Goal: Task Accomplishment & Management: Manage account settings

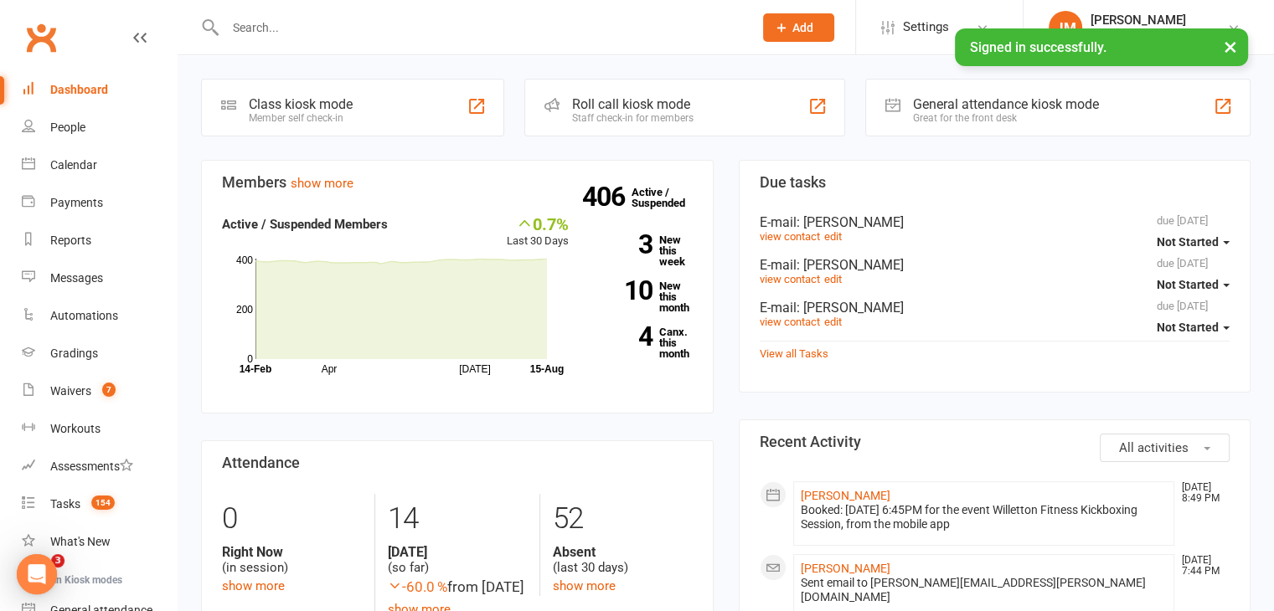
click at [285, 20] on input "text" at bounding box center [480, 27] width 521 height 23
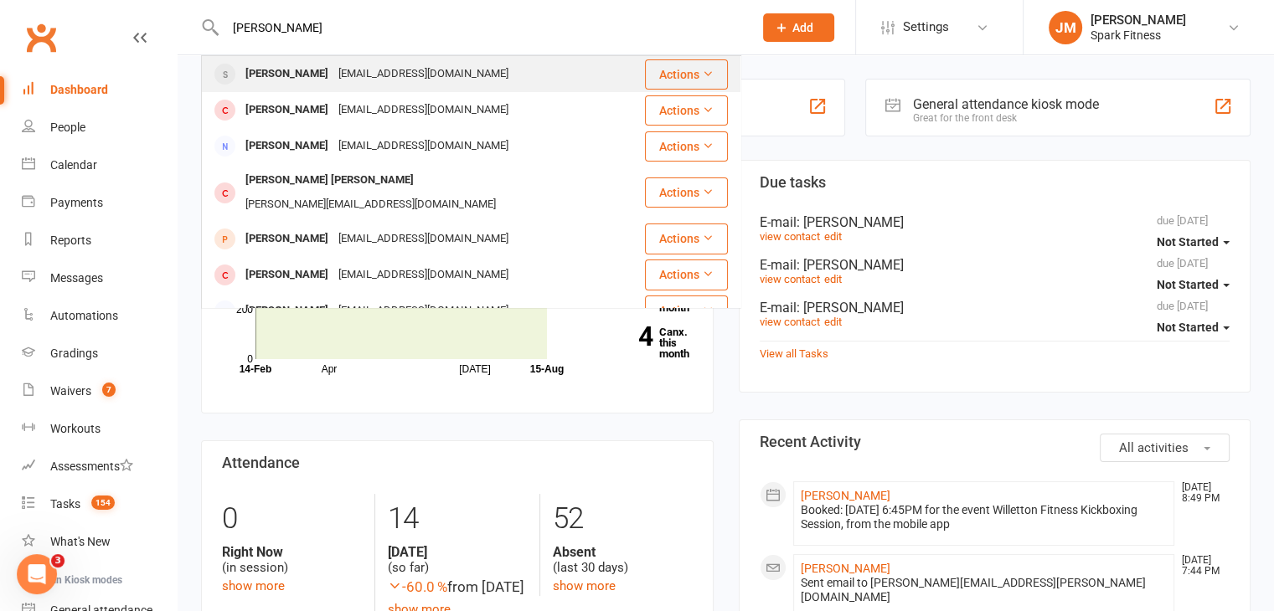
type input "[PERSON_NAME]"
click at [288, 68] on div "[PERSON_NAME]" at bounding box center [286, 74] width 93 height 24
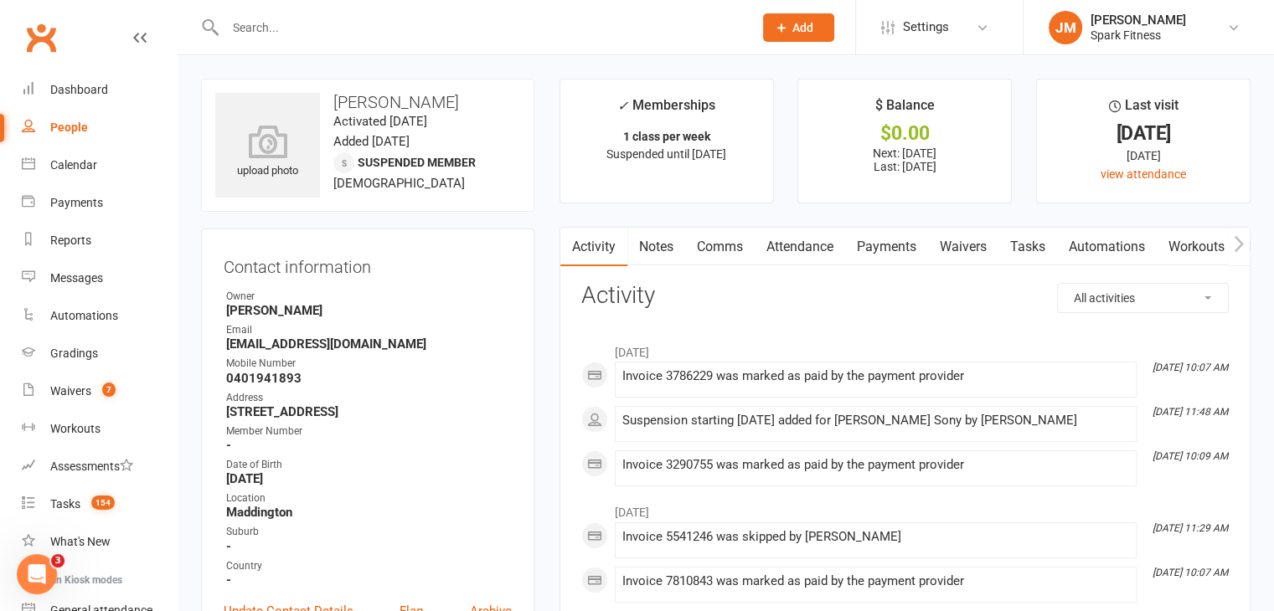
click at [811, 242] on link "Attendance" at bounding box center [800, 247] width 90 height 39
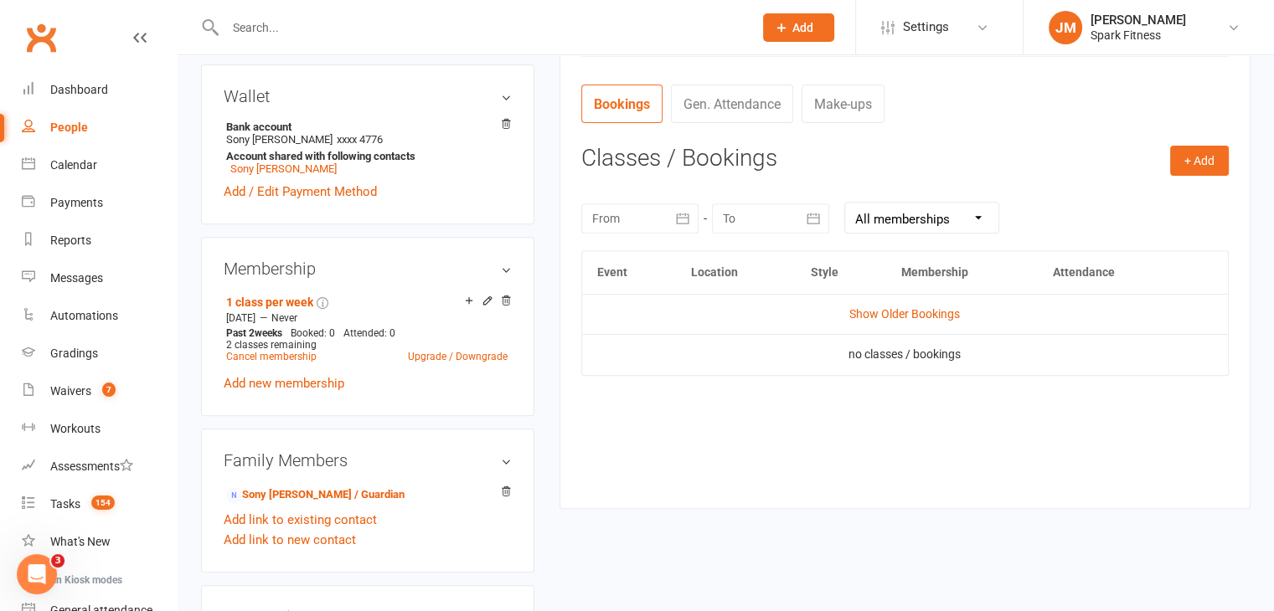
scroll to position [613, 0]
click at [877, 318] on link "Show Older Bookings" at bounding box center [904, 313] width 111 height 13
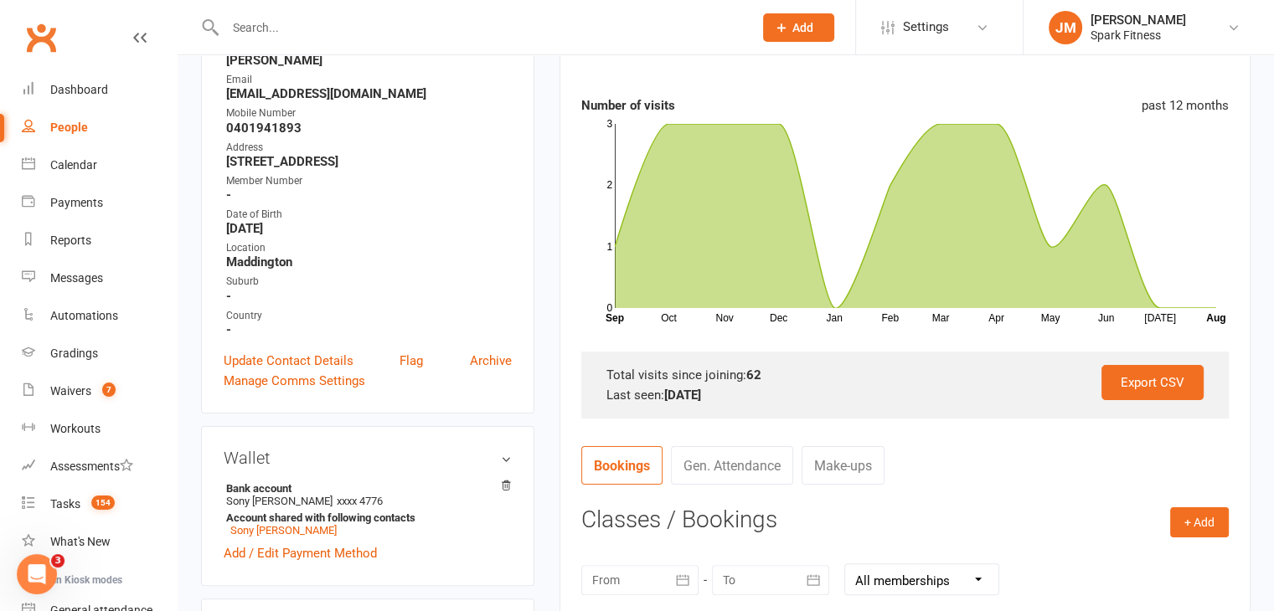
scroll to position [0, 0]
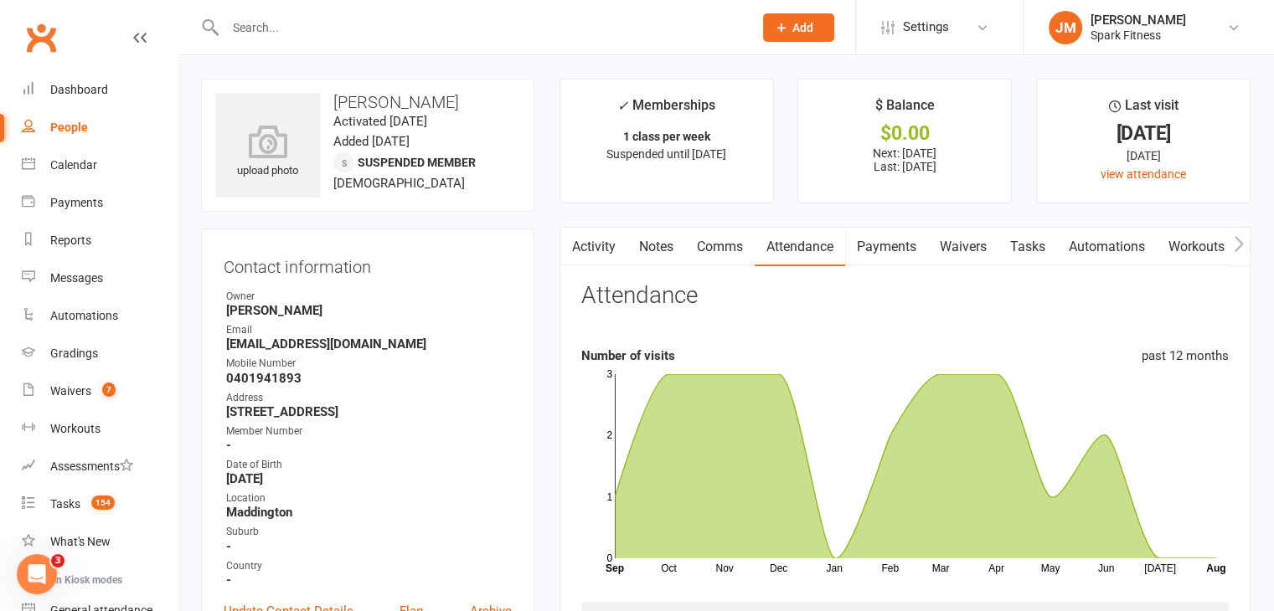
click at [902, 242] on link "Payments" at bounding box center [886, 247] width 83 height 39
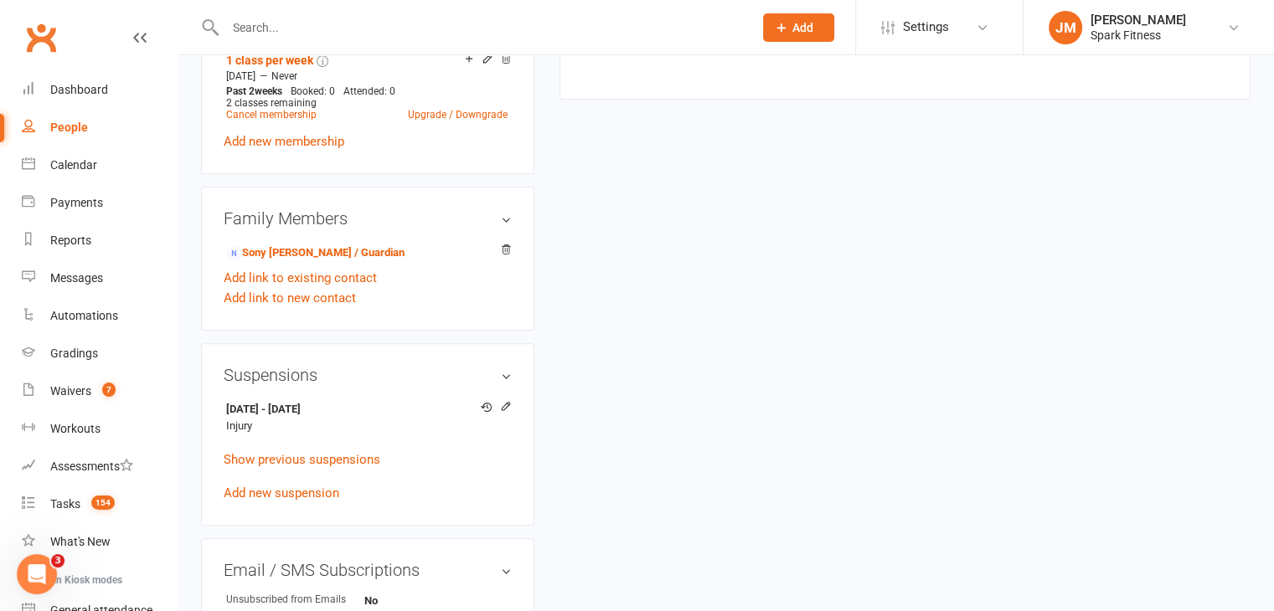
scroll to position [930, 0]
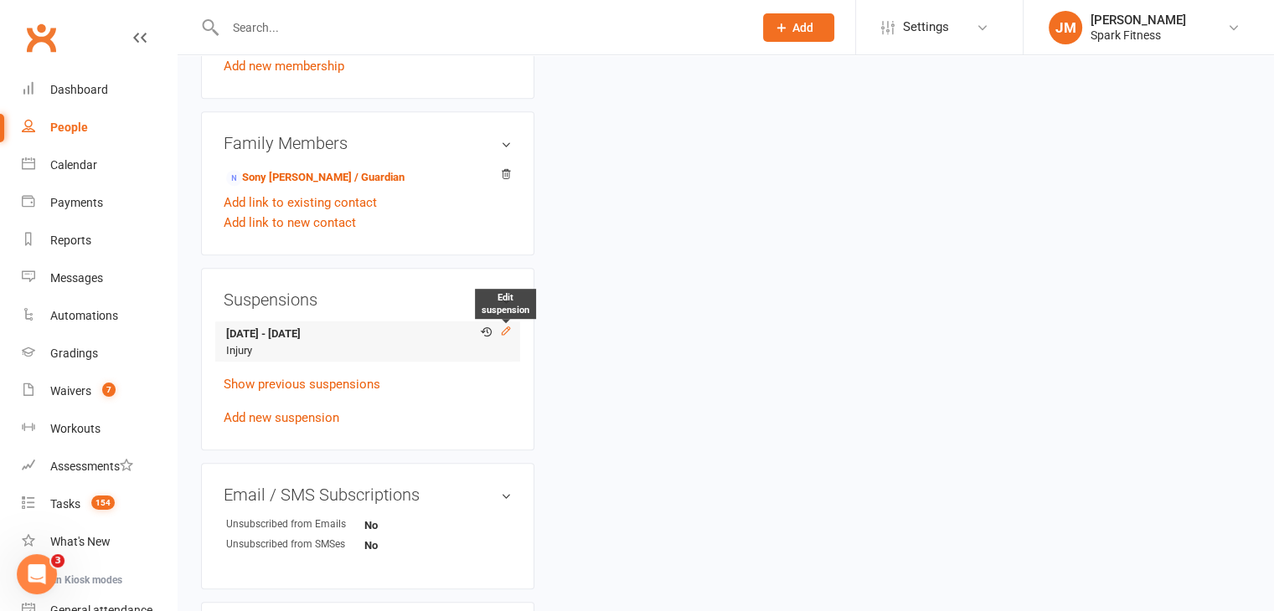
click at [504, 334] on icon at bounding box center [506, 331] width 8 height 8
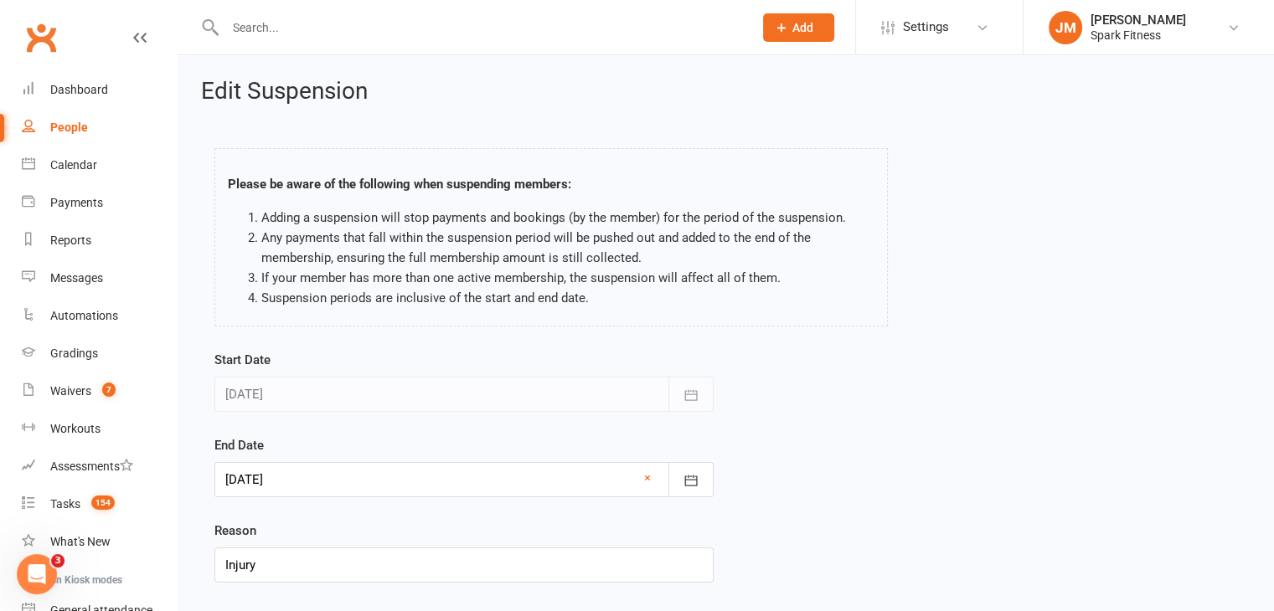
scroll to position [103, 0]
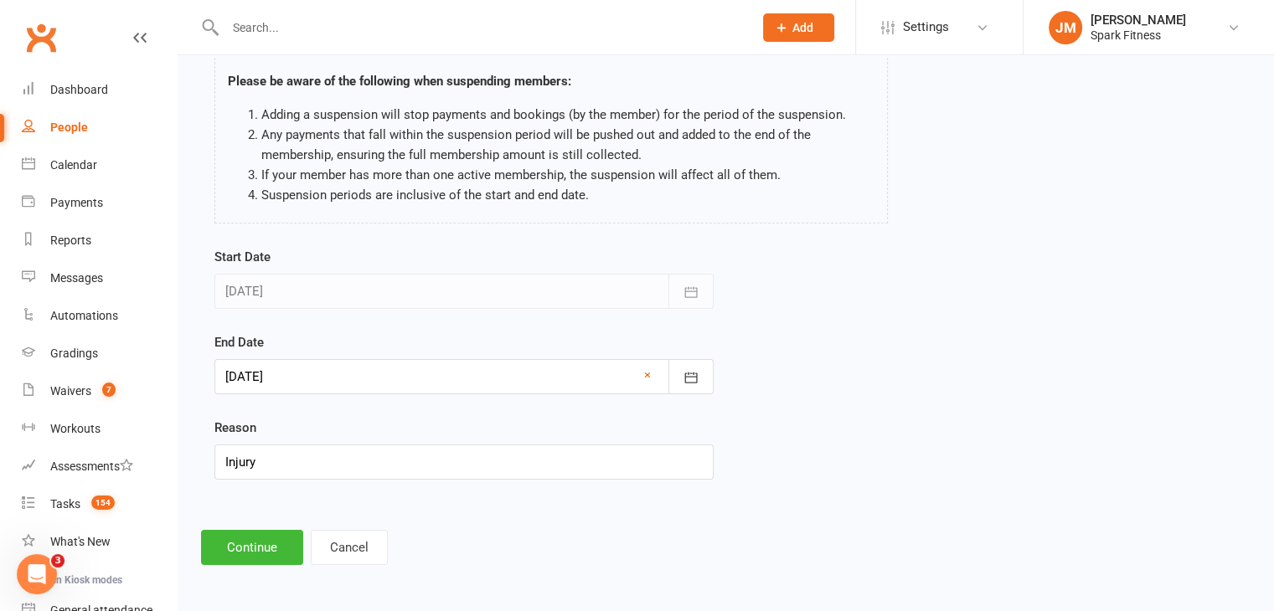
click at [353, 380] on div at bounding box center [463, 376] width 499 height 35
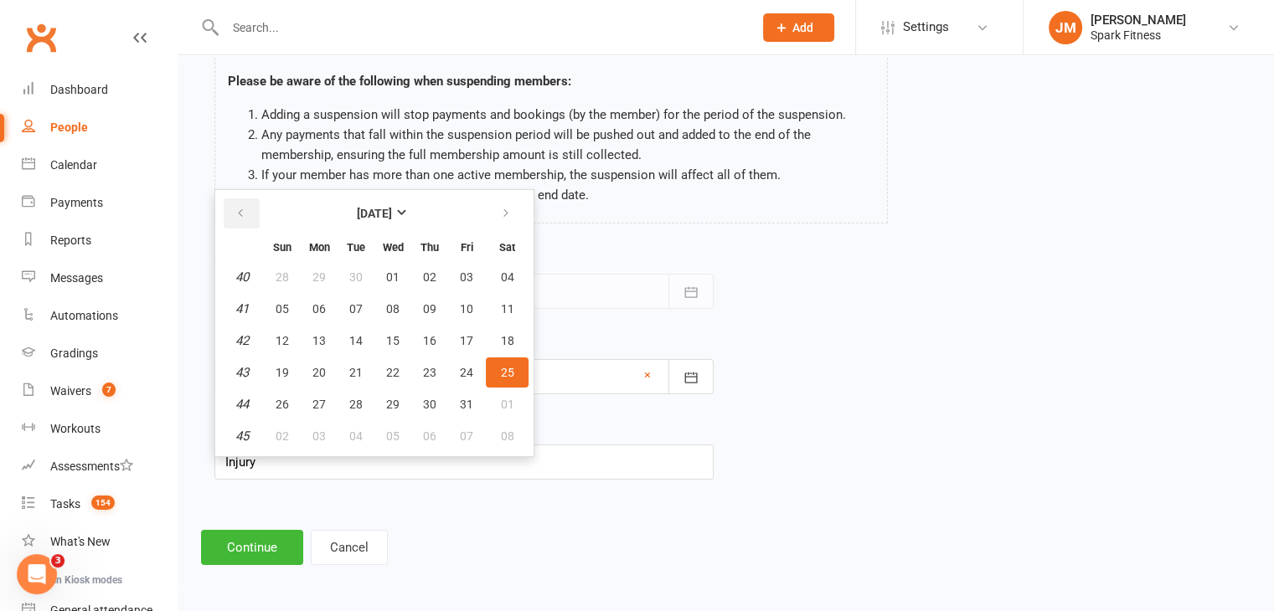
click at [240, 207] on icon "button" at bounding box center [240, 213] width 12 height 13
click at [468, 334] on span "15" at bounding box center [466, 340] width 13 height 13
type input "[DATE]"
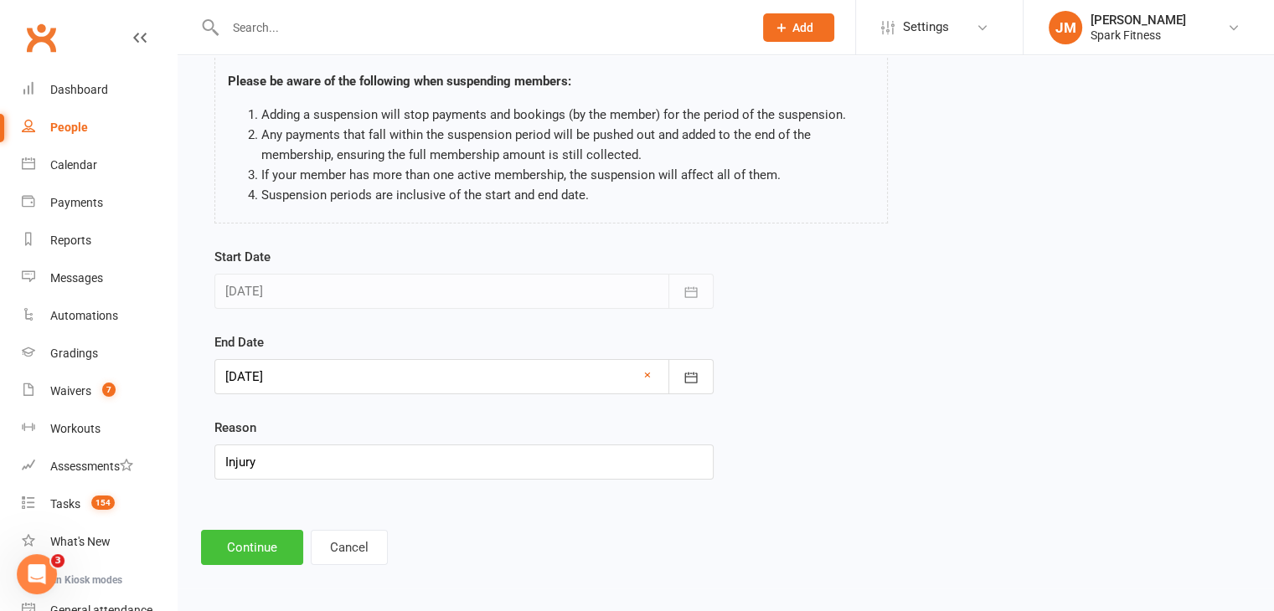
click at [258, 530] on button "Continue" at bounding box center [252, 547] width 102 height 35
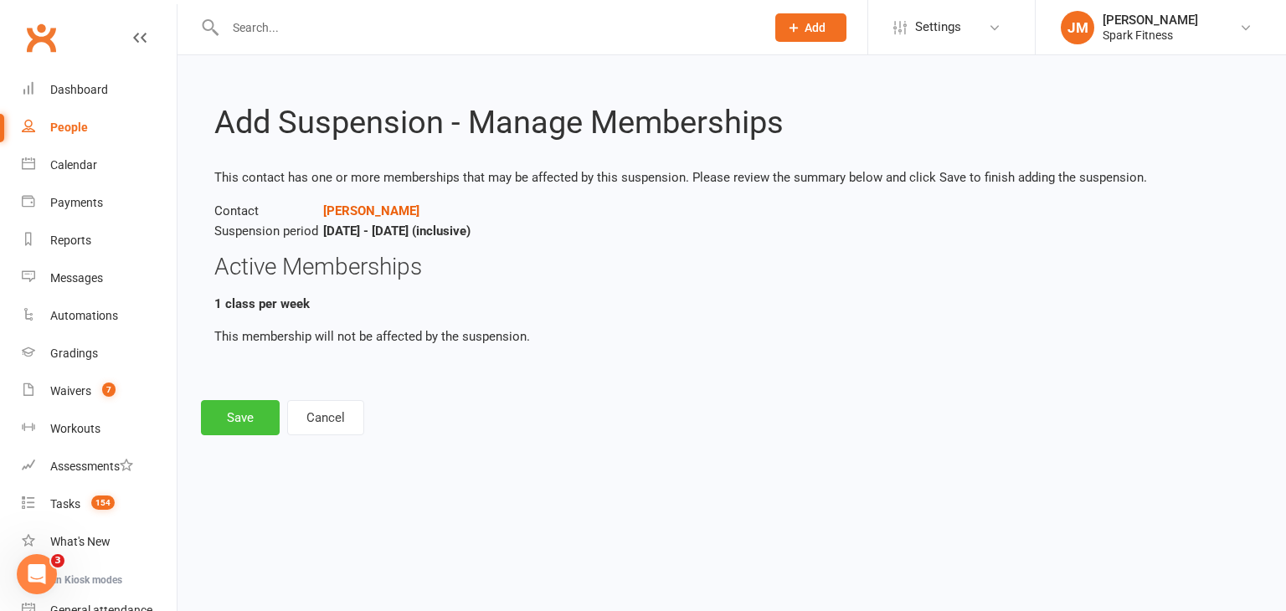
click at [234, 406] on button "Save" at bounding box center [240, 417] width 79 height 35
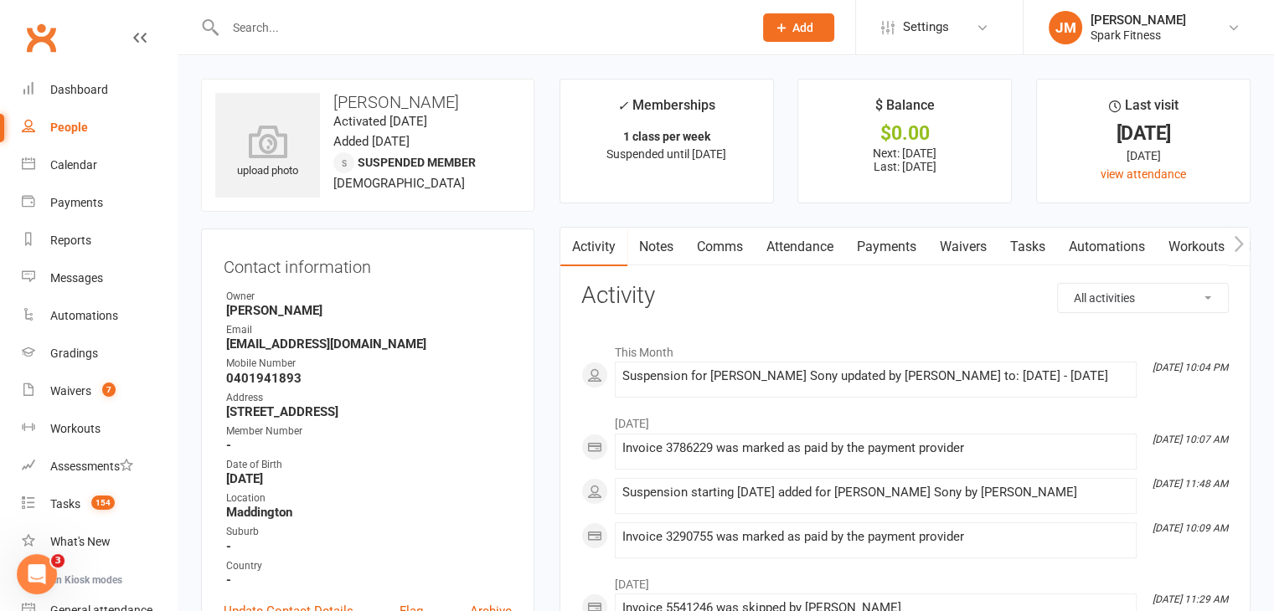
click at [870, 237] on link "Payments" at bounding box center [886, 247] width 83 height 39
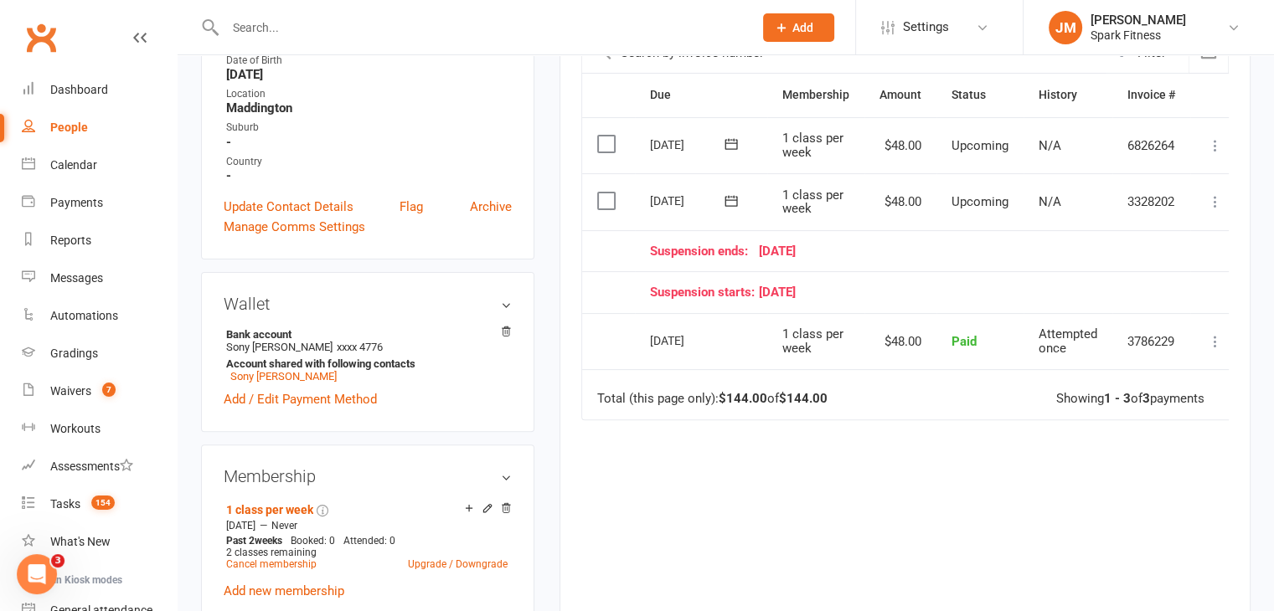
scroll to position [405, 0]
click at [286, 25] on input "text" at bounding box center [480, 27] width 521 height 23
paste input "Saoirse"
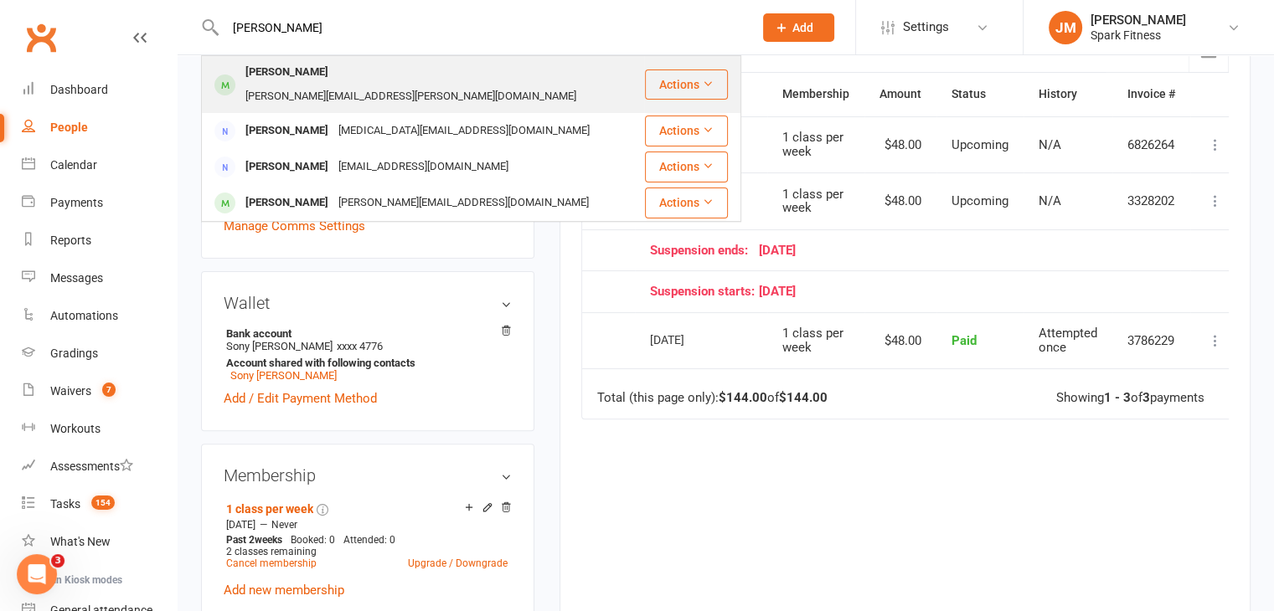
type input "Saoirse"
click at [317, 68] on div "Saoirse McGuinness" at bounding box center [286, 72] width 93 height 24
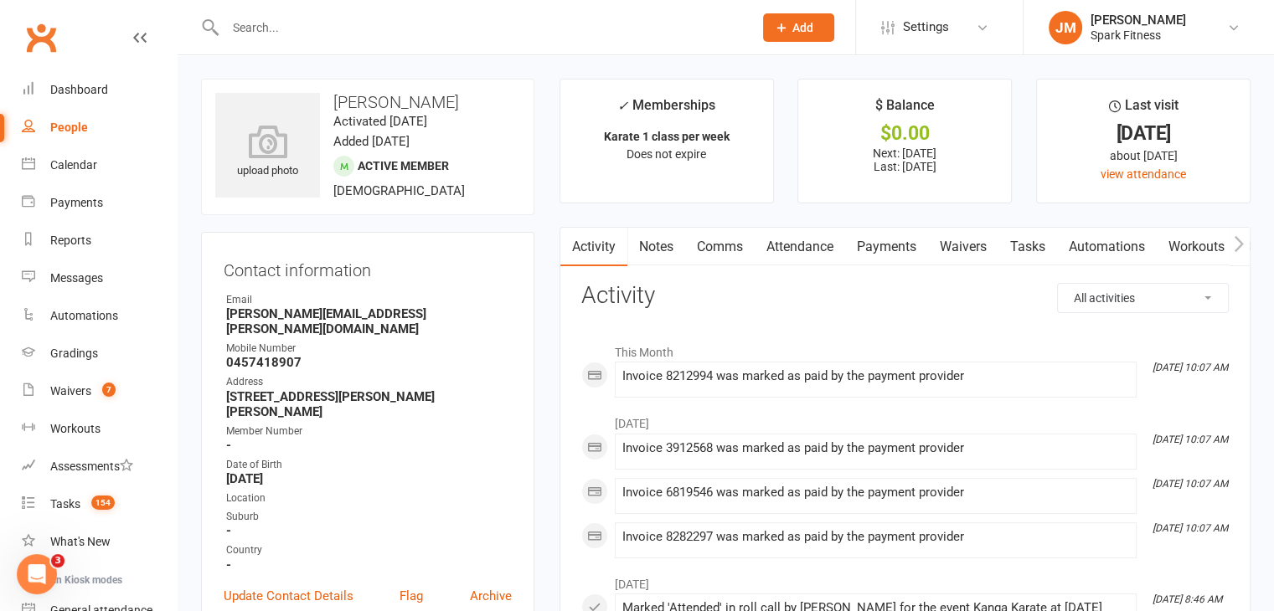
click at [864, 252] on link "Payments" at bounding box center [886, 247] width 83 height 39
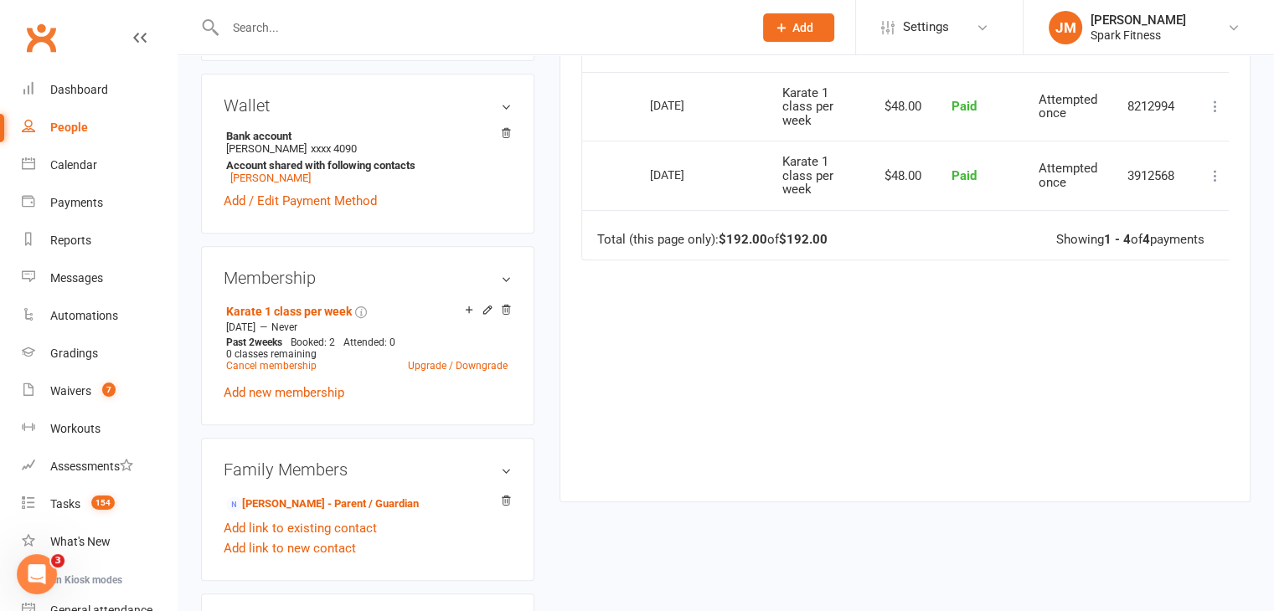
scroll to position [586, 0]
click at [508, 307] on icon at bounding box center [506, 311] width 8 height 9
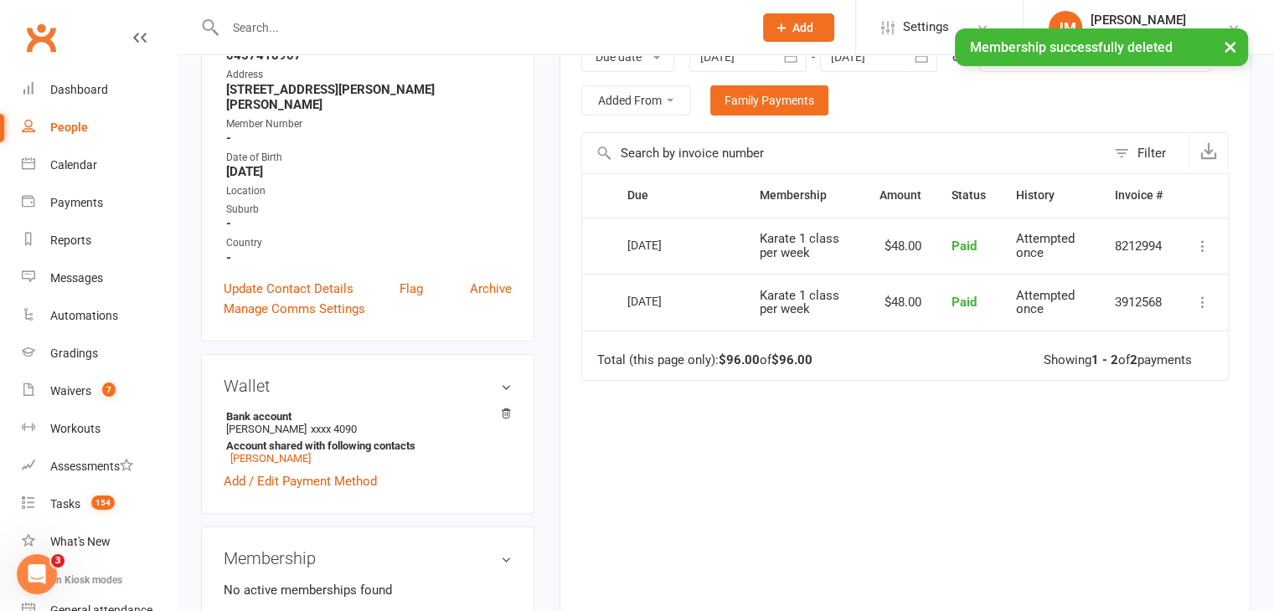
scroll to position [0, 0]
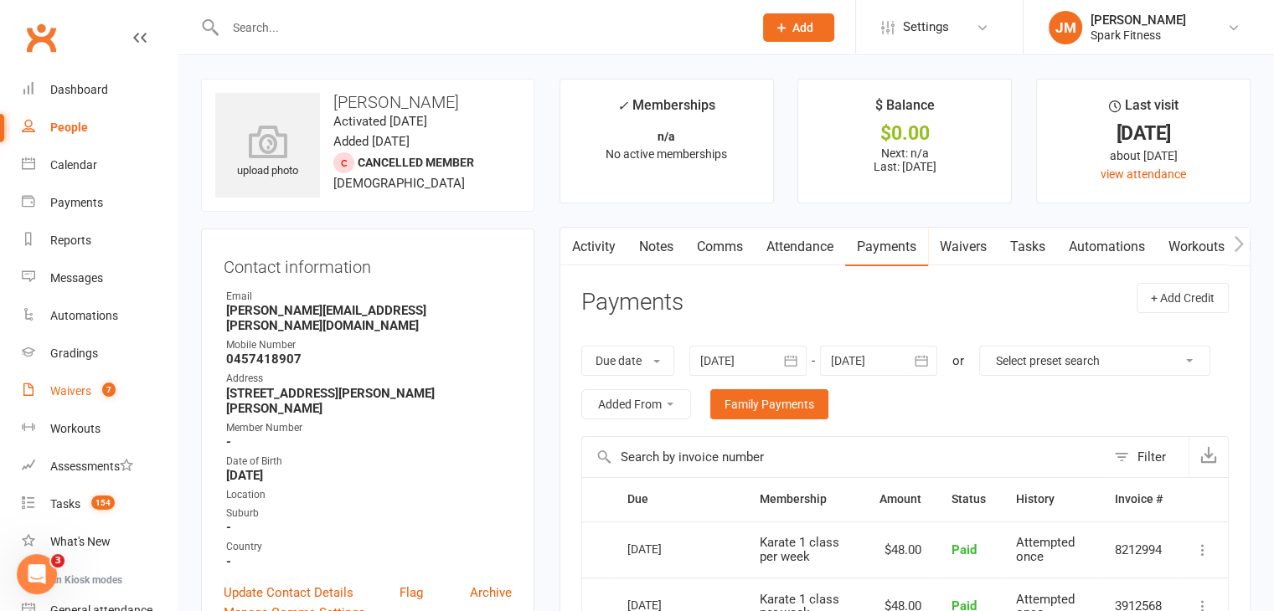
click at [75, 377] on link "Waivers 7" at bounding box center [99, 392] width 155 height 38
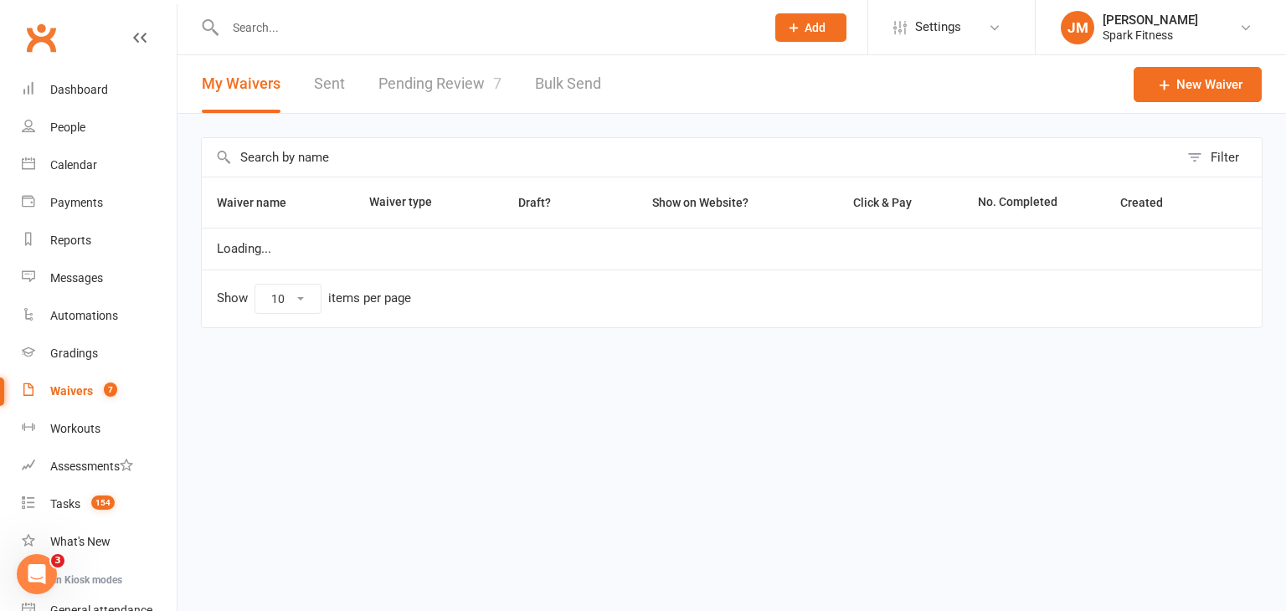
click at [412, 93] on link "Pending Review 7" at bounding box center [440, 84] width 123 height 58
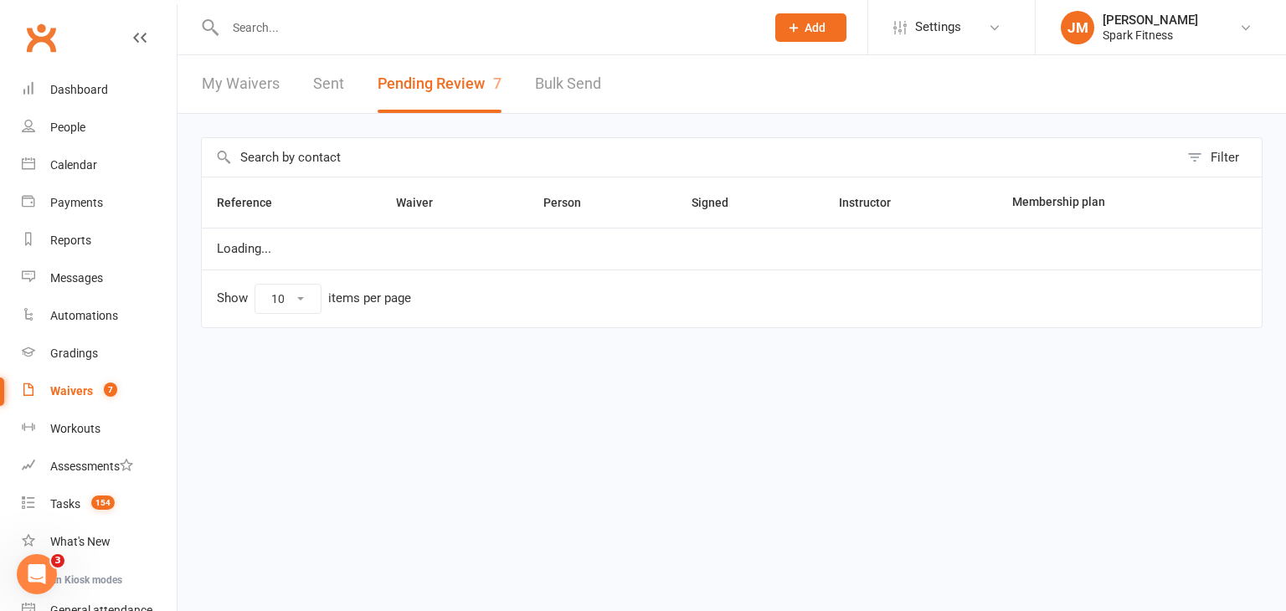
select select "50"
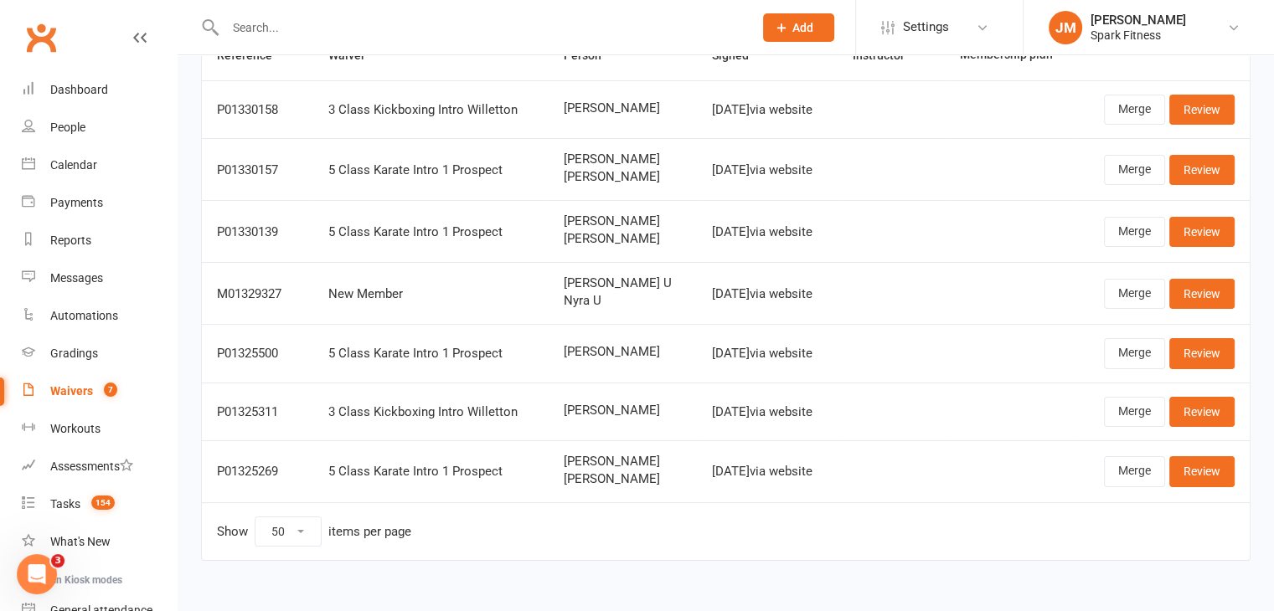
scroll to position [150, 0]
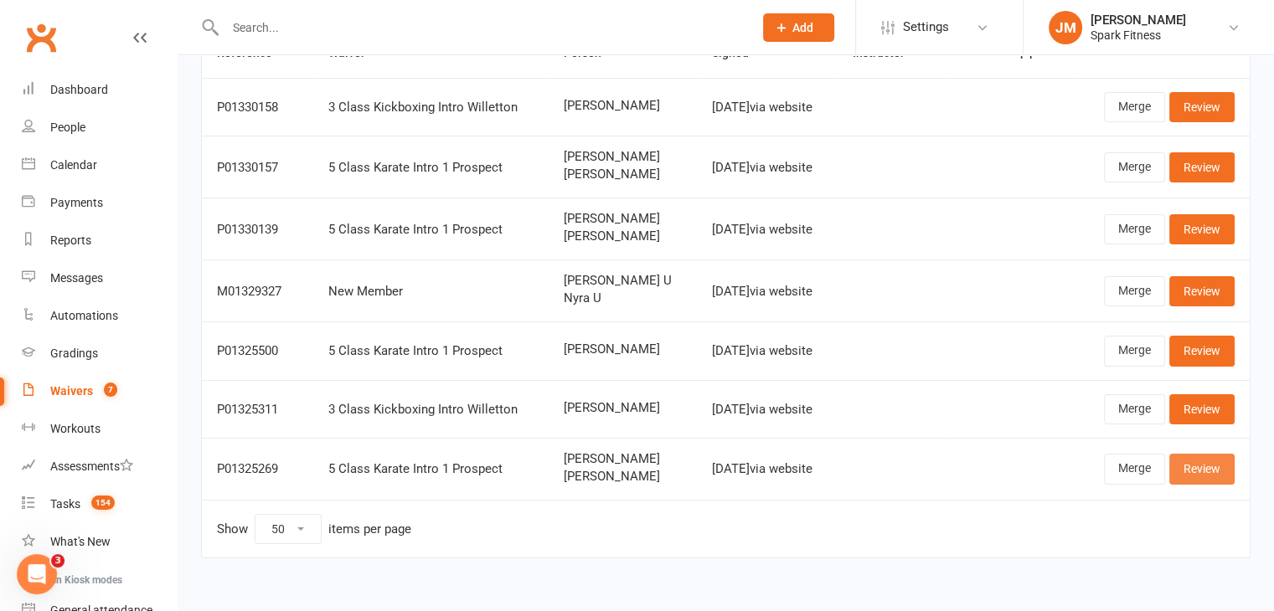
click at [1190, 460] on link "Review" at bounding box center [1201, 469] width 65 height 30
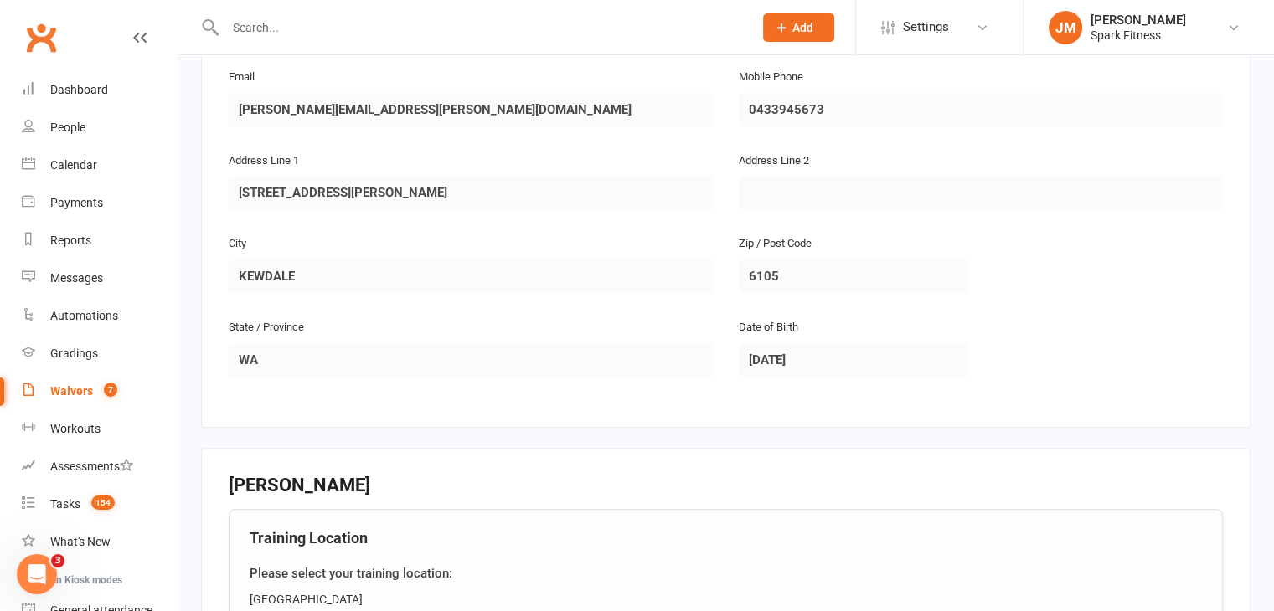
scroll to position [1406, 0]
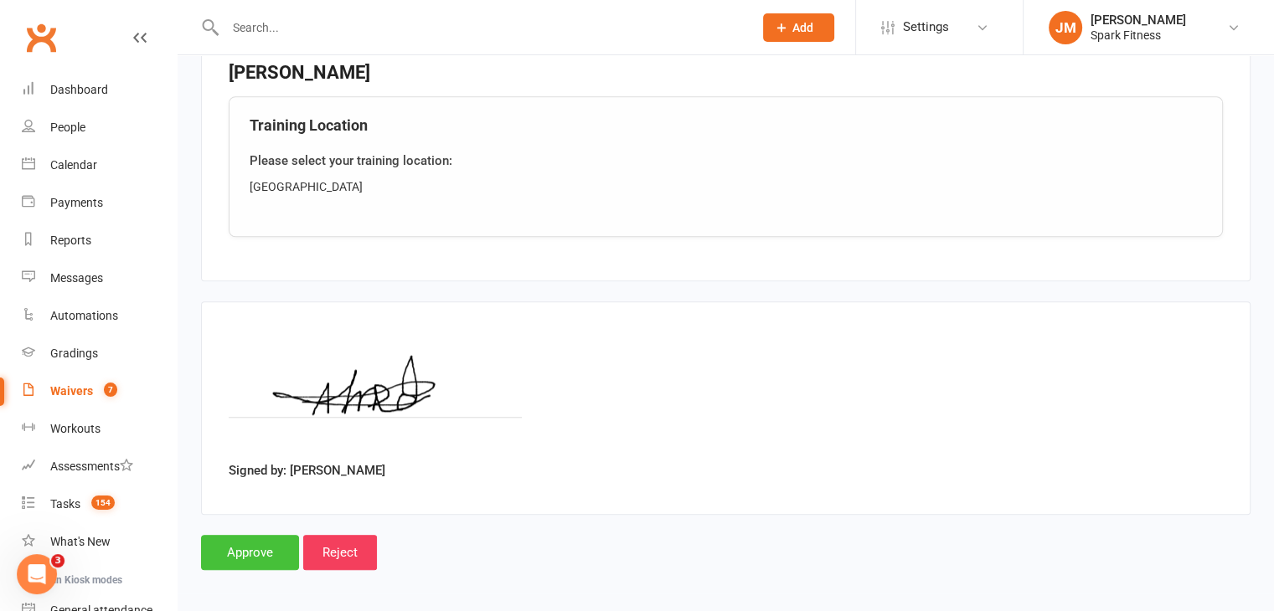
click at [242, 538] on input "Approve" at bounding box center [250, 552] width 98 height 35
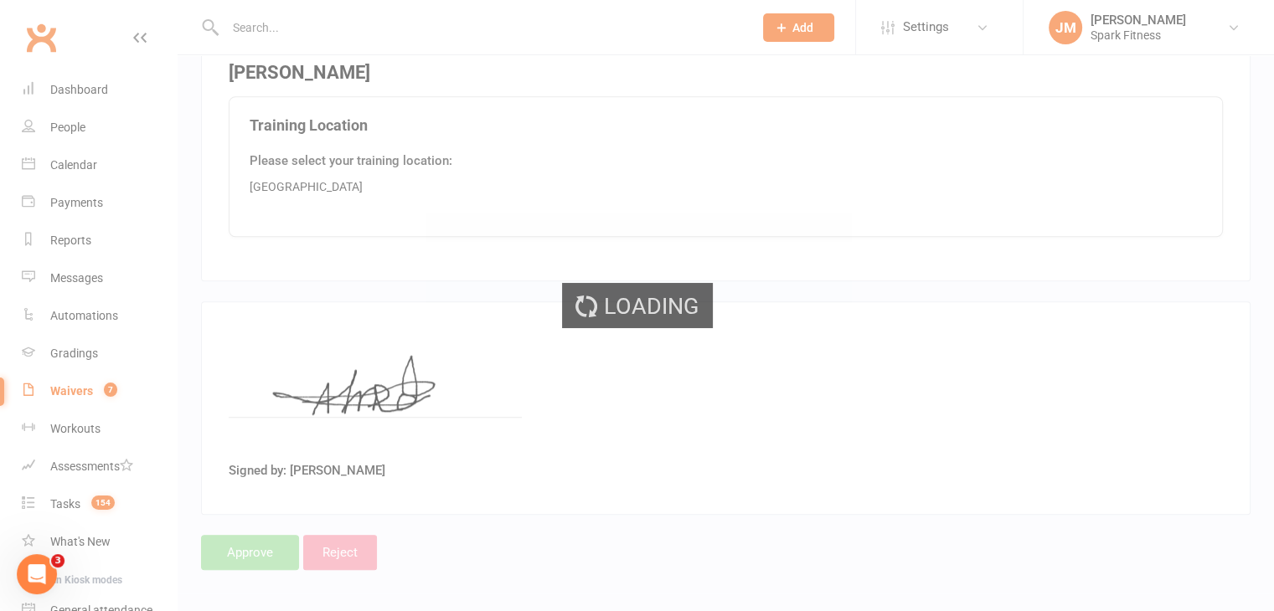
select select "50"
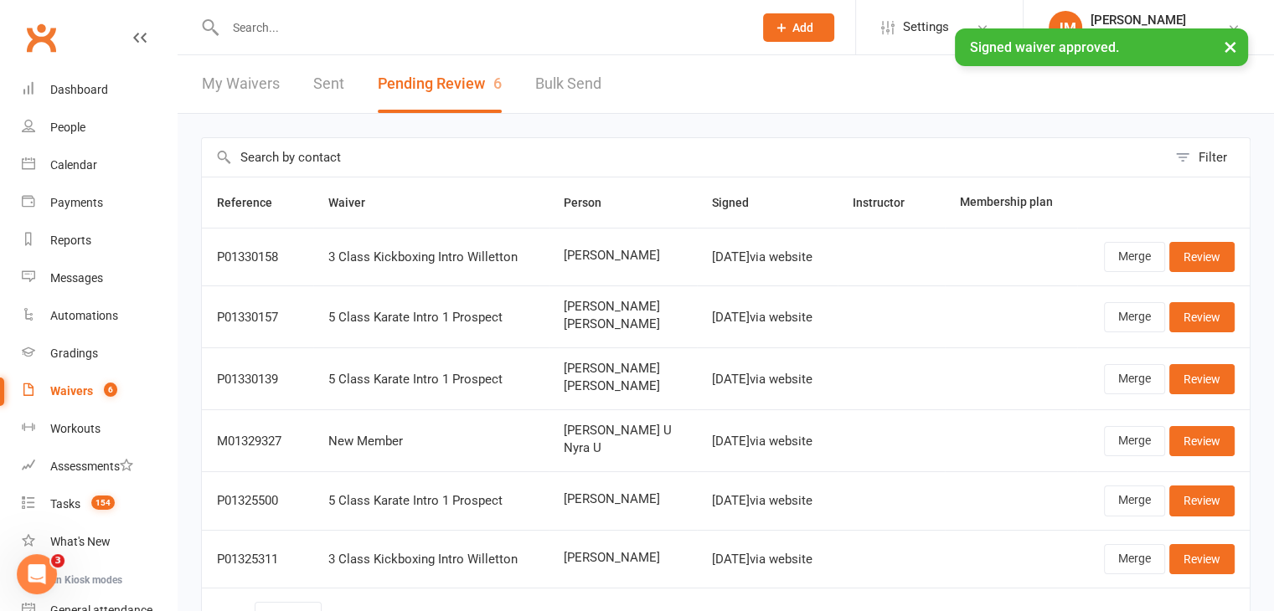
click at [267, 22] on input "text" at bounding box center [480, 27] width 521 height 23
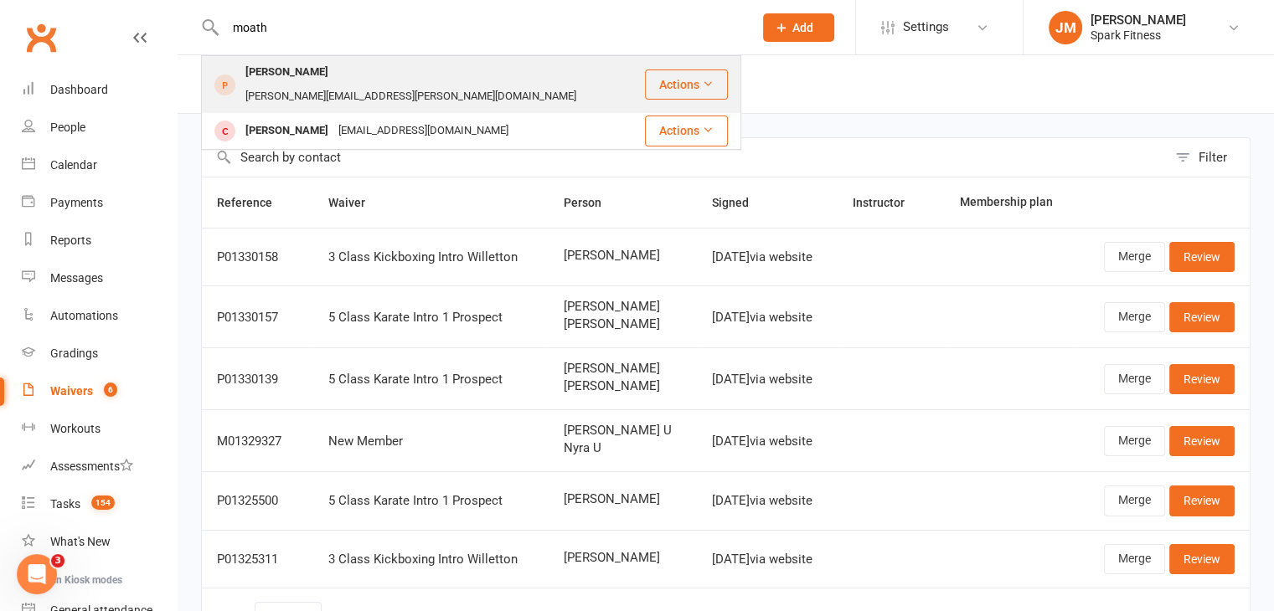
type input "moath"
click at [483, 89] on div "Moath Majrashi AHMED.MAJRASHI@YAHOO.COM.AU" at bounding box center [423, 84] width 441 height 55
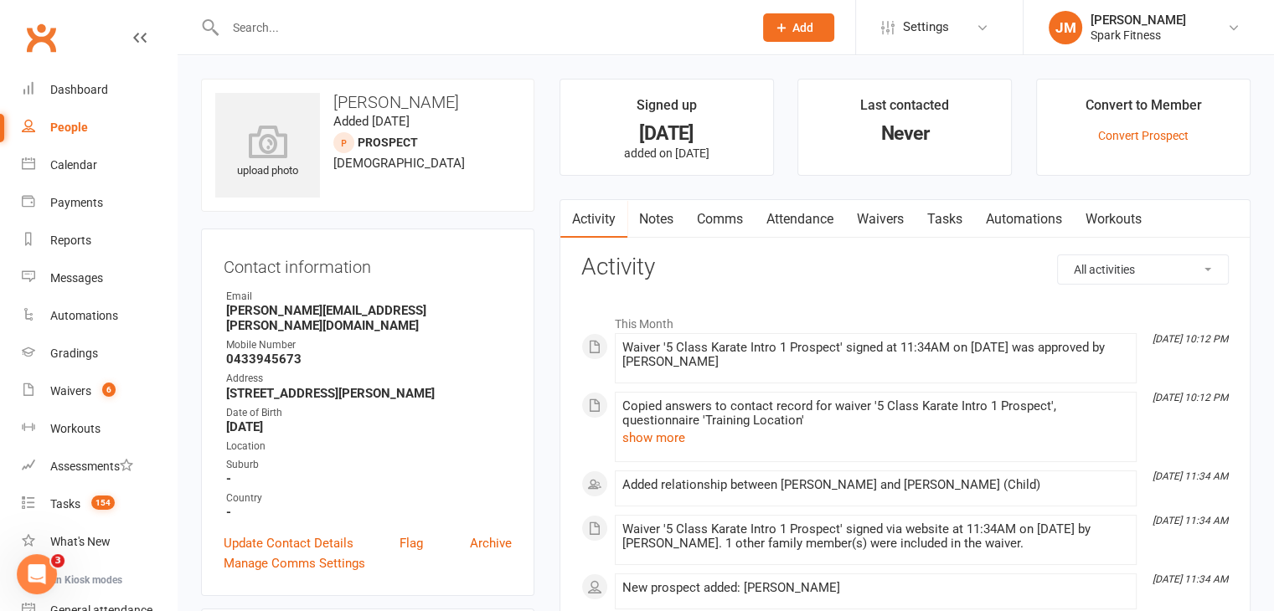
click at [784, 209] on link "Attendance" at bounding box center [800, 219] width 90 height 39
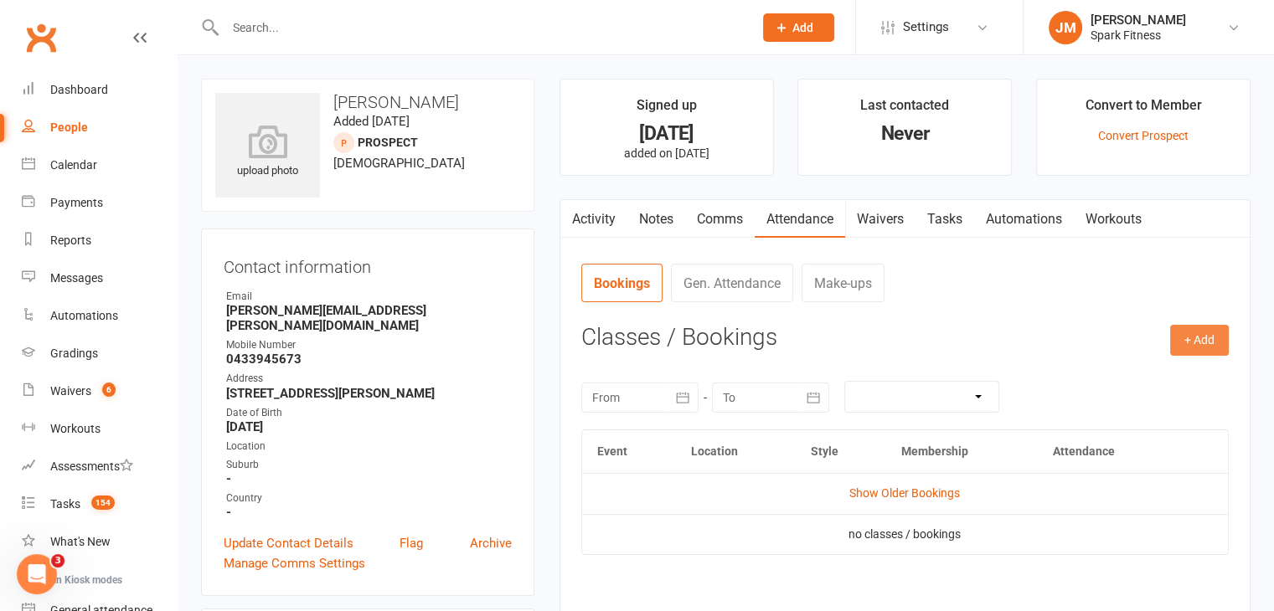
click at [1178, 352] on button "+ Add" at bounding box center [1199, 340] width 59 height 30
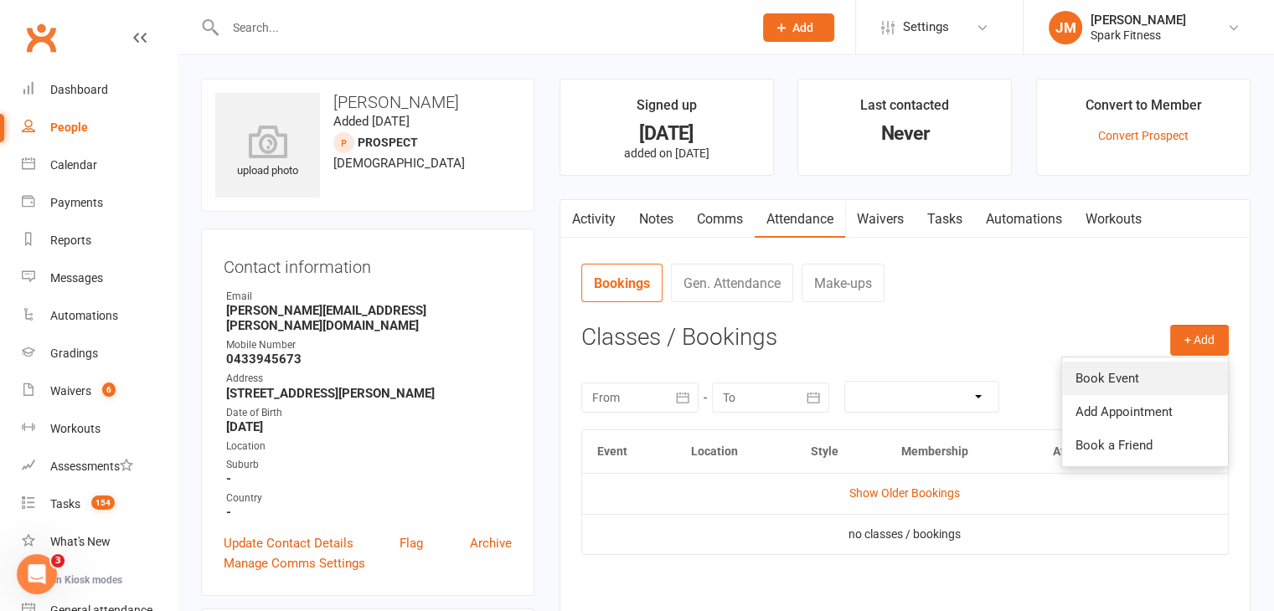
click at [1123, 374] on link "Book Event" at bounding box center [1145, 378] width 166 height 33
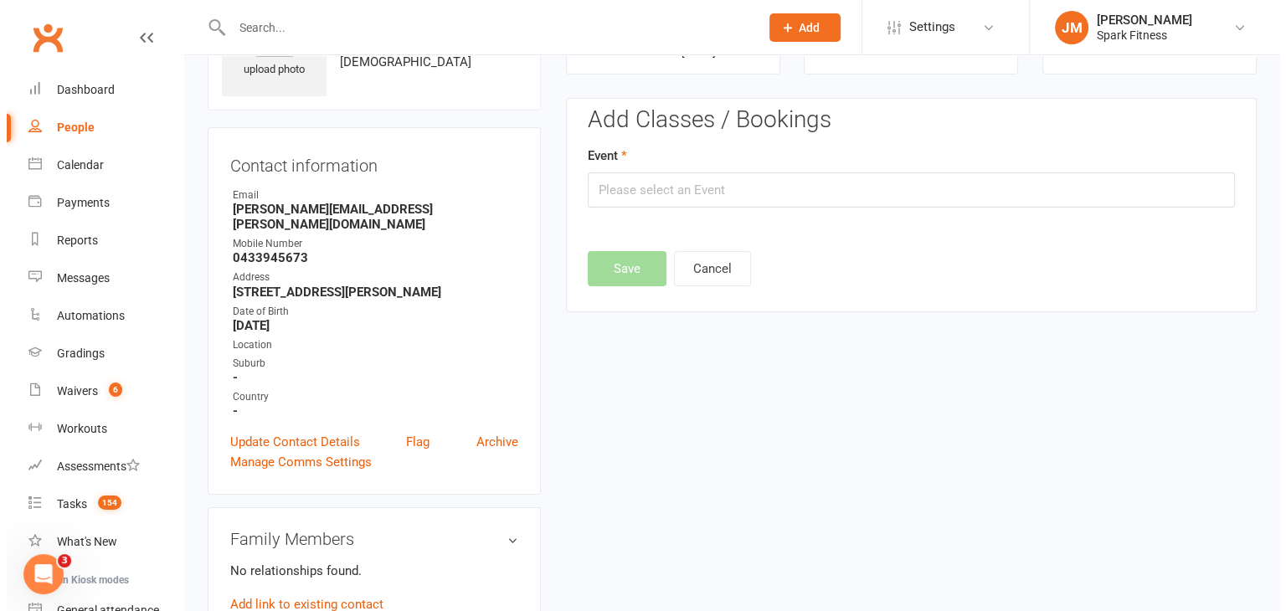
scroll to position [115, 0]
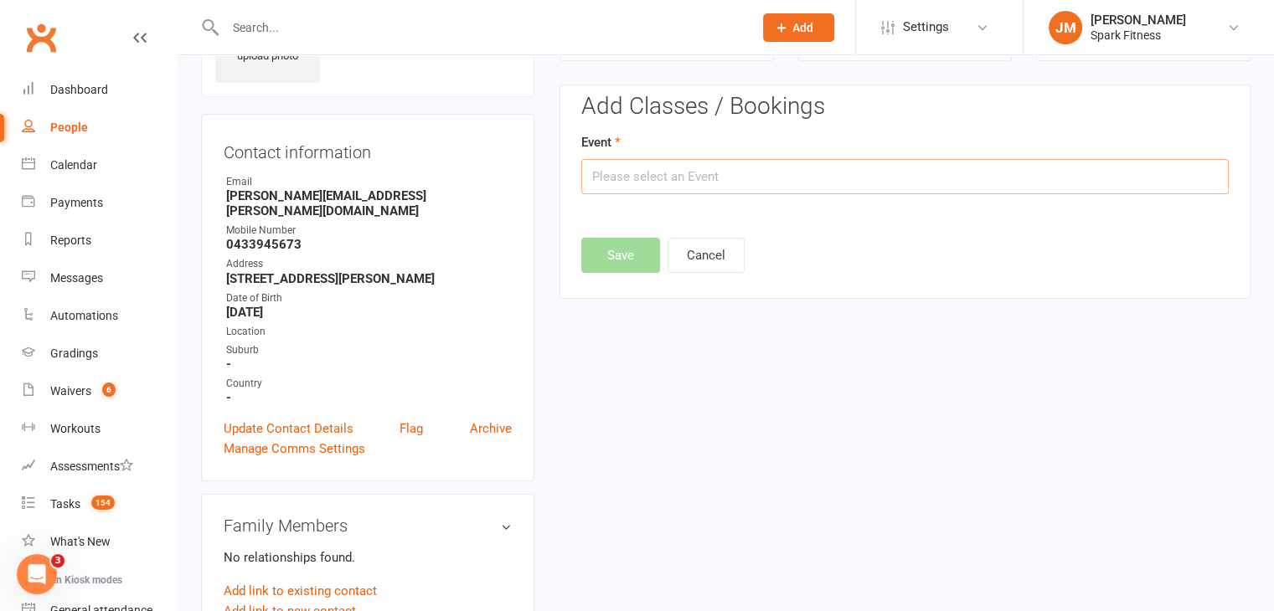
click at [640, 171] on input "text" at bounding box center [904, 176] width 647 height 35
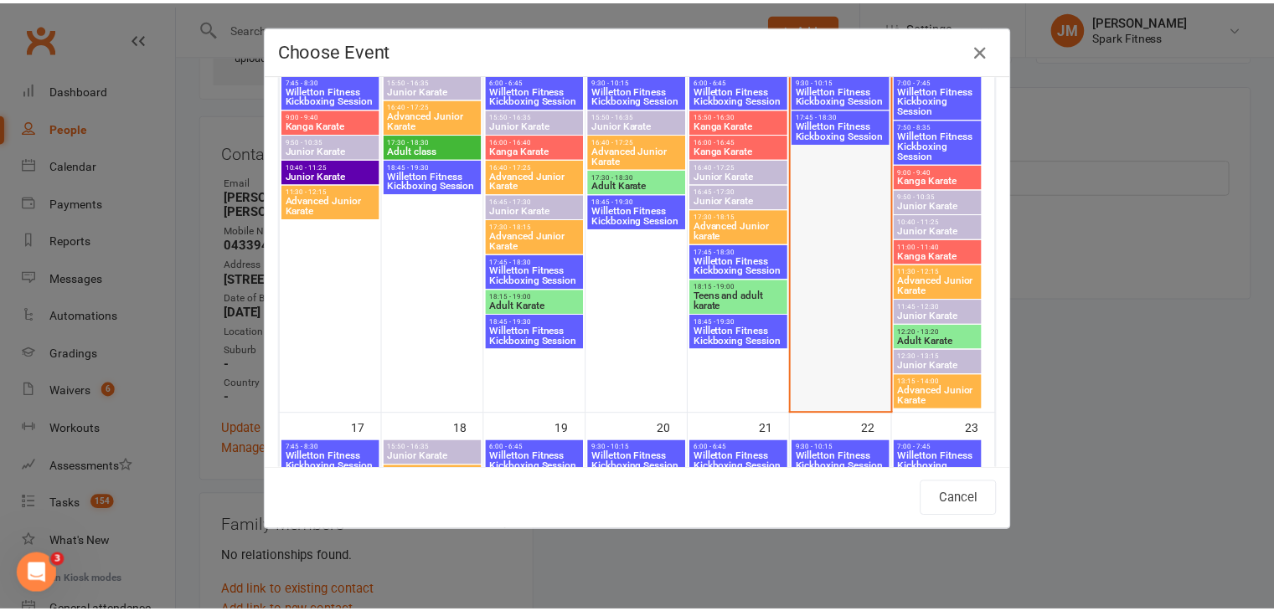
scroll to position [894, 0]
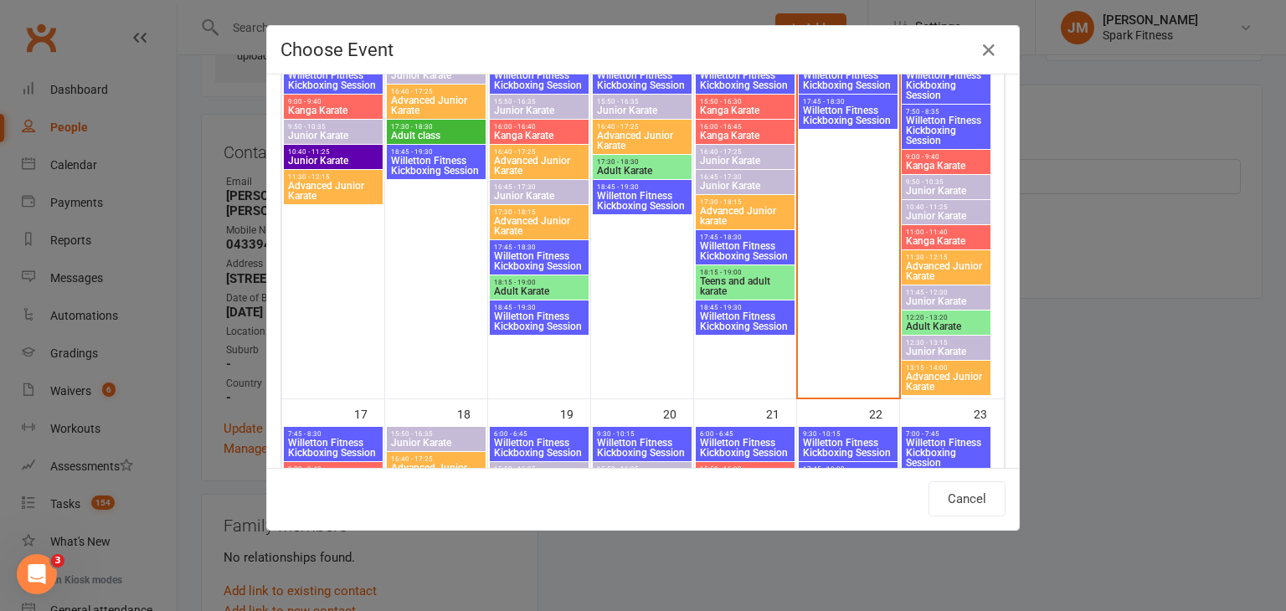
click at [925, 296] on span "Junior Karate" at bounding box center [946, 301] width 82 height 10
type input "Junior Karate - Aug 16, 2025 11:45:00 AM"
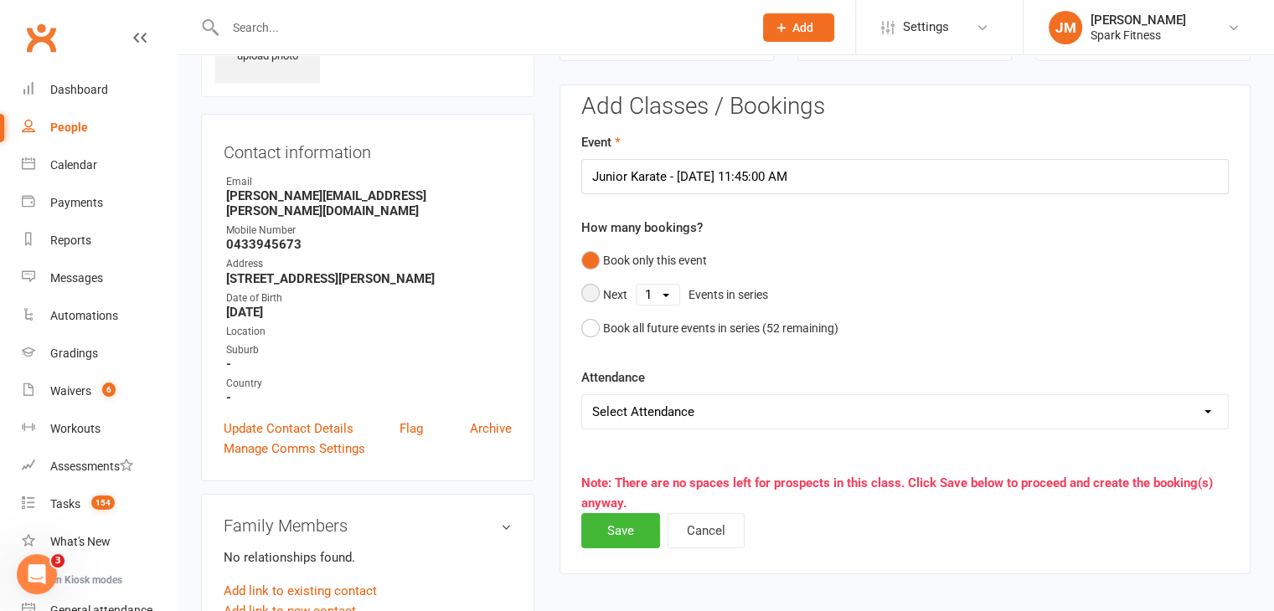
click at [661, 291] on select "1 2 3 4 5 6 7 8 9 10 11 12 13 14 15 16 17 18 19 20 21 22 23 24 25 26 27 28 29 3…" at bounding box center [657, 295] width 43 height 20
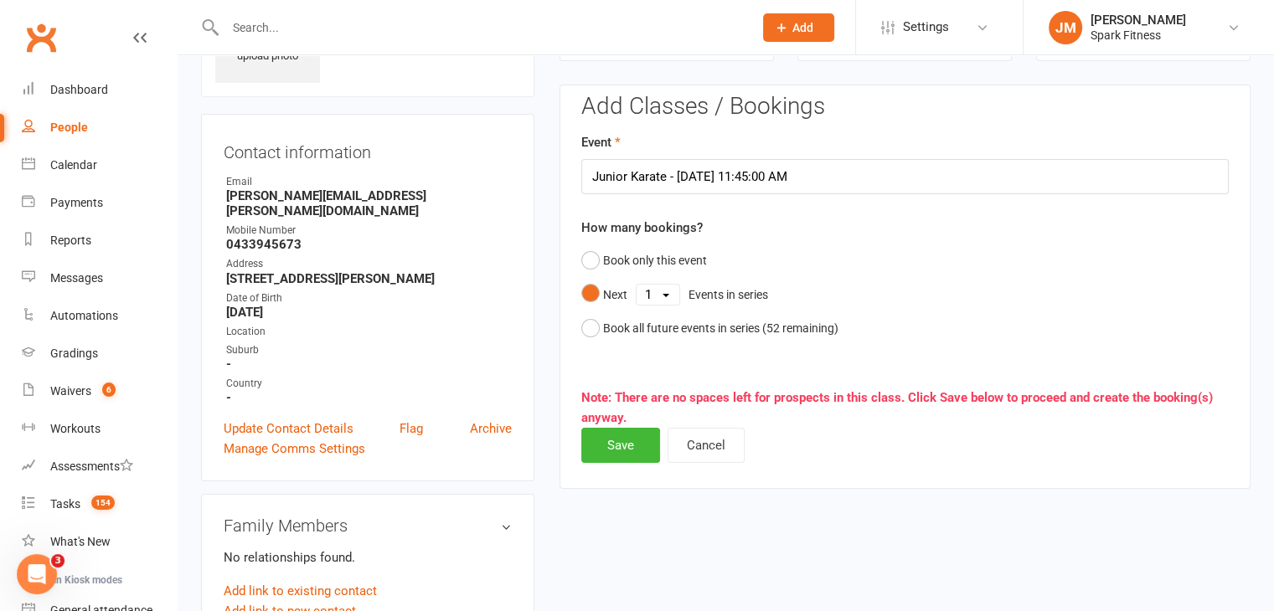
select select "5"
click at [636, 285] on select "1 2 3 4 5 6 7 8 9 10 11 12 13 14 15 16 17 18 19 20 21 22 23 24 25 26 27 28 29 3…" at bounding box center [657, 295] width 43 height 20
click at [616, 445] on button "Save" at bounding box center [620, 445] width 79 height 35
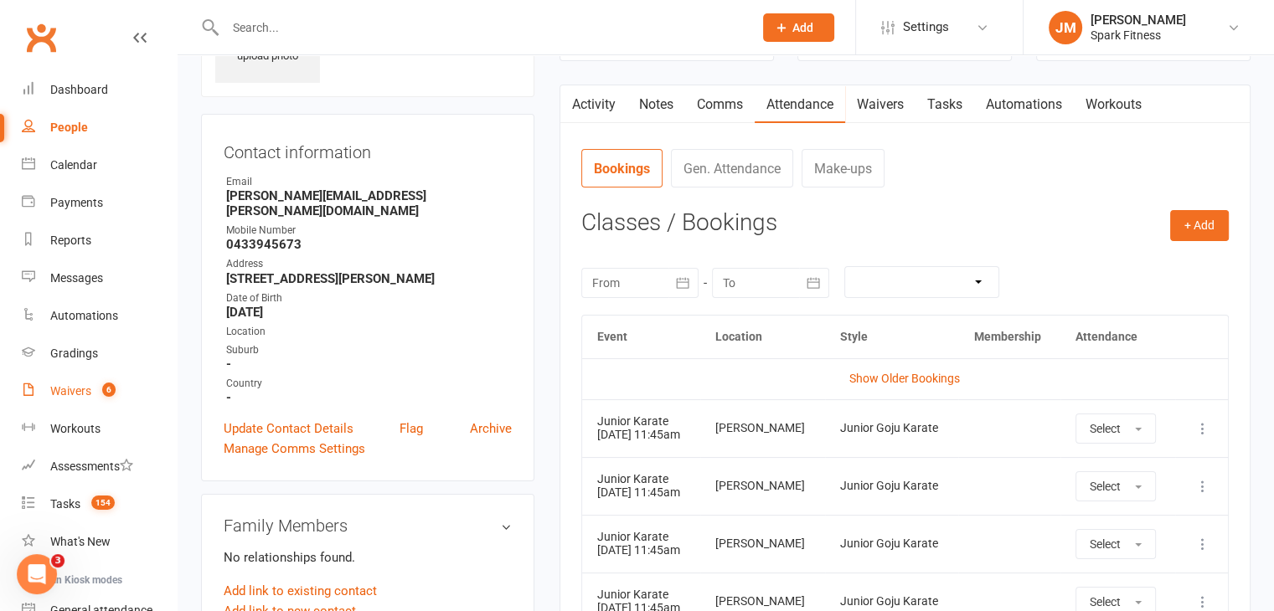
click at [64, 390] on div "Waivers" at bounding box center [70, 390] width 41 height 13
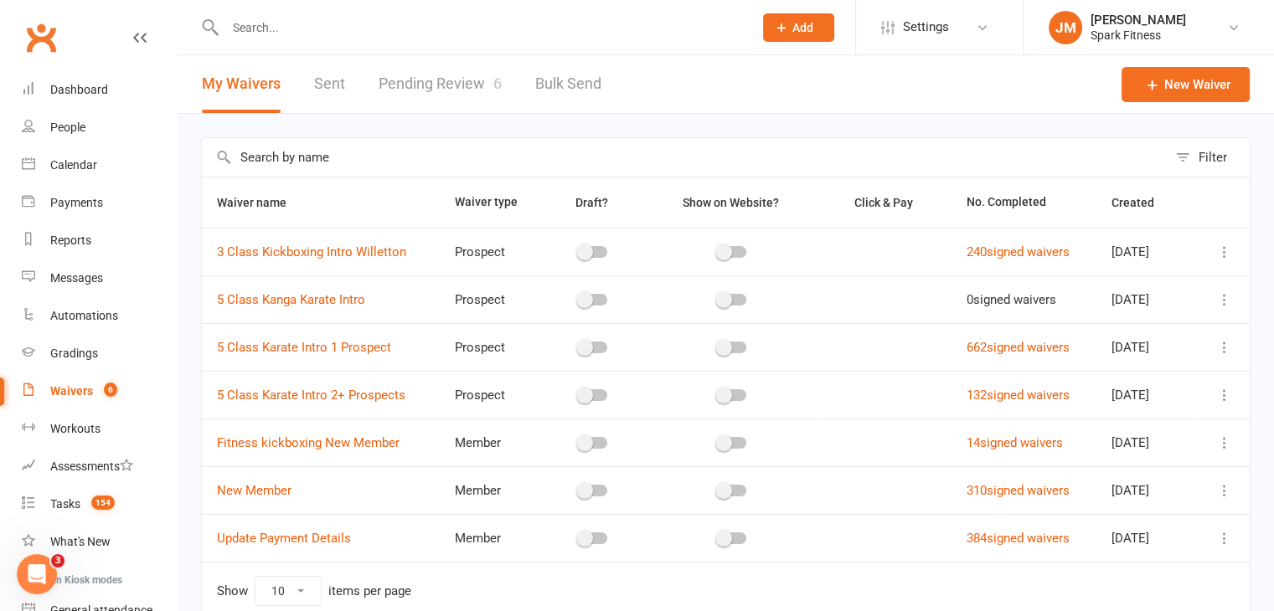
click at [427, 83] on link "Pending Review 6" at bounding box center [440, 84] width 123 height 58
select select "50"
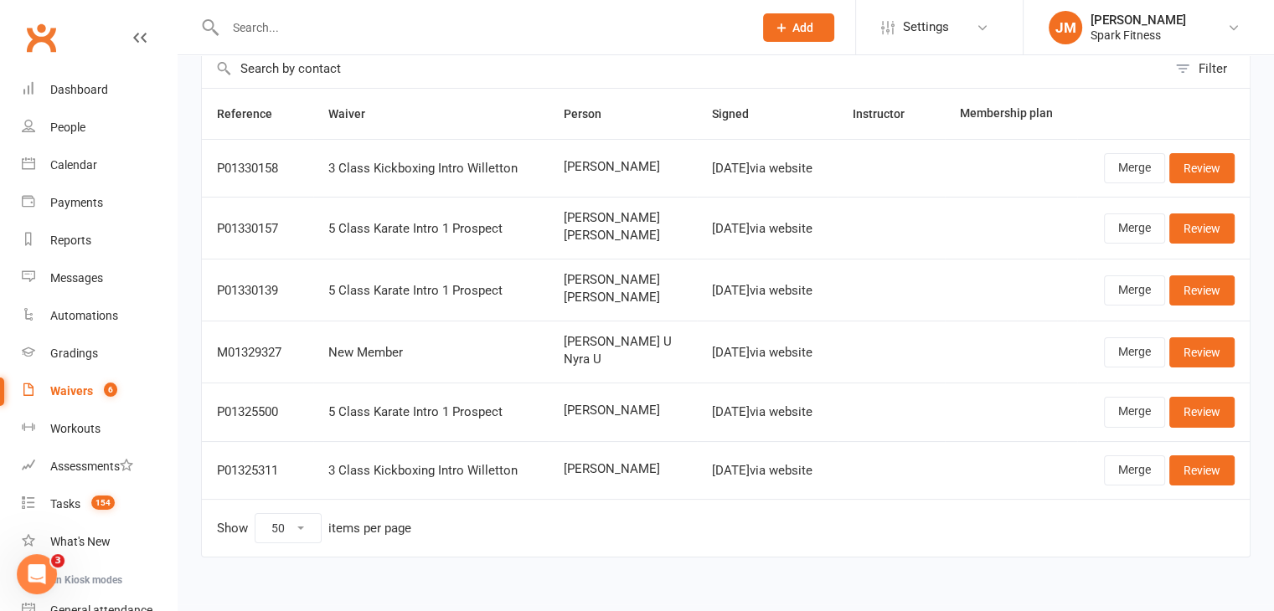
scroll to position [90, 0]
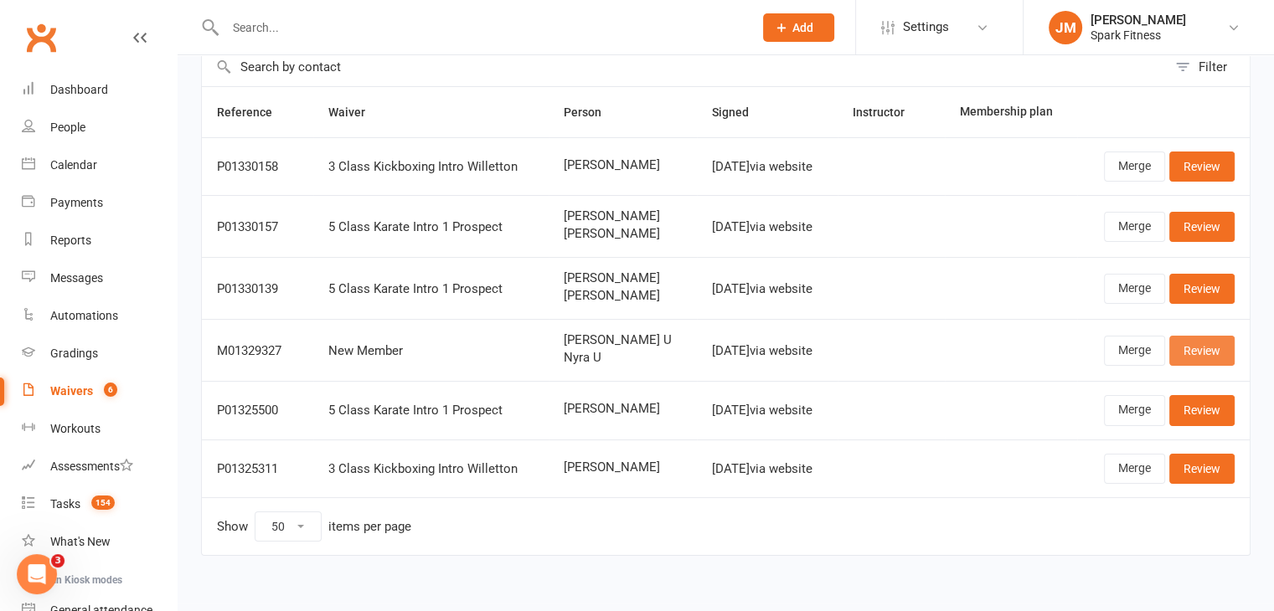
click at [1193, 348] on link "Review" at bounding box center [1201, 351] width 65 height 30
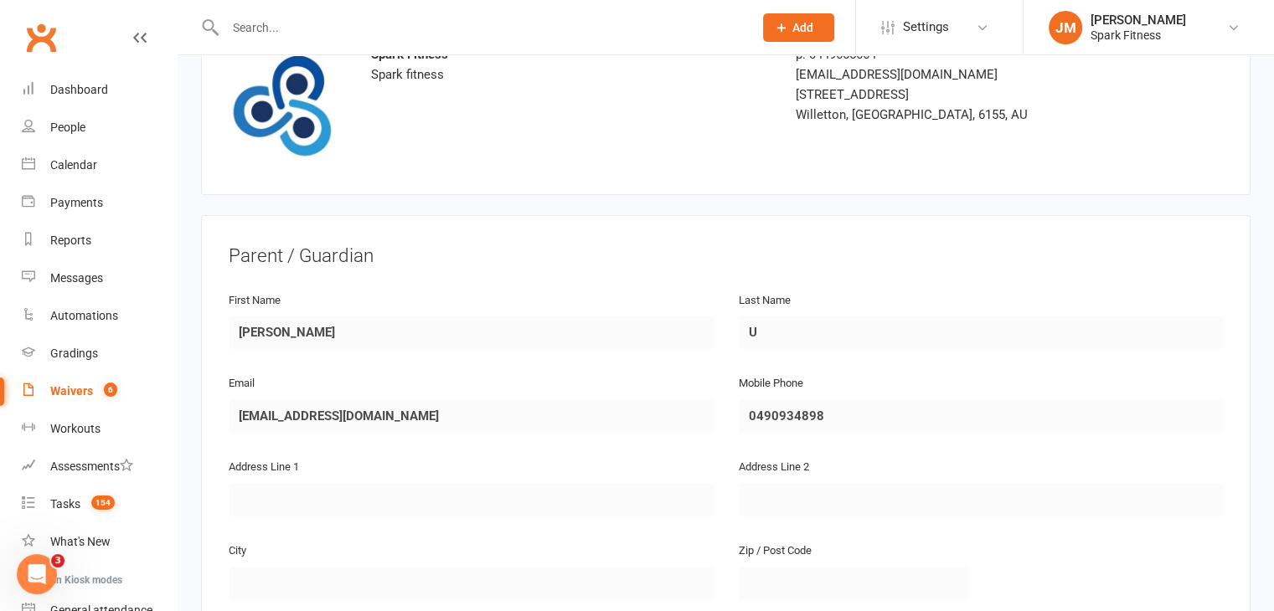
scroll to position [122, 0]
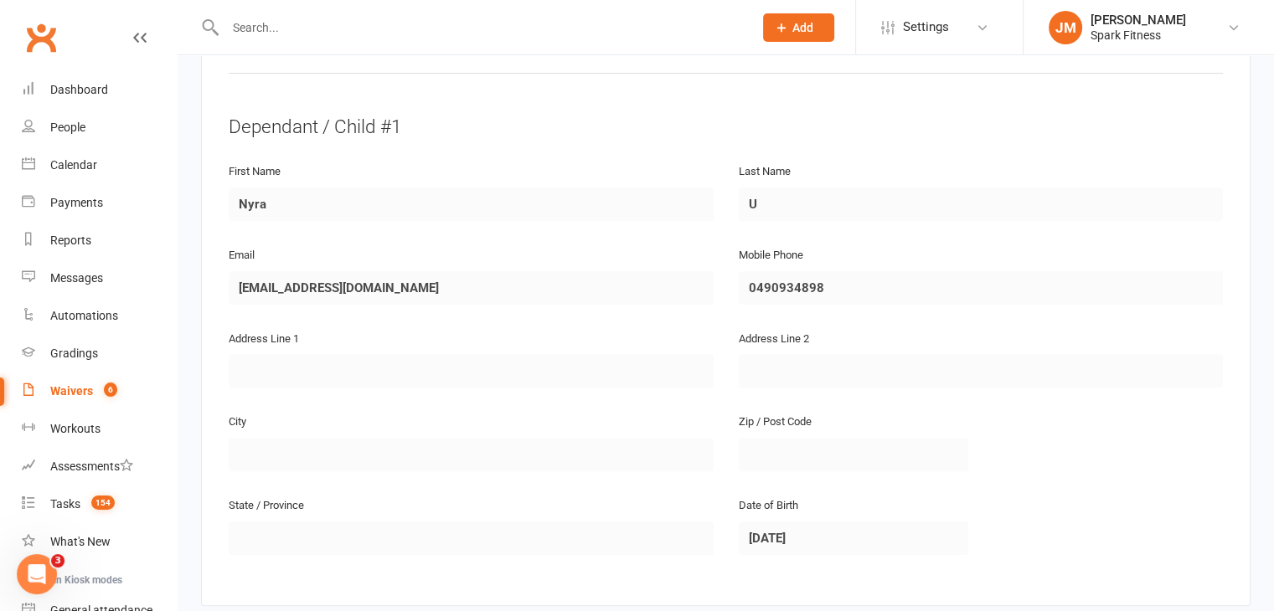
scroll to position [836, 0]
click at [218, 296] on div "Email unithinbhat@gmail.com" at bounding box center [471, 285] width 510 height 84
click at [281, 23] on input "text" at bounding box center [480, 27] width 521 height 23
paste input "unithinbhat@gmail.com"
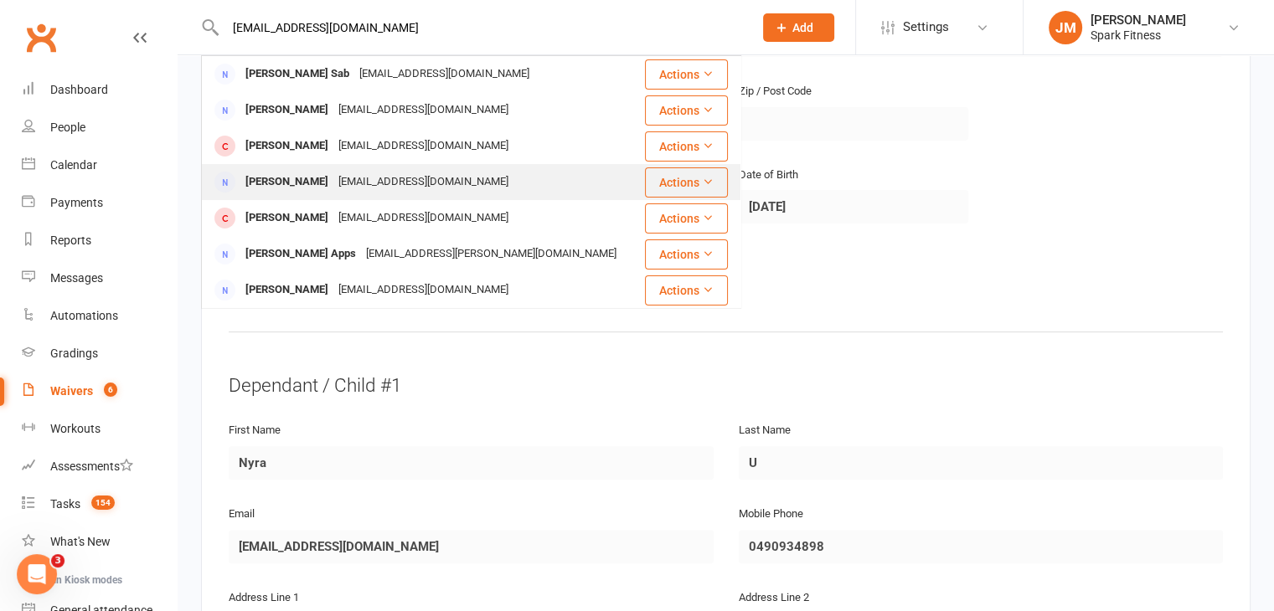
scroll to position [576, 0]
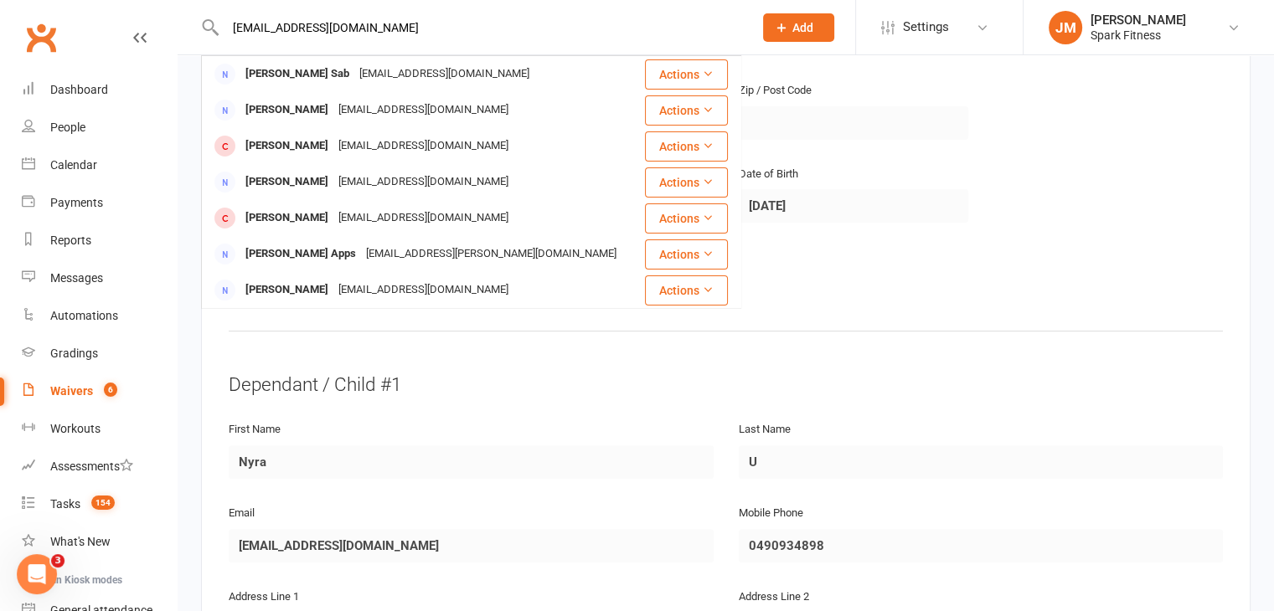
click at [401, 29] on input "unithinbhat@gmail.com" at bounding box center [480, 27] width 521 height 23
type input "u"
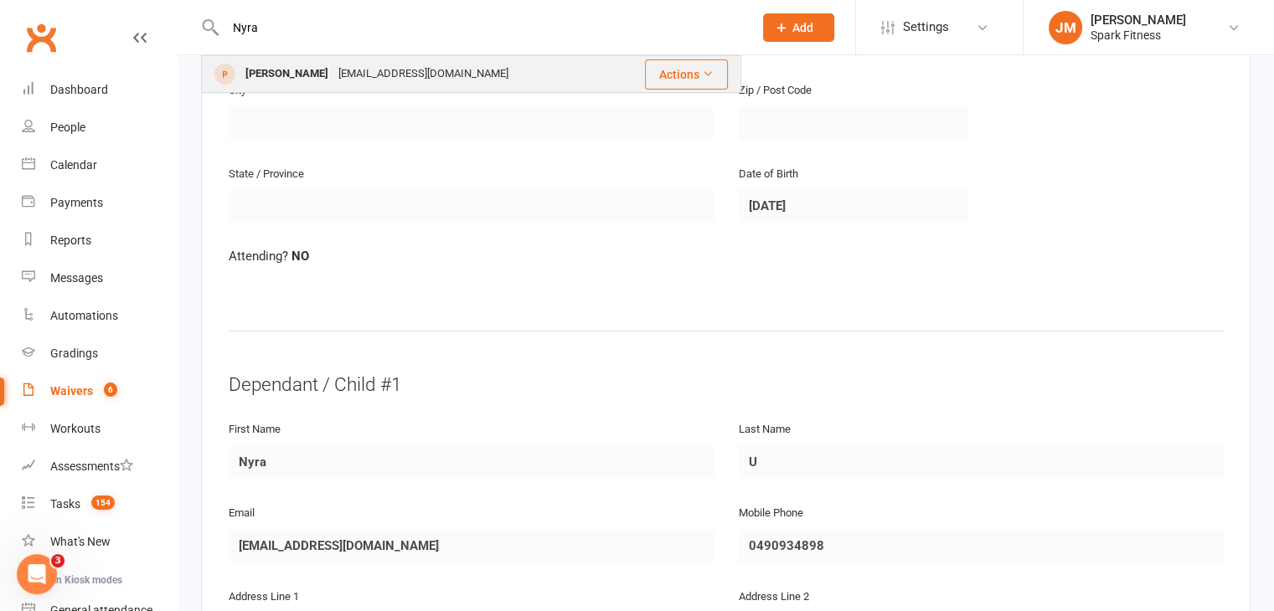
type input "Nyra"
click at [368, 81] on div "pallavimudradi@gmail.com" at bounding box center [423, 74] width 180 height 24
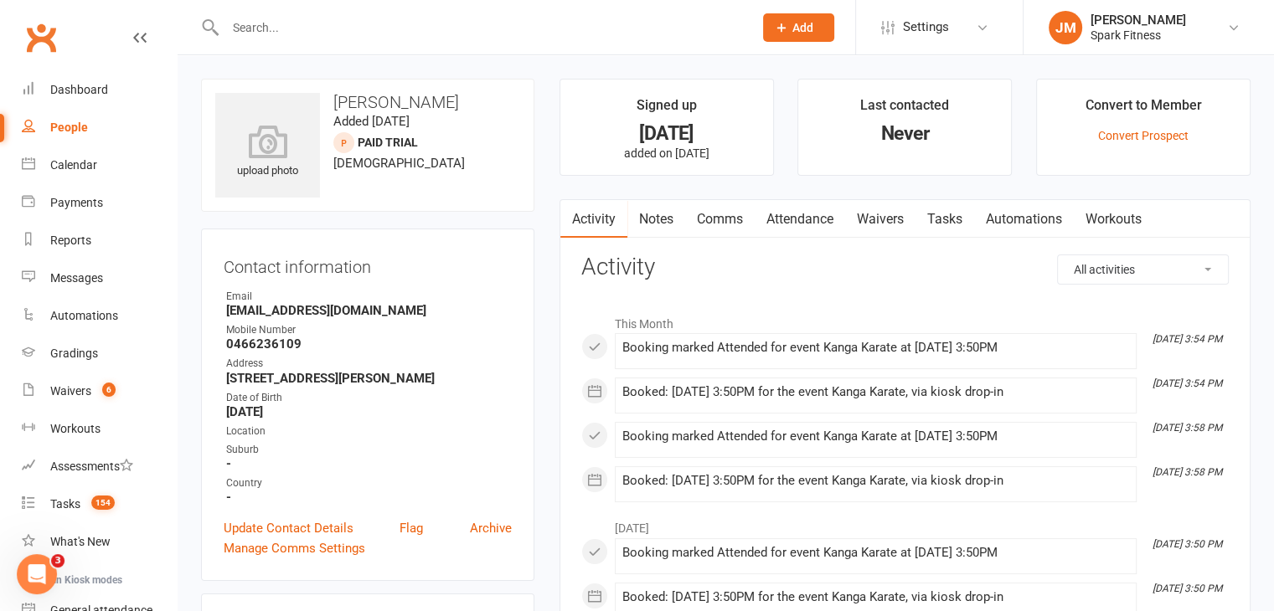
click at [811, 215] on link "Attendance" at bounding box center [800, 219] width 90 height 39
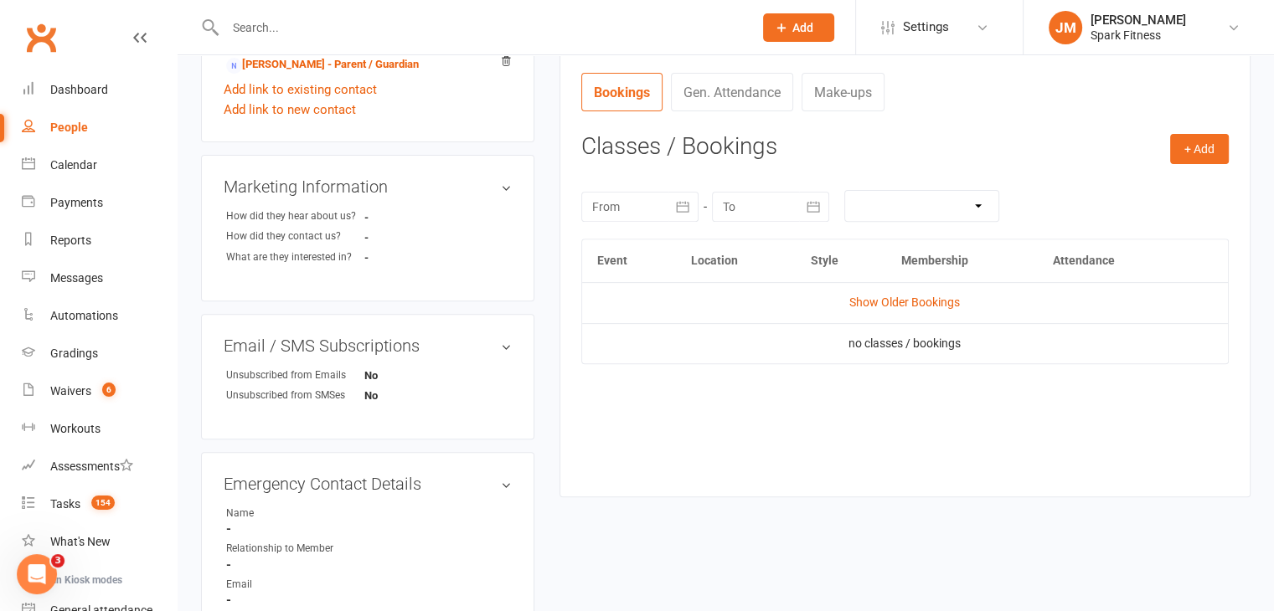
scroll to position [598, 0]
click at [884, 301] on link "Show Older Bookings" at bounding box center [904, 299] width 111 height 13
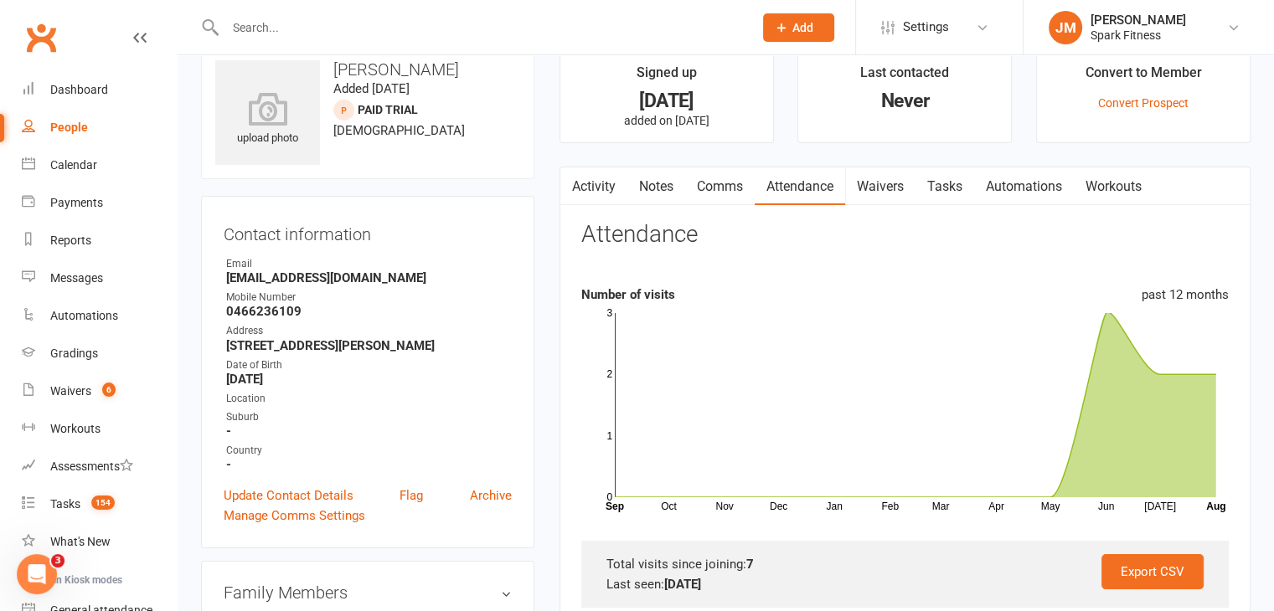
scroll to position [0, 0]
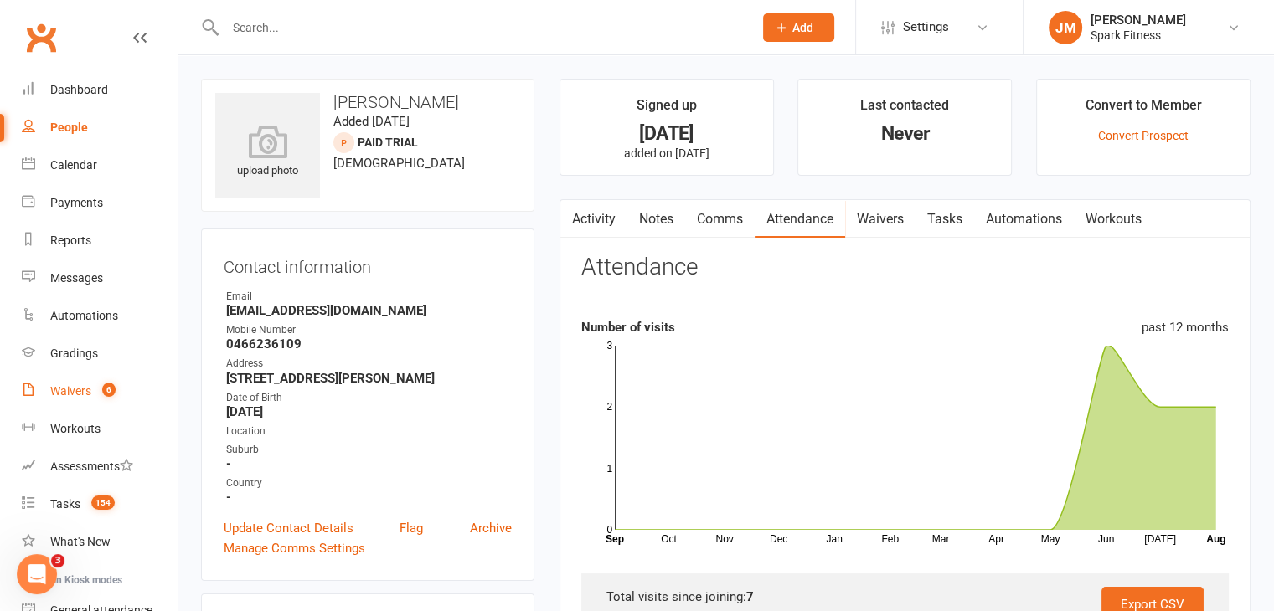
click at [59, 399] on link "Waivers 6" at bounding box center [99, 392] width 155 height 38
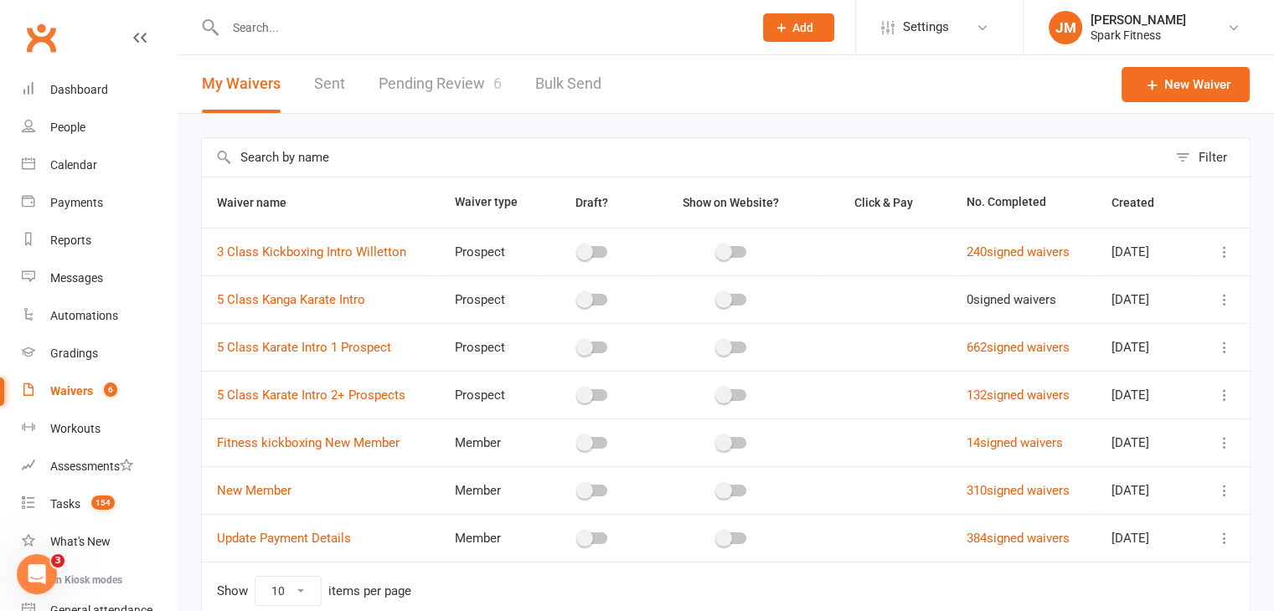
click at [456, 81] on link "Pending Review 6" at bounding box center [440, 84] width 123 height 58
select select "50"
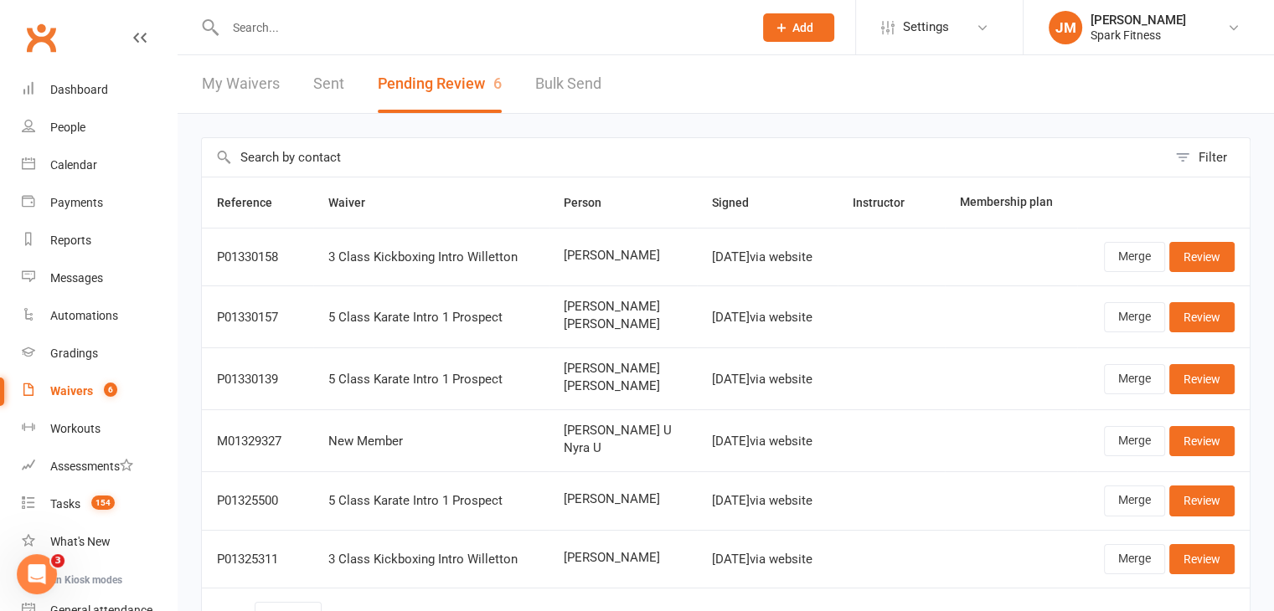
scroll to position [93, 0]
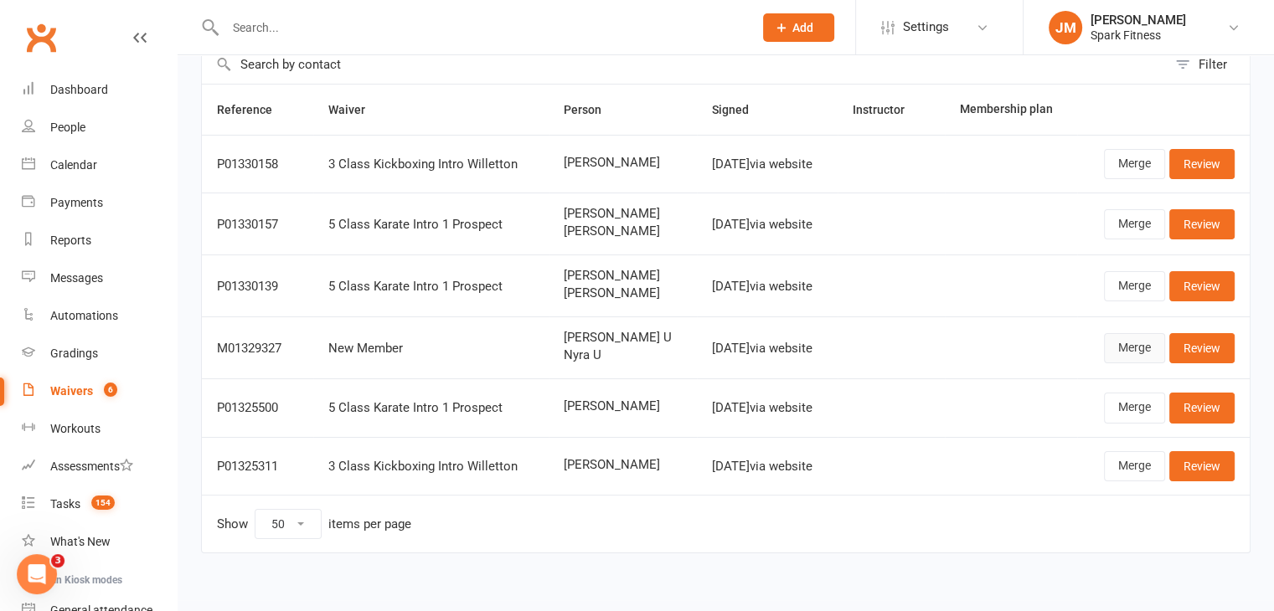
click at [1140, 354] on link "Merge" at bounding box center [1134, 348] width 61 height 30
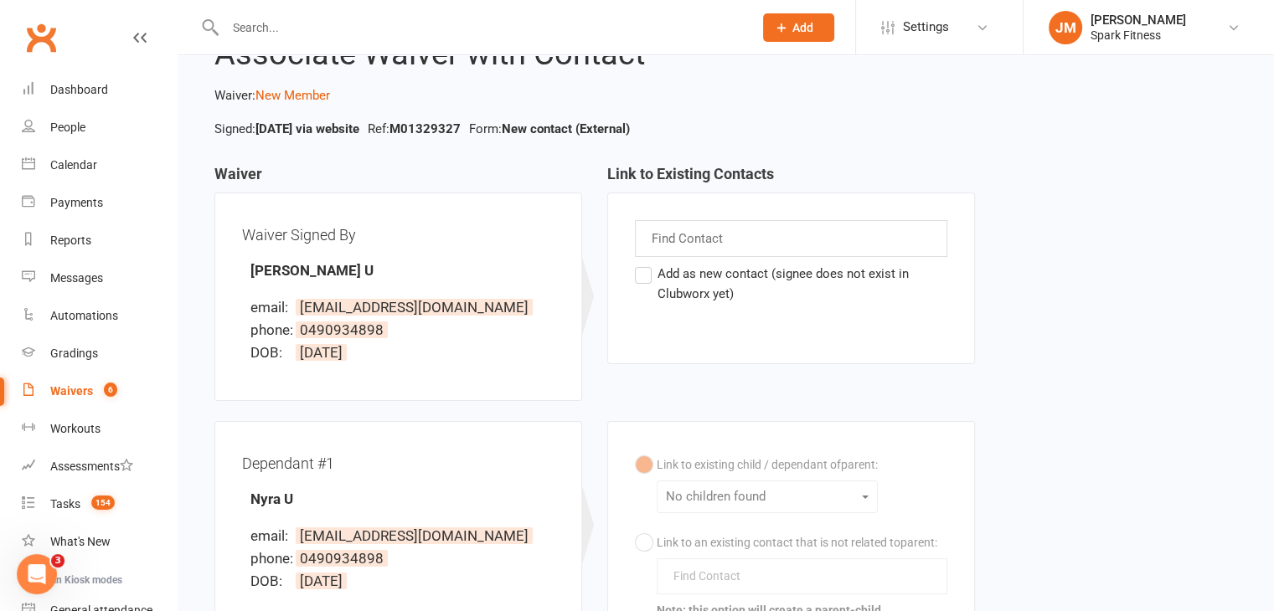
scroll to position [70, 0]
click at [638, 276] on label "Add as new contact (signee does not exist in Clubworx yet)" at bounding box center [791, 282] width 312 height 40
click at [638, 262] on input "Add as new contact (signee does not exist in Clubworx yet)" at bounding box center [640, 262] width 11 height 0
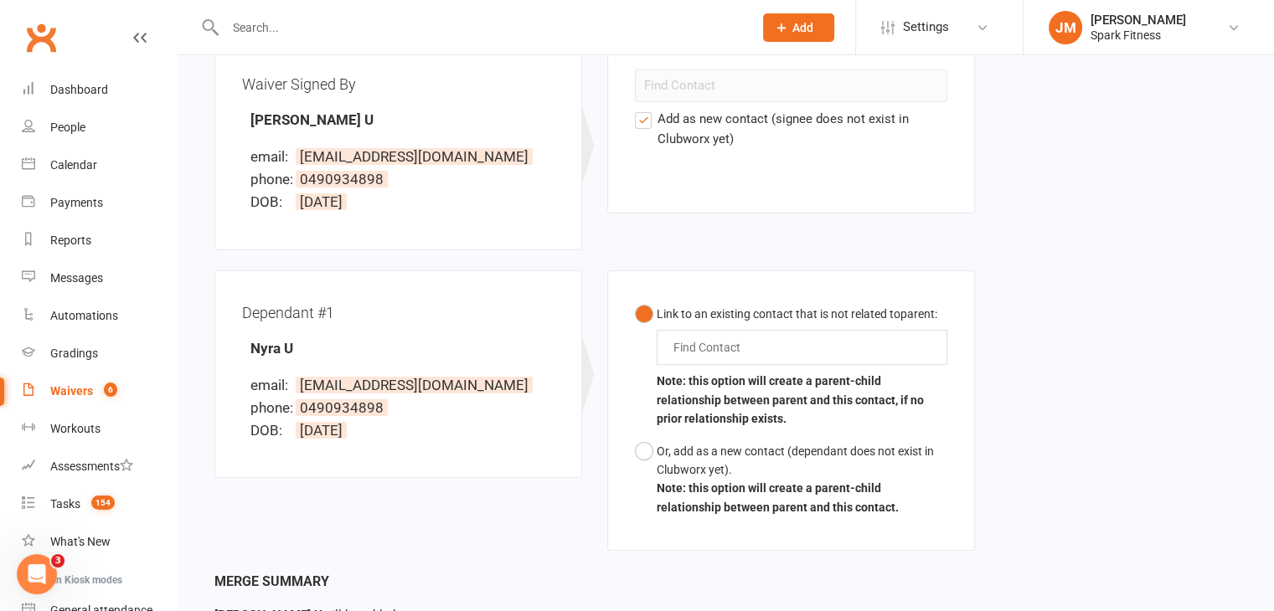
scroll to position [220, 0]
click at [699, 342] on input "text" at bounding box center [711, 347] width 78 height 20
type input "nyra"
click at [742, 372] on span "Nyra Uliyar" at bounding box center [725, 378] width 65 height 17
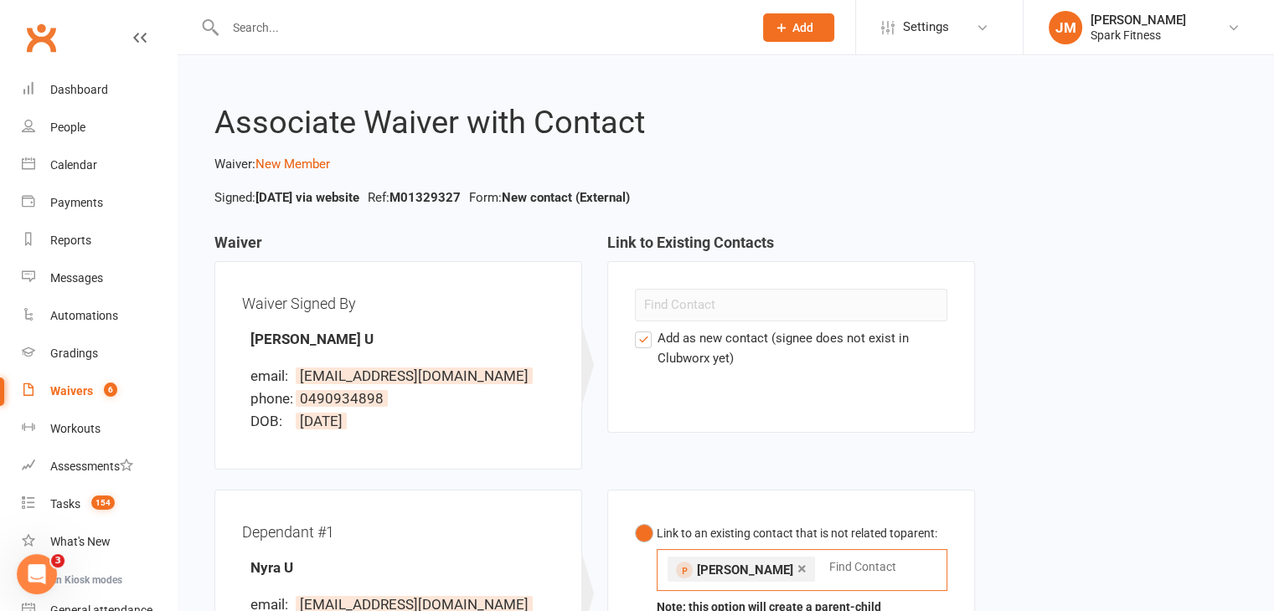
scroll to position [0, 0]
click at [641, 343] on label "Add as new contact (signee does not exist in Clubworx yet)" at bounding box center [791, 348] width 312 height 40
click at [641, 328] on input "Add as new contact (signee does not exist in Clubworx yet)" at bounding box center [640, 328] width 11 height 0
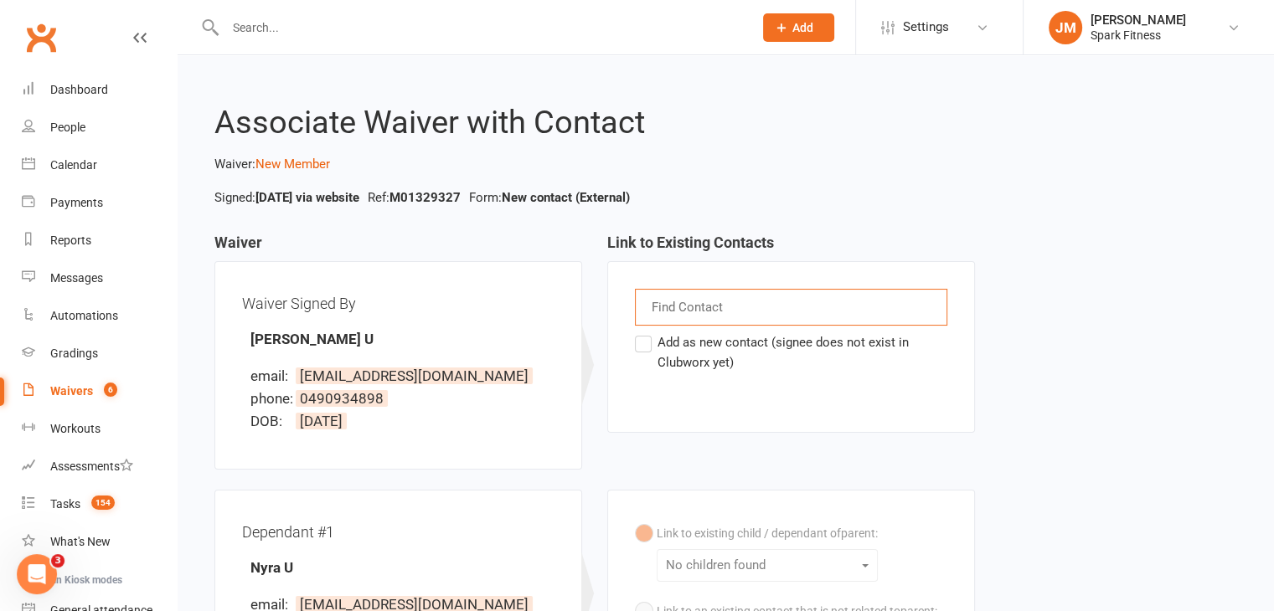
click at [695, 308] on input "text" at bounding box center [689, 307] width 78 height 22
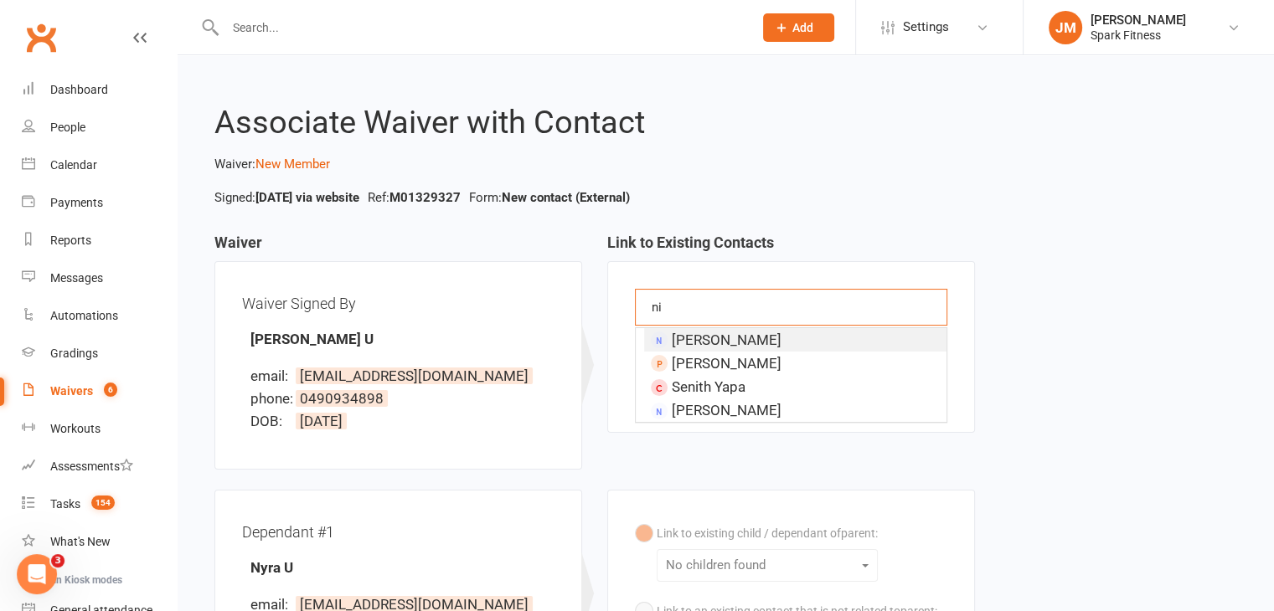
type input "n"
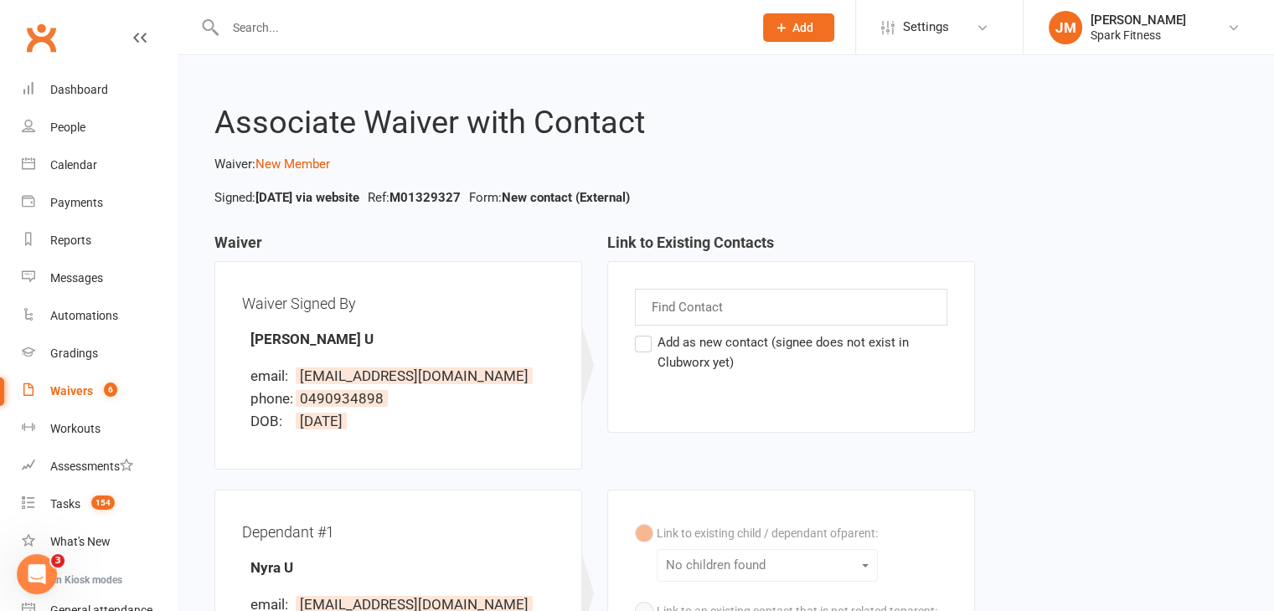
click at [580, 341] on div "Waiver Signed By Nithin U email: unithinbhat@gmail.com phone: 0490934898 DOB: 1…" at bounding box center [398, 365] width 368 height 209
click at [643, 346] on label "Add as new contact (signee does not exist in Clubworx yet)" at bounding box center [791, 352] width 312 height 40
click at [643, 332] on input "Add as new contact (signee does not exist in Clubworx yet)" at bounding box center [640, 332] width 11 height 0
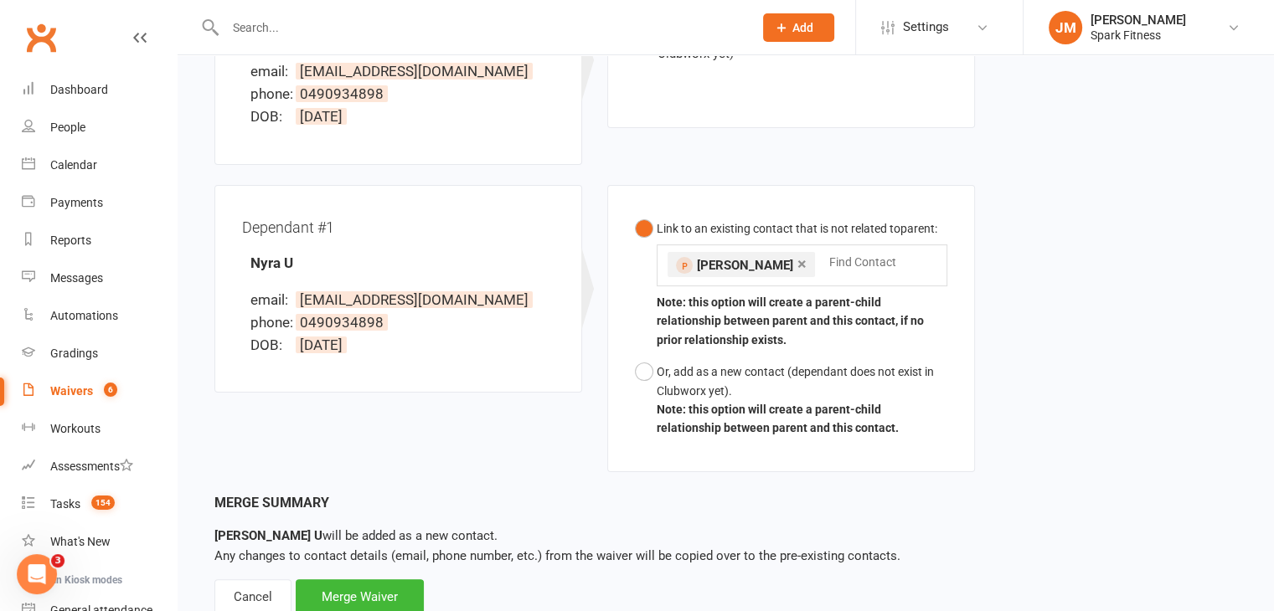
scroll to position [358, 0]
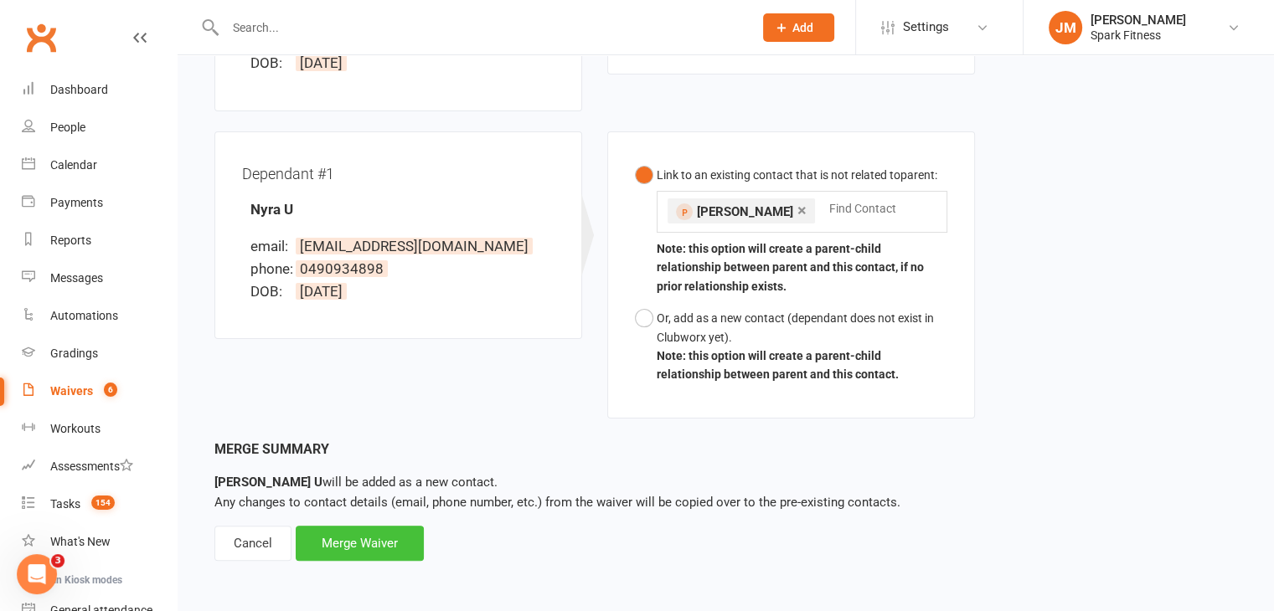
click at [357, 538] on div "Merge Waiver" at bounding box center [360, 543] width 128 height 35
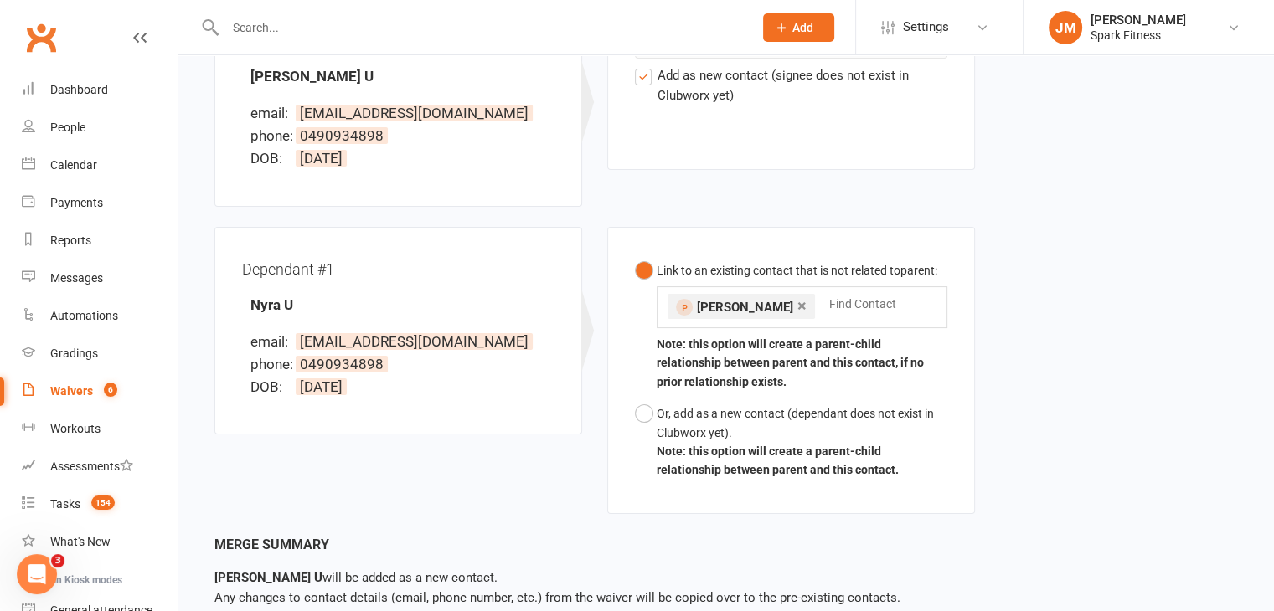
scroll to position [288, 0]
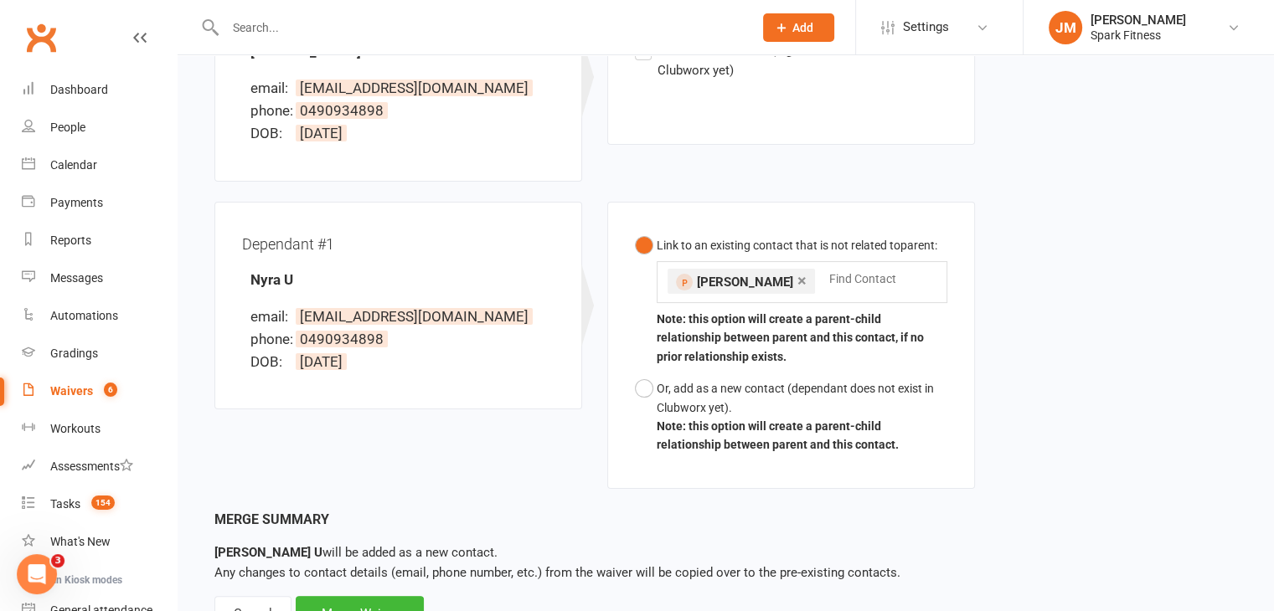
click at [667, 273] on li "× Nyra Uliyar" at bounding box center [740, 281] width 147 height 25
click at [702, 276] on span "Nyra Uliyar" at bounding box center [745, 282] width 96 height 15
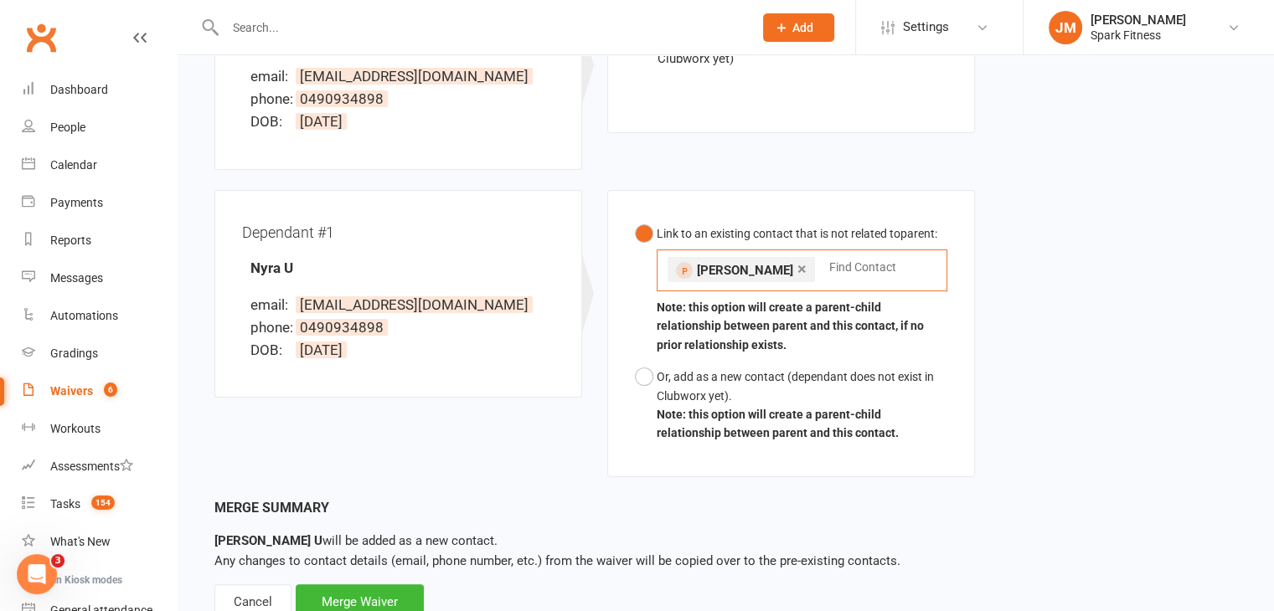
scroll to position [301, 0]
click at [797, 270] on link "×" at bounding box center [801, 267] width 9 height 27
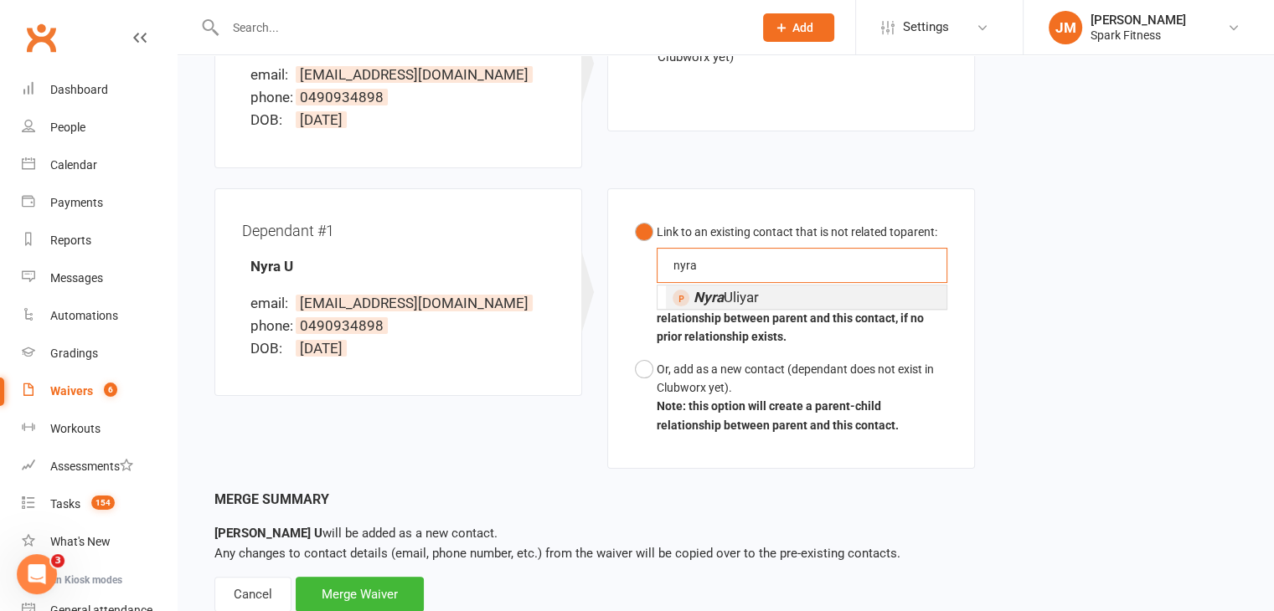
type input "nyra"
click at [719, 303] on em "Nyra" at bounding box center [708, 297] width 30 height 17
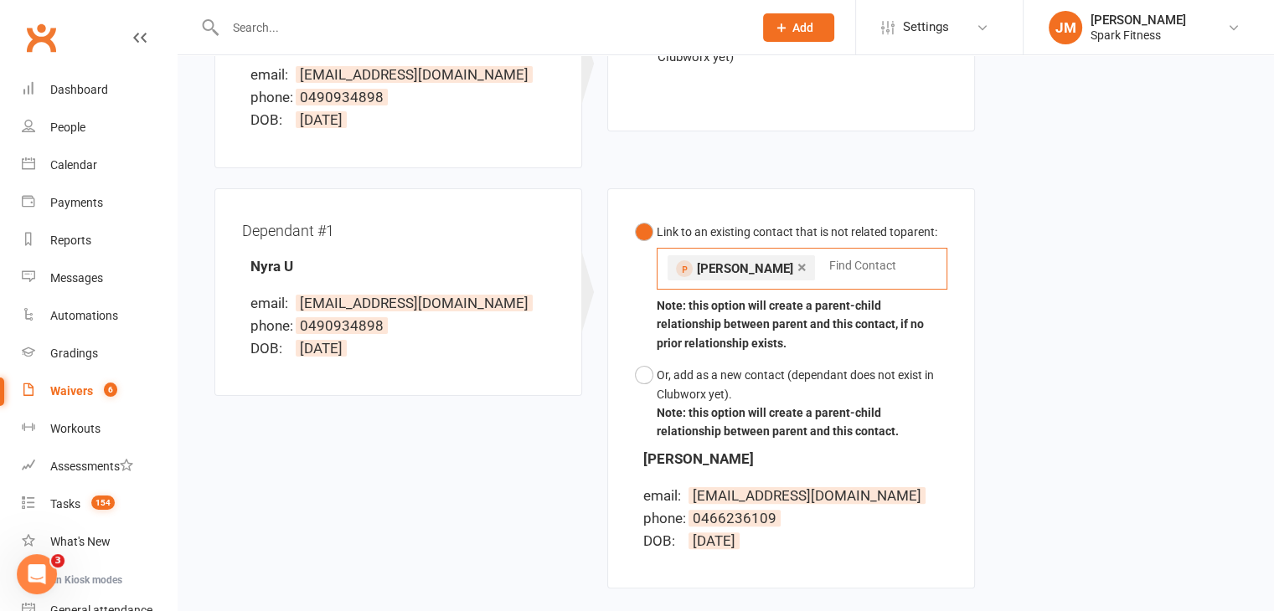
scroll to position [492, 0]
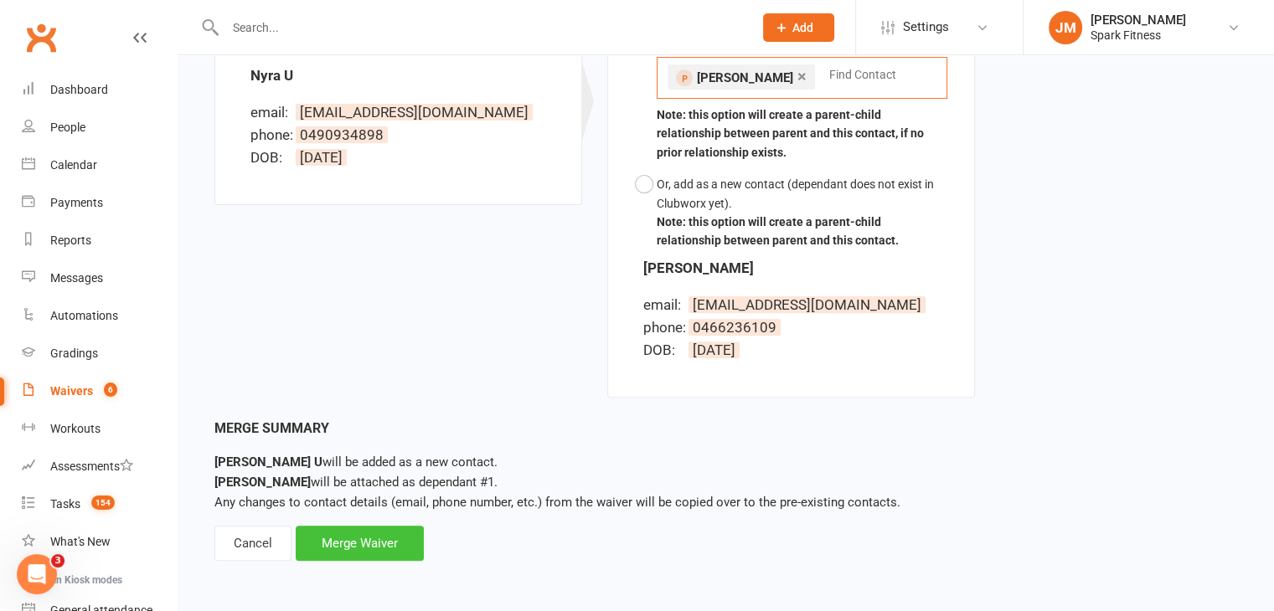
click at [368, 544] on div "Merge Waiver" at bounding box center [360, 543] width 128 height 35
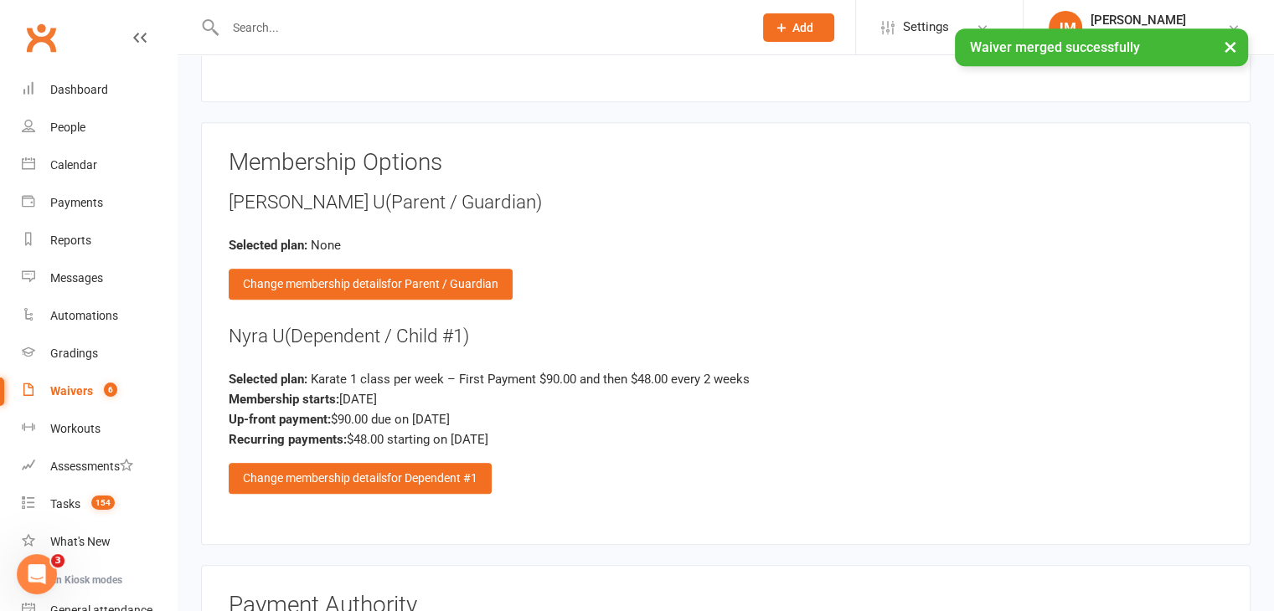
scroll to position [1342, 0]
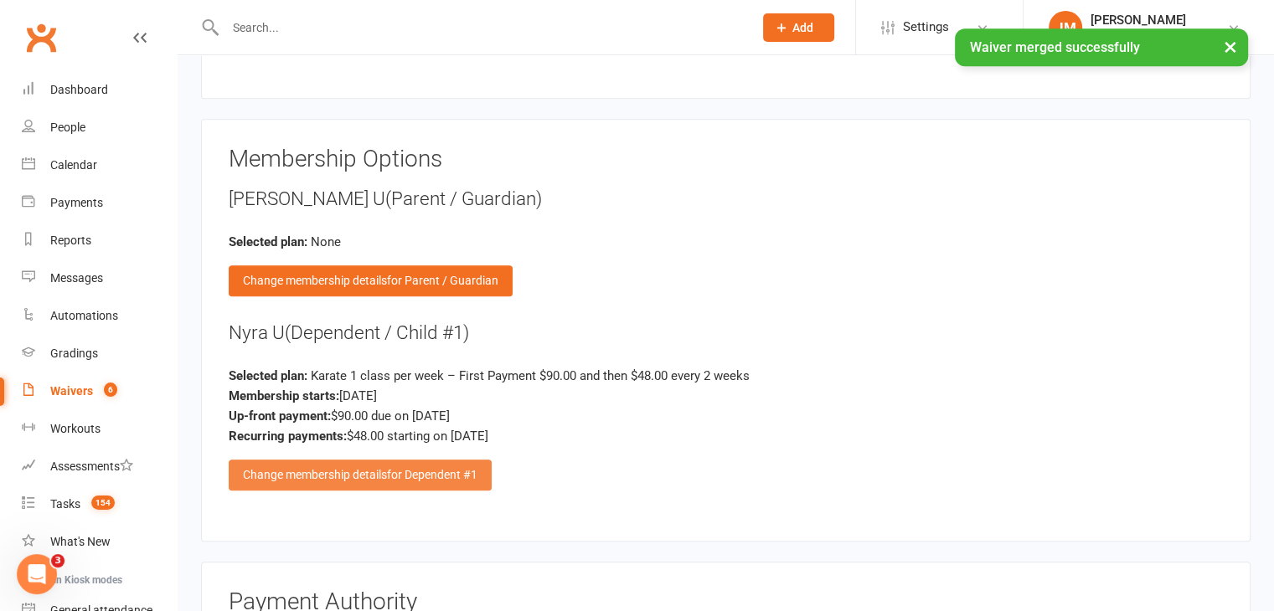
click at [379, 471] on div "Change membership details for Dependent #1" at bounding box center [360, 475] width 263 height 30
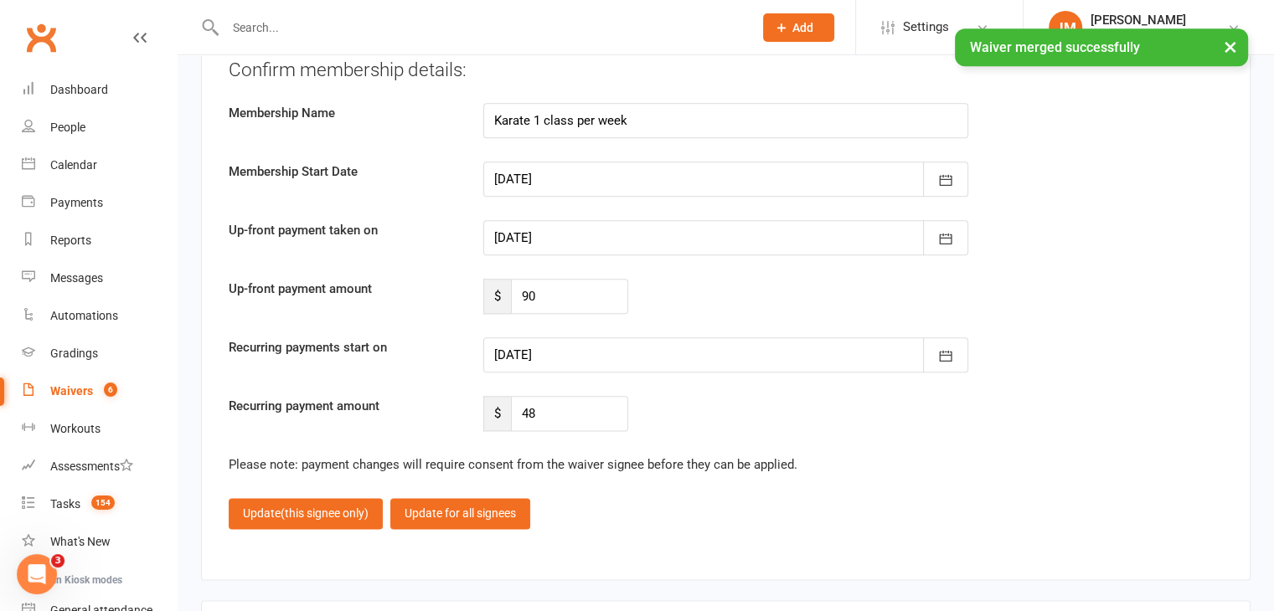
scroll to position [1996, 0]
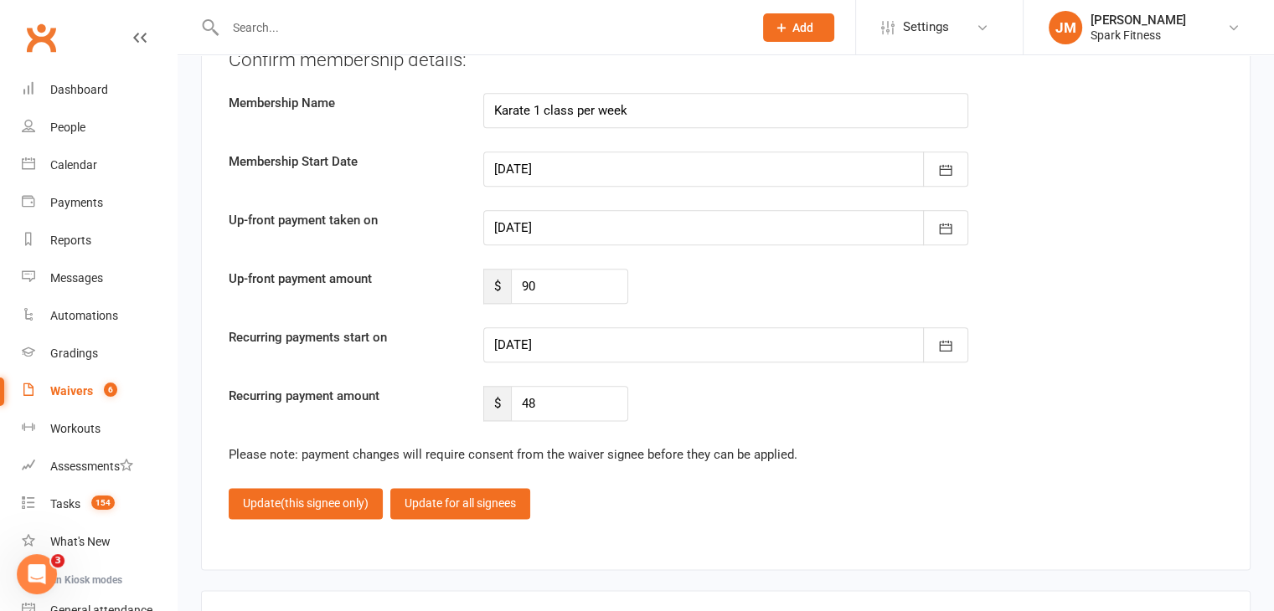
click at [569, 348] on div at bounding box center [725, 344] width 485 height 35
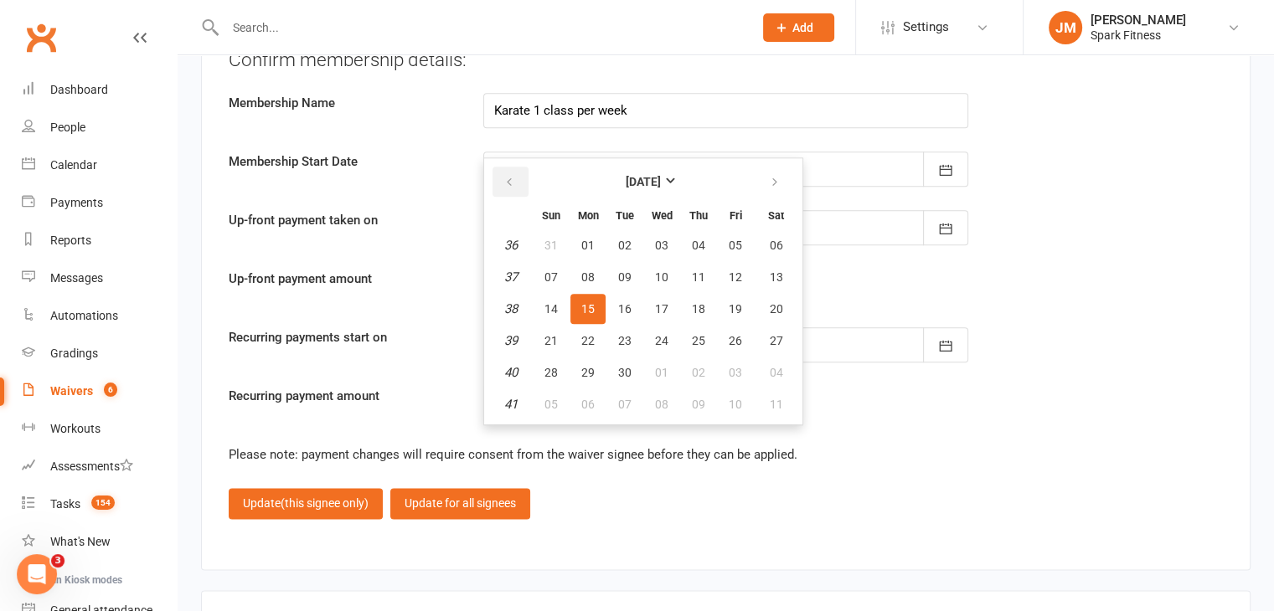
click at [512, 176] on icon "button" at bounding box center [509, 182] width 12 height 13
click at [611, 337] on button "19" at bounding box center [624, 341] width 35 height 30
type input "19 Aug 2025"
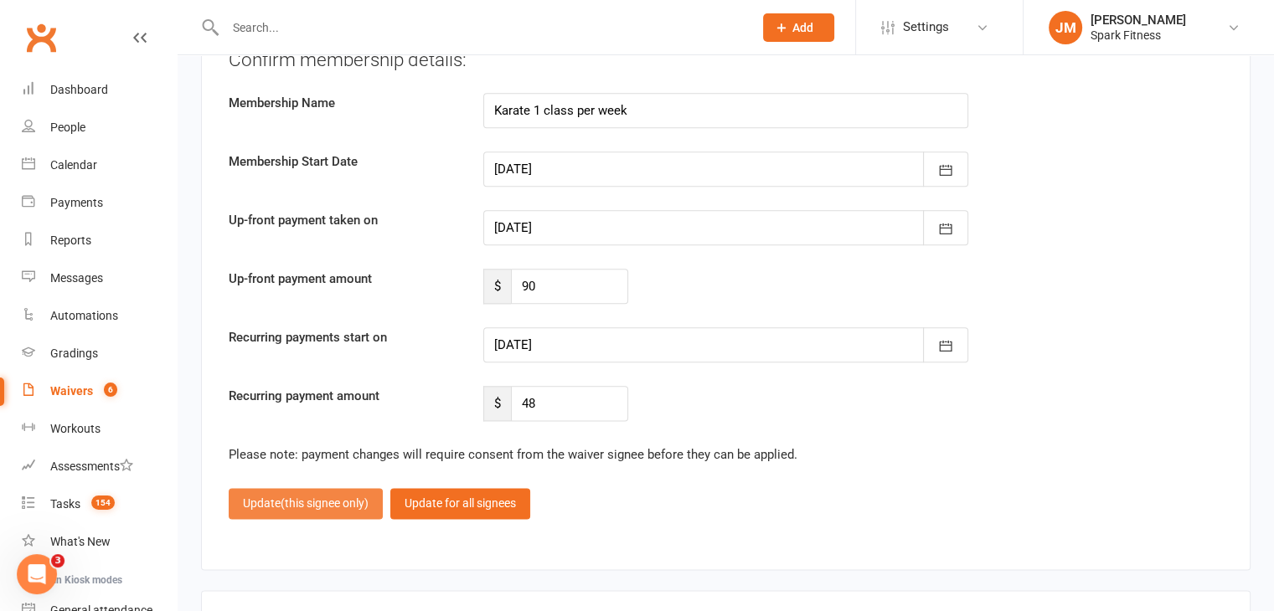
click at [295, 497] on span "(this signee only)" at bounding box center [325, 503] width 88 height 13
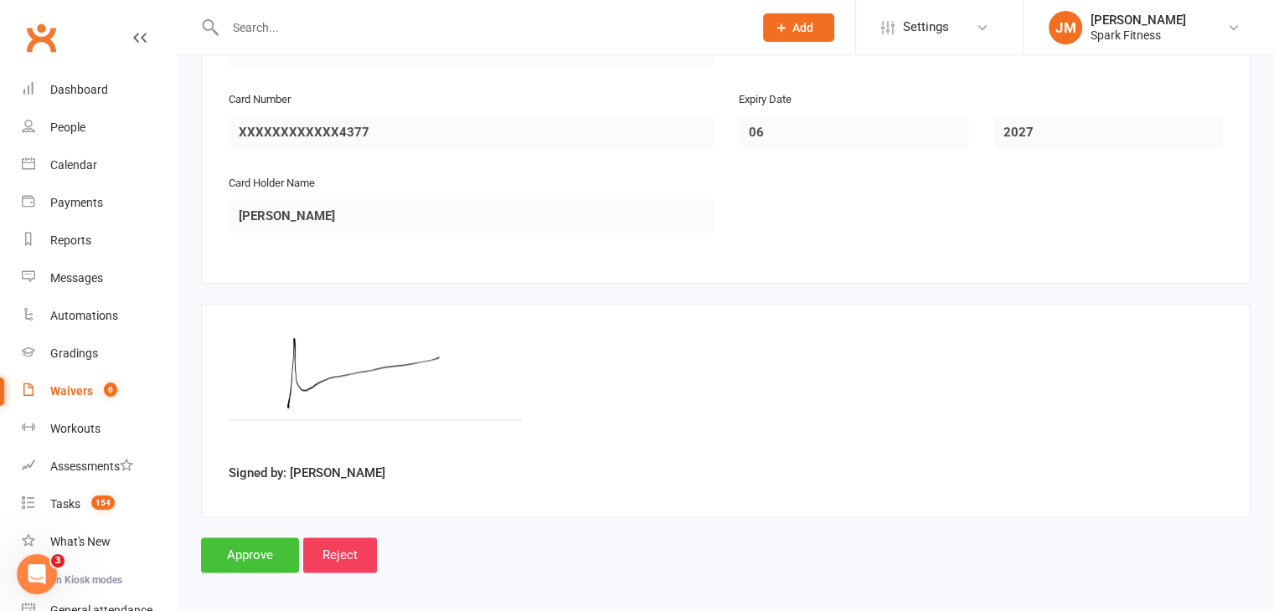
click at [238, 547] on input "Approve" at bounding box center [250, 555] width 98 height 35
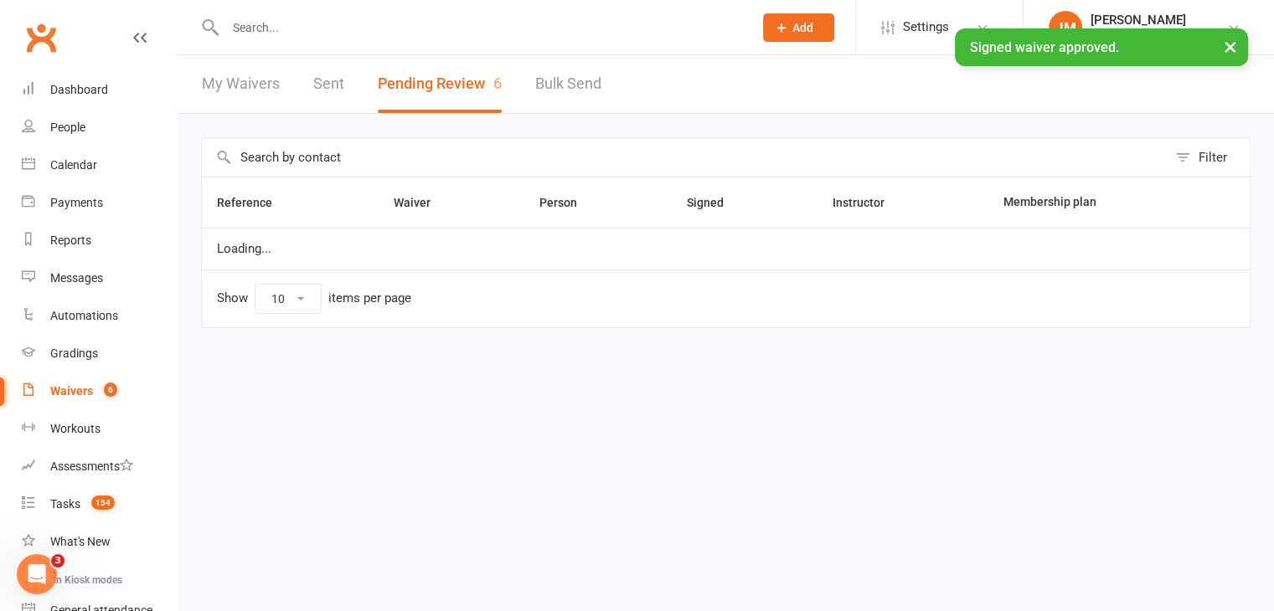
select select "50"
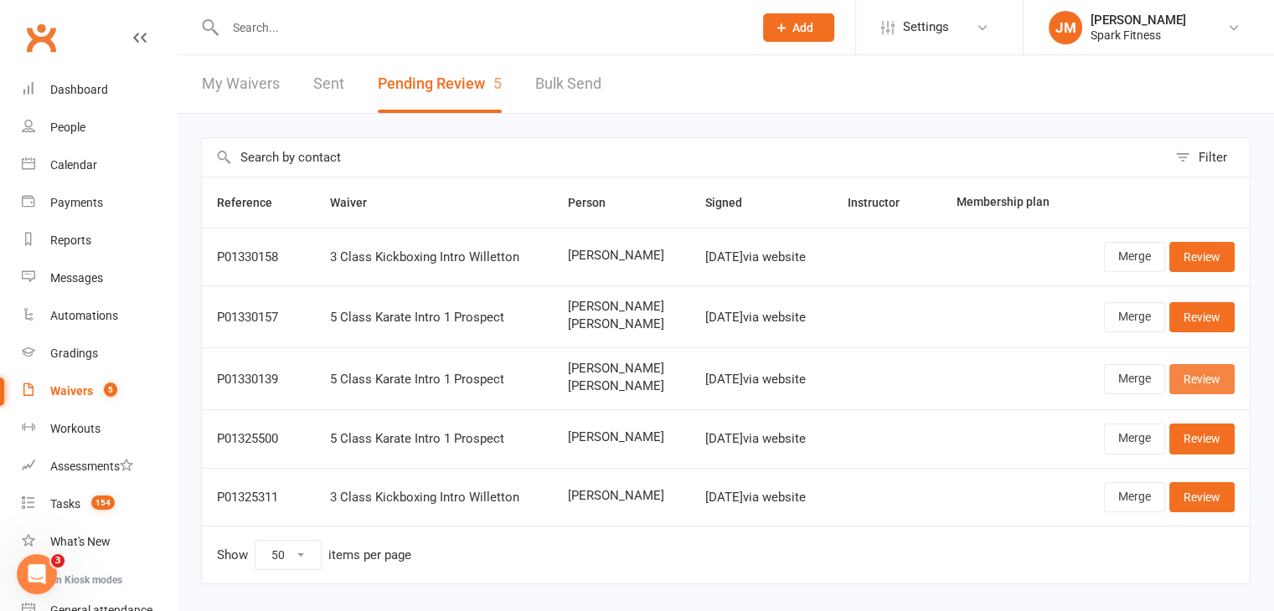
click at [1203, 373] on link "Review" at bounding box center [1201, 379] width 65 height 30
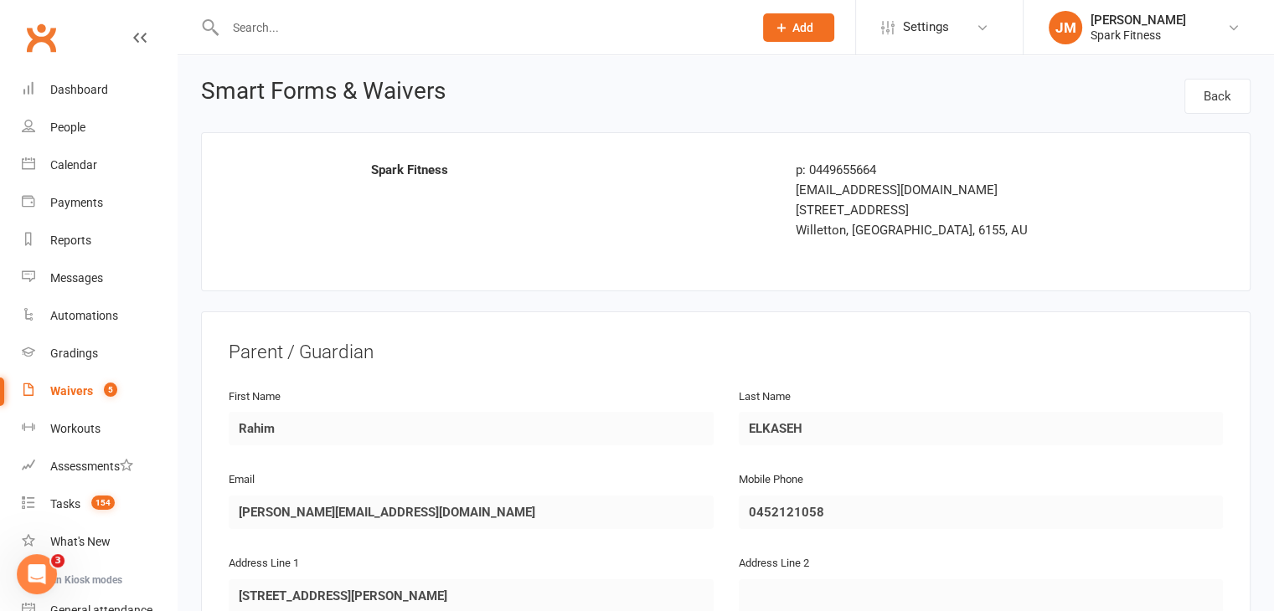
click at [229, 488] on div "Email abdelrahim.Alkaseh@yahoo.com" at bounding box center [471, 499] width 485 height 60
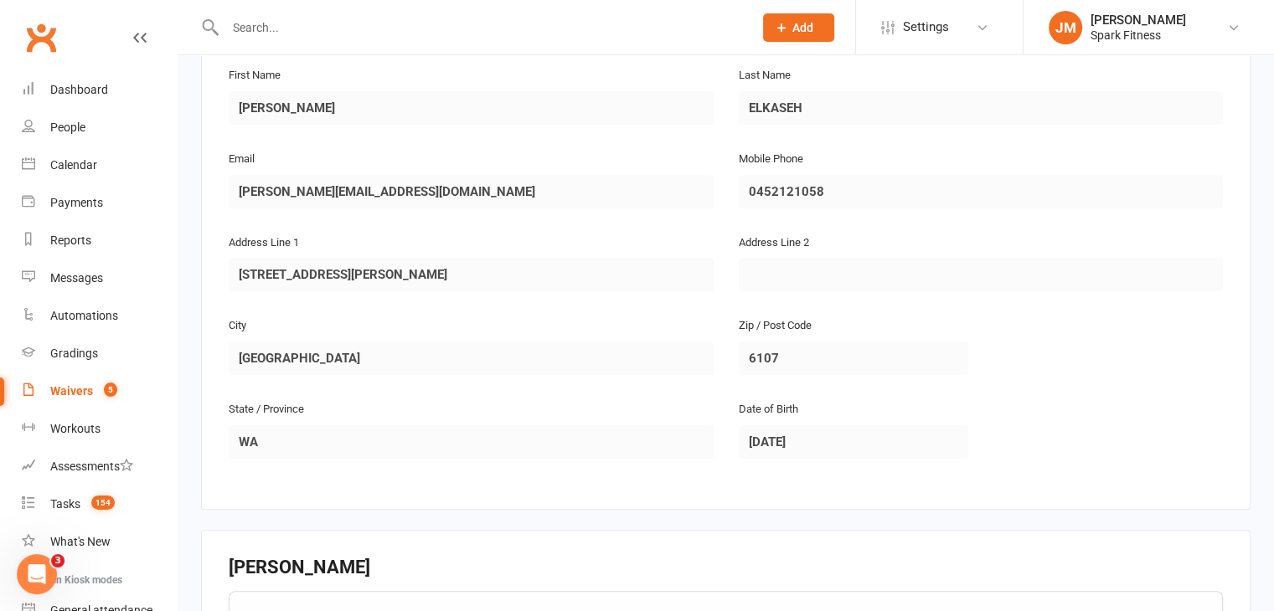
scroll to position [930, 0]
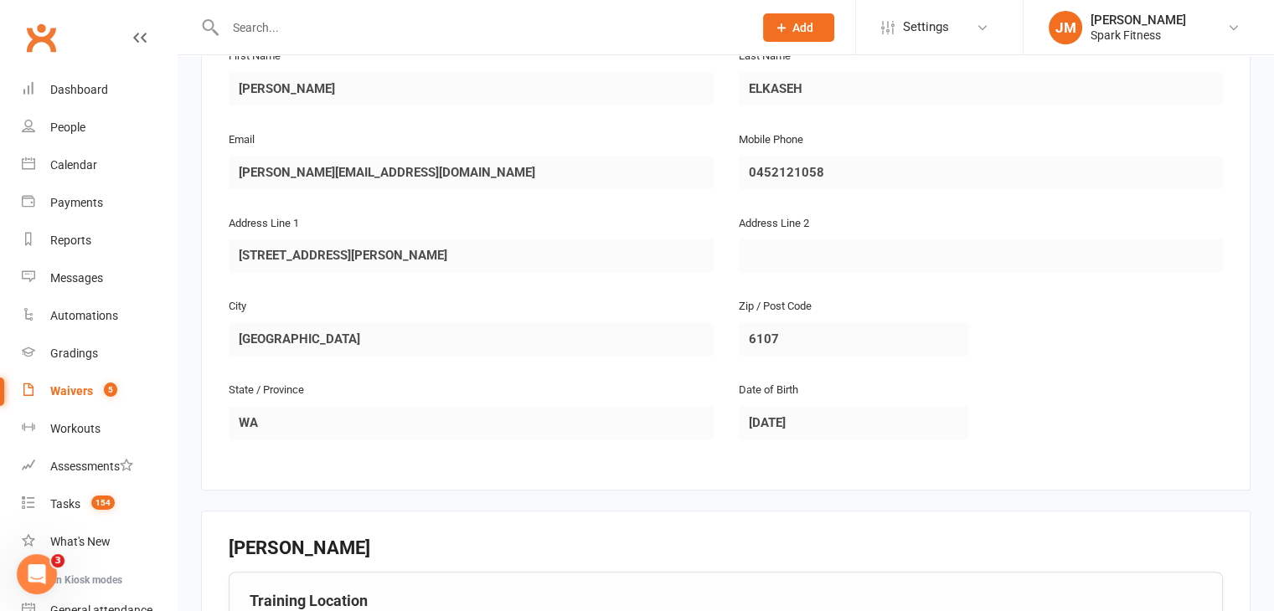
select select "50"
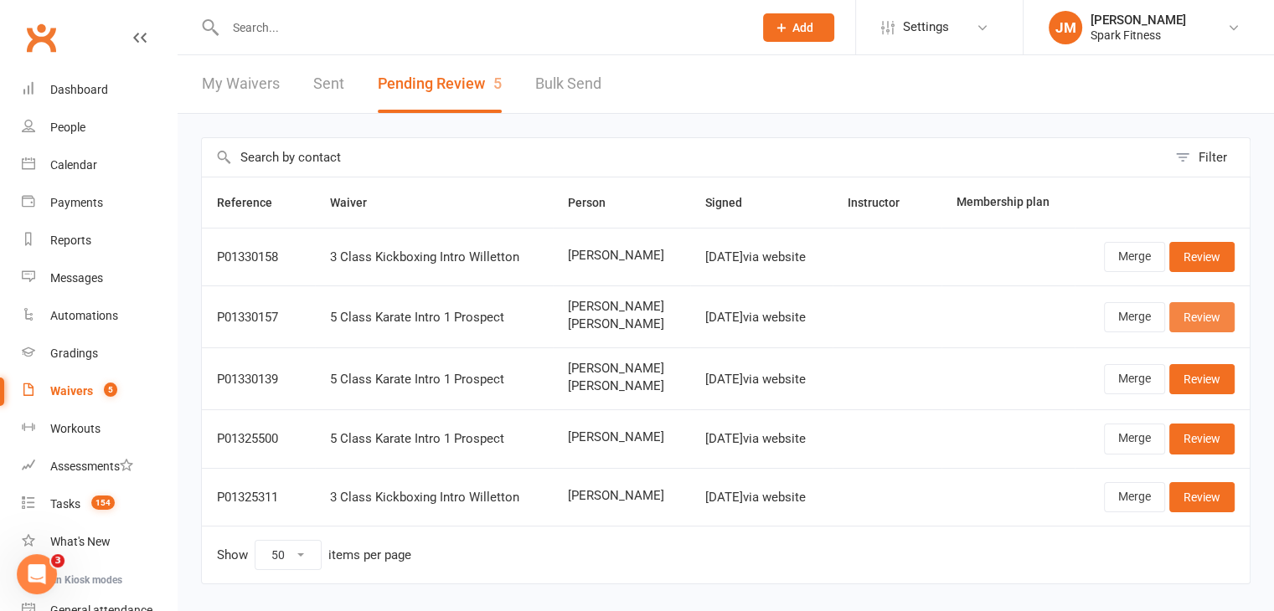
click at [1227, 308] on link "Review" at bounding box center [1201, 317] width 65 height 30
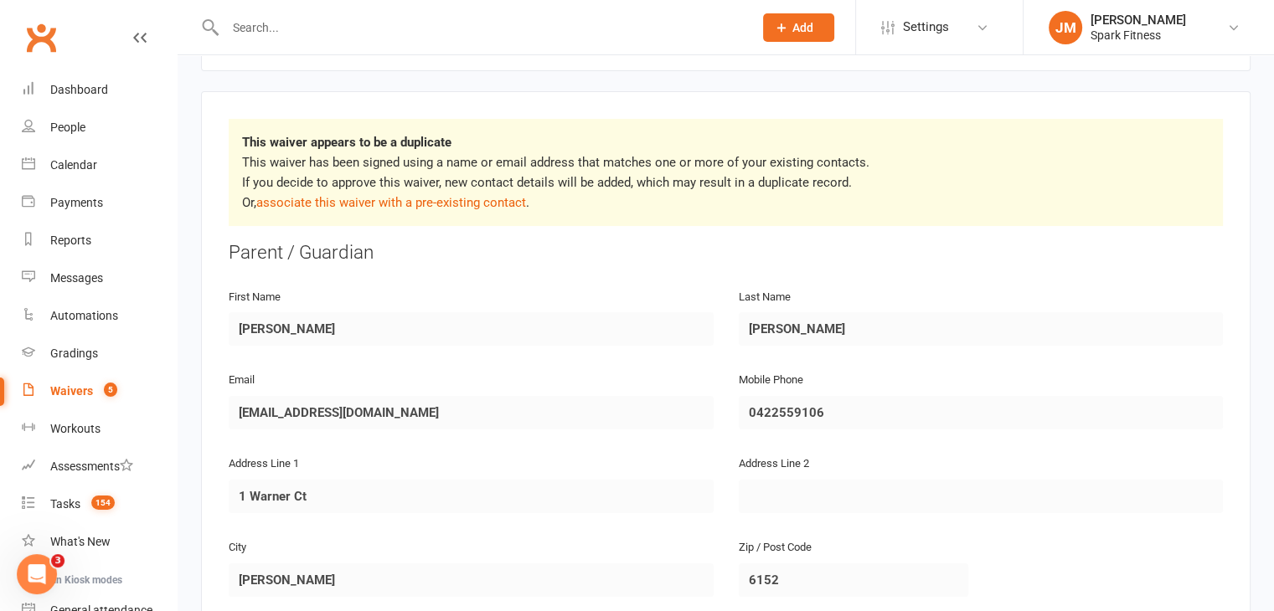
scroll to position [221, 0]
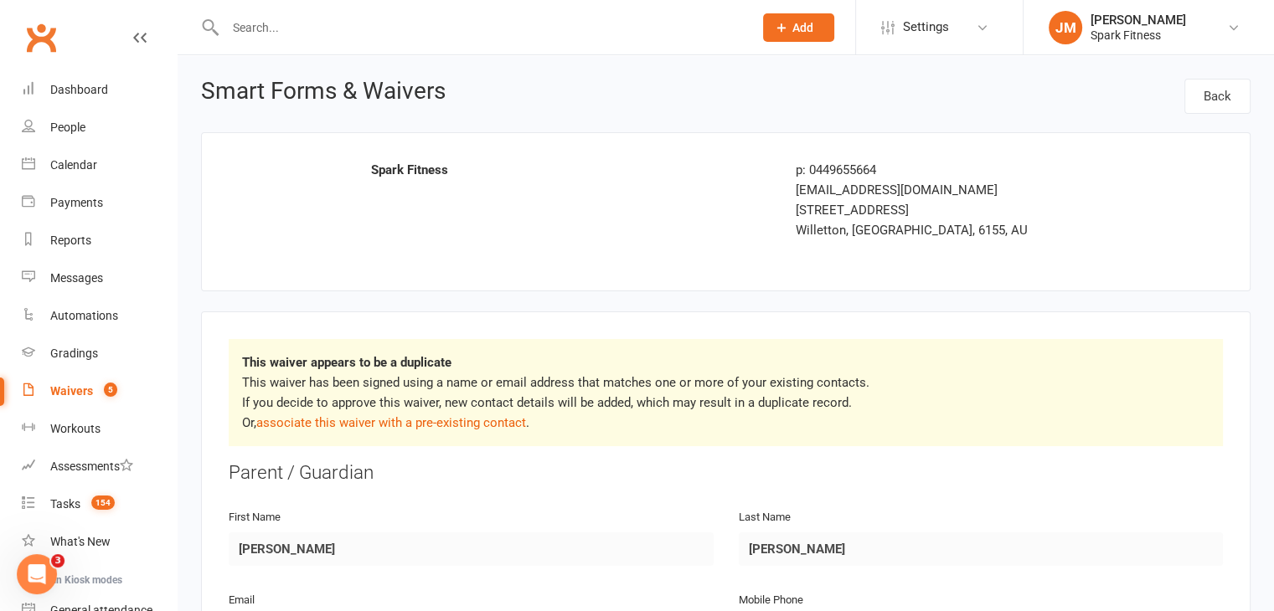
click at [273, 27] on input "text" at bounding box center [480, 27] width 521 height 23
paste input "rob.carr717@gmail.com"
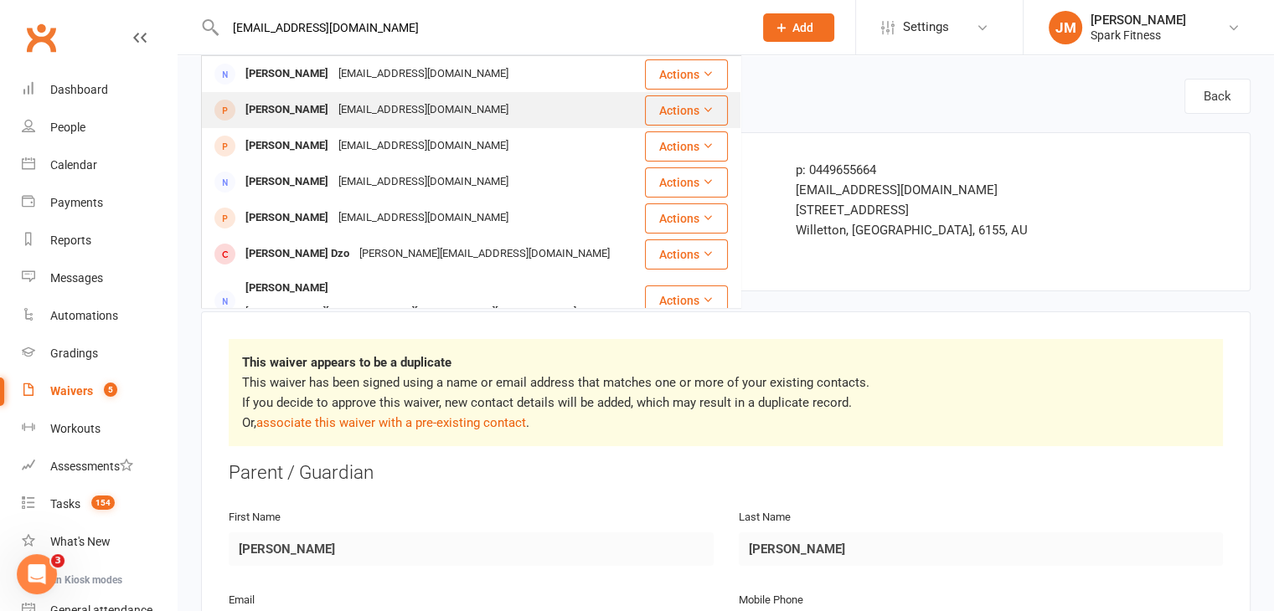
type input "rob.carr717@gmail.com"
click at [554, 116] on div "Owen Carr rob.carr717@gmail.com" at bounding box center [423, 110] width 441 height 34
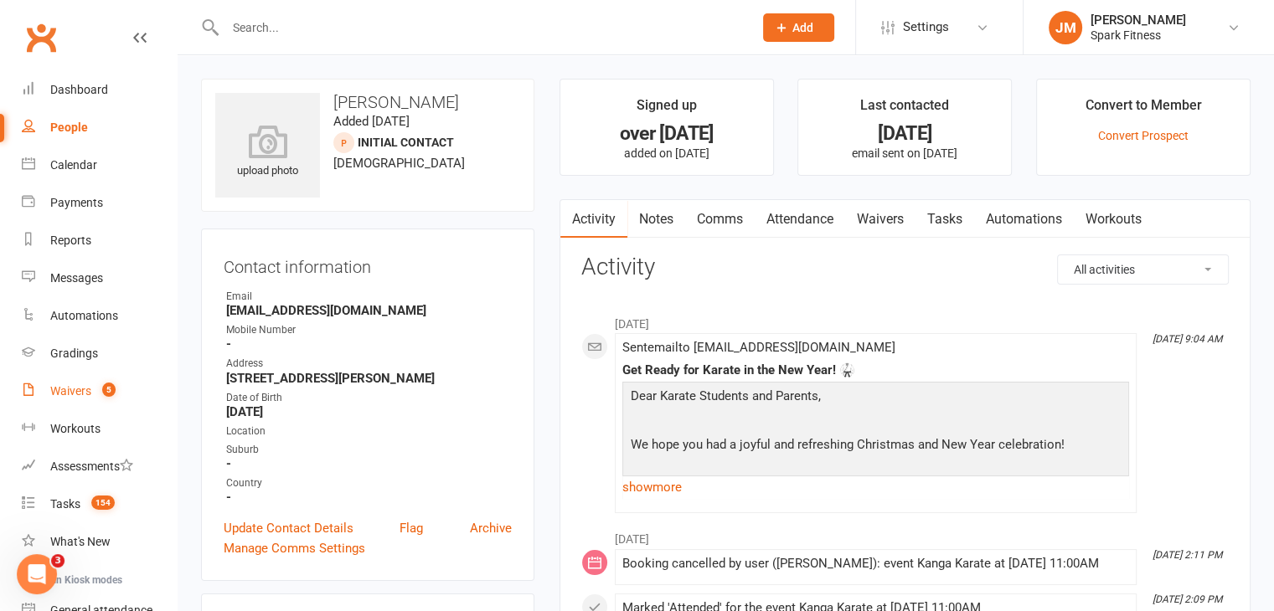
click at [81, 396] on div "Waivers" at bounding box center [70, 390] width 41 height 13
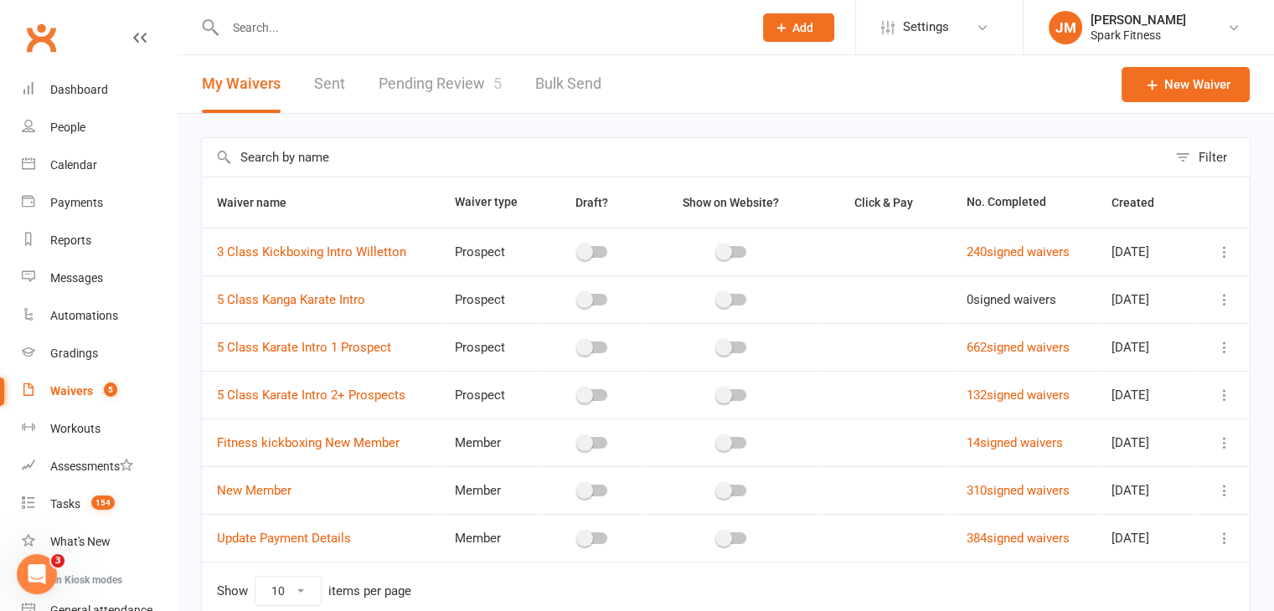
click at [428, 71] on link "Pending Review 5" at bounding box center [440, 84] width 123 height 58
select select "50"
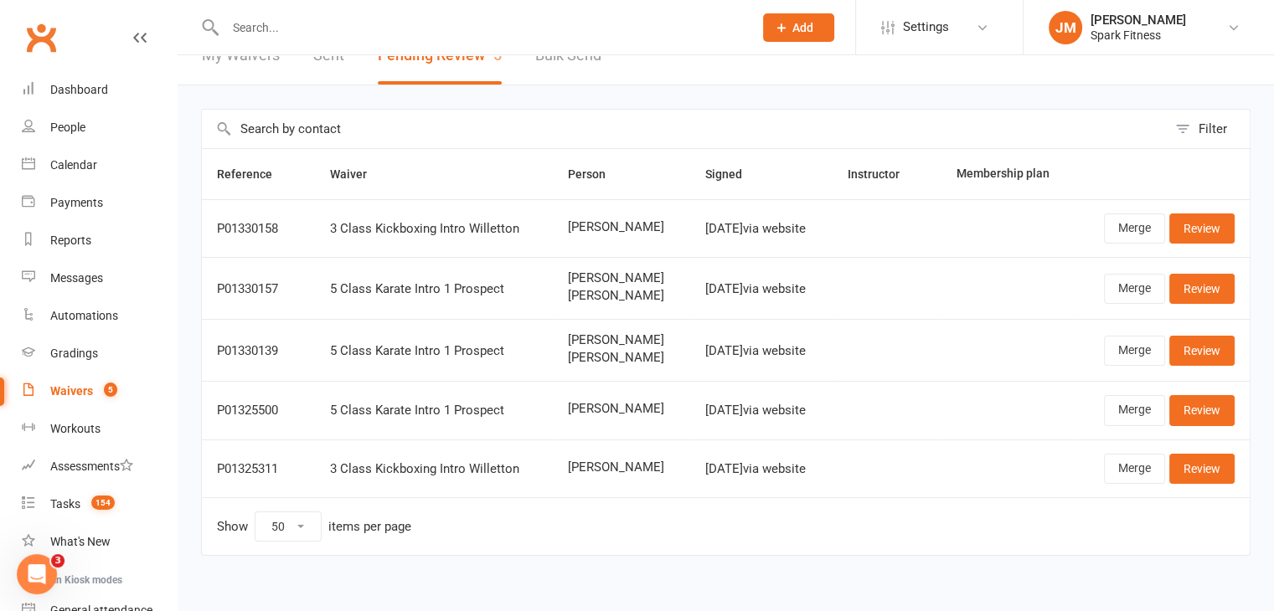
scroll to position [32, 0]
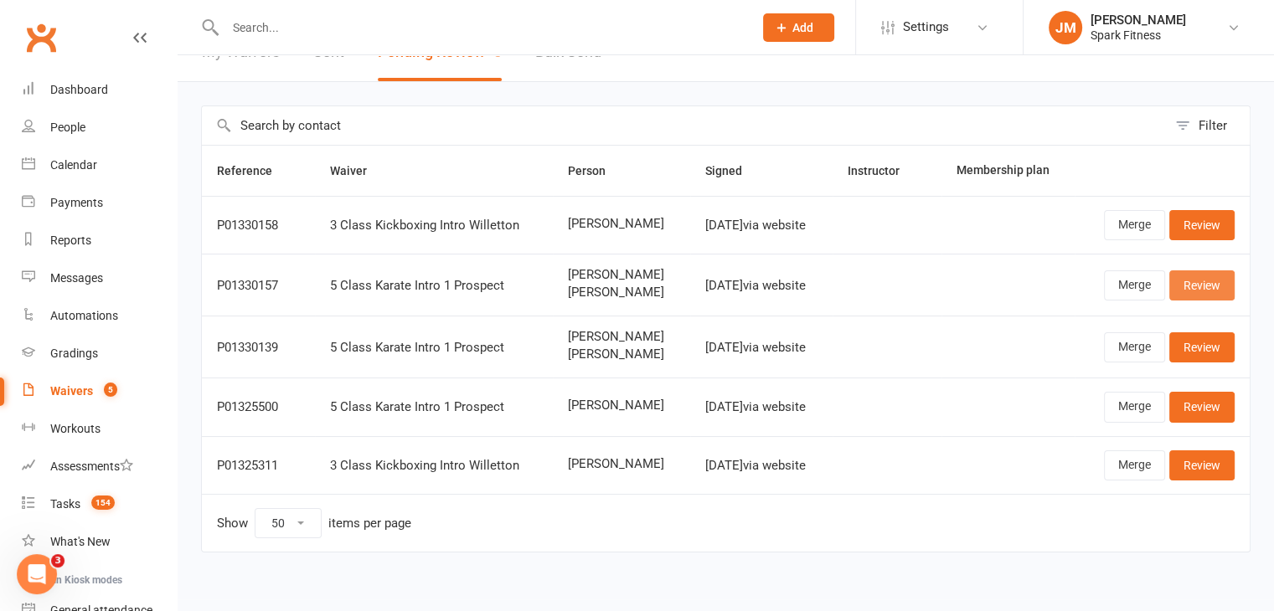
click at [1218, 278] on link "Review" at bounding box center [1201, 285] width 65 height 30
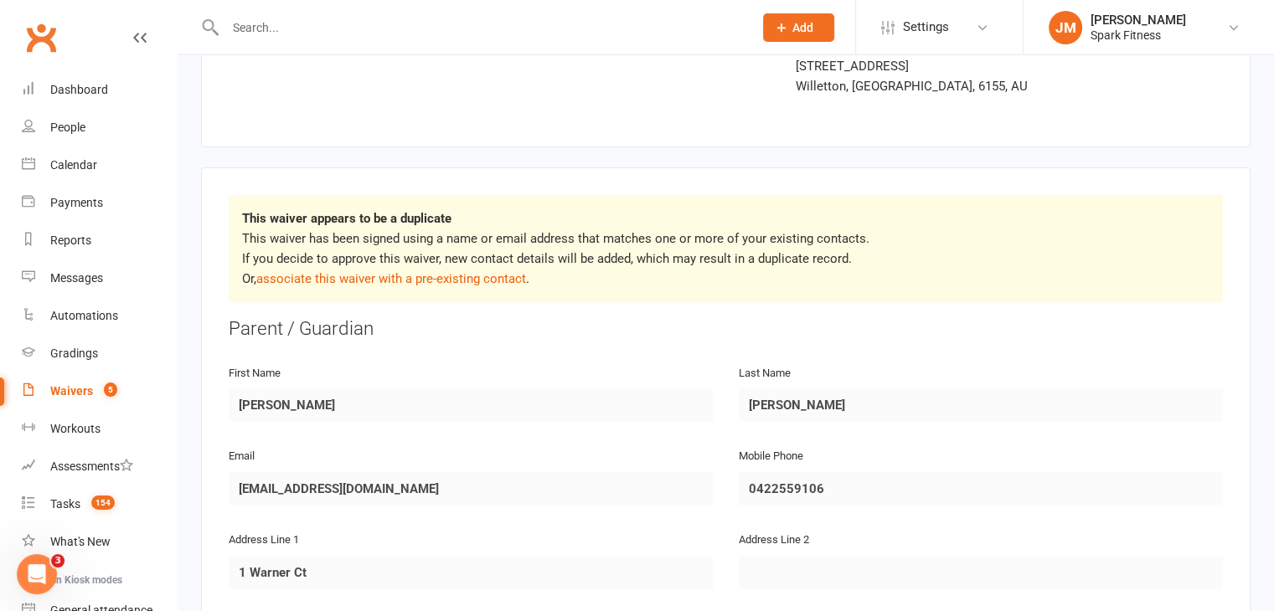
scroll to position [154, 0]
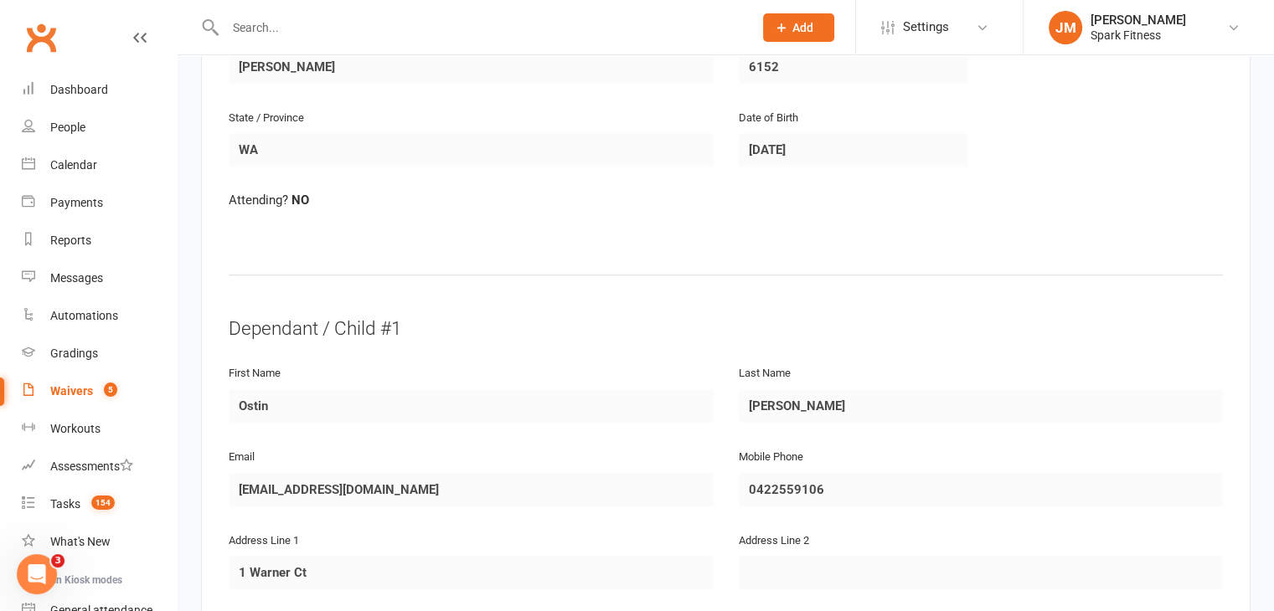
scroll to position [740, 0]
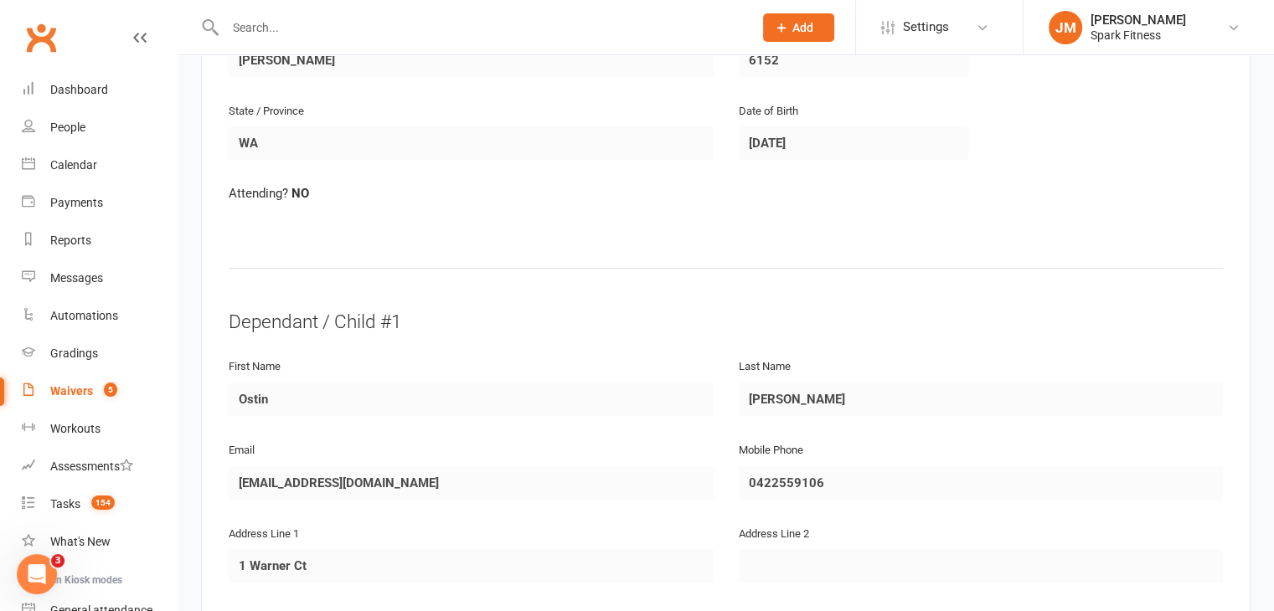
select select "50"
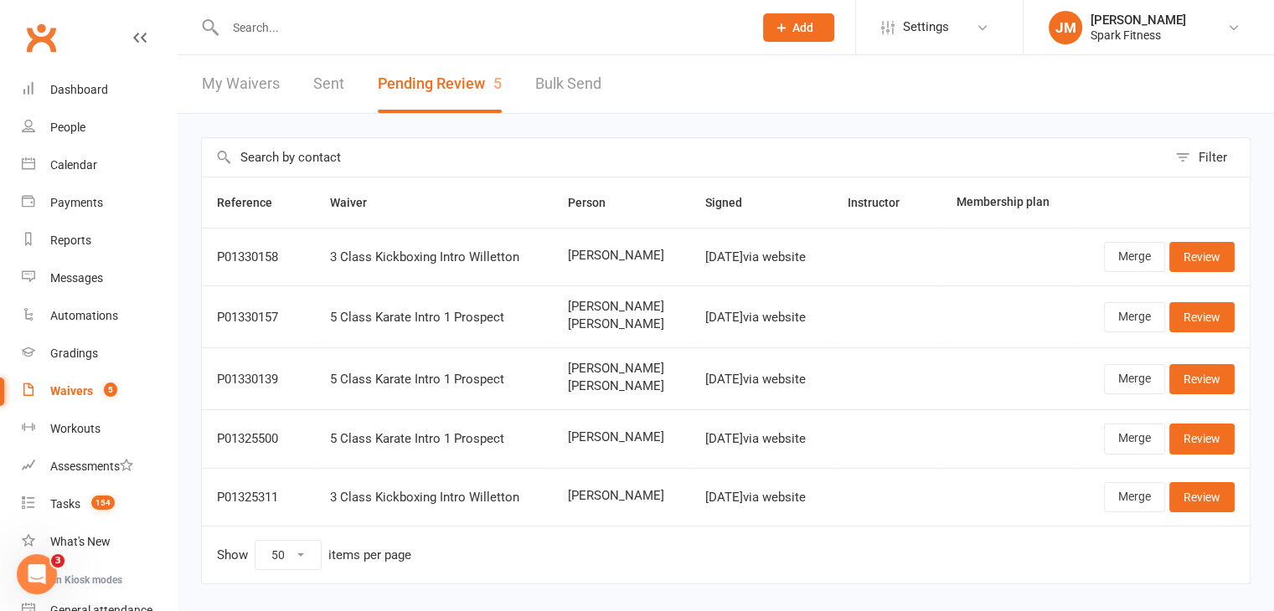
click at [288, 31] on input "text" at bounding box center [480, 27] width 521 height 23
click at [312, 33] on input "quncie" at bounding box center [480, 27] width 521 height 23
type input "quncie"
click at [86, 95] on div "Dashboard" at bounding box center [79, 89] width 58 height 13
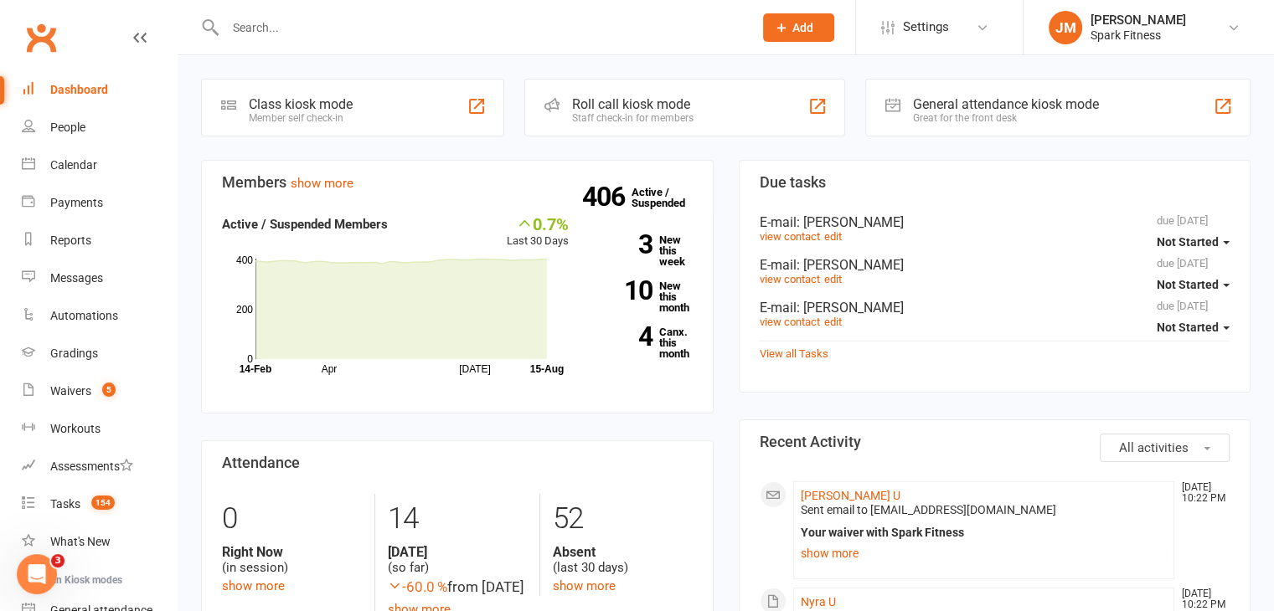
click at [296, 26] on input "text" at bounding box center [480, 27] width 521 height 23
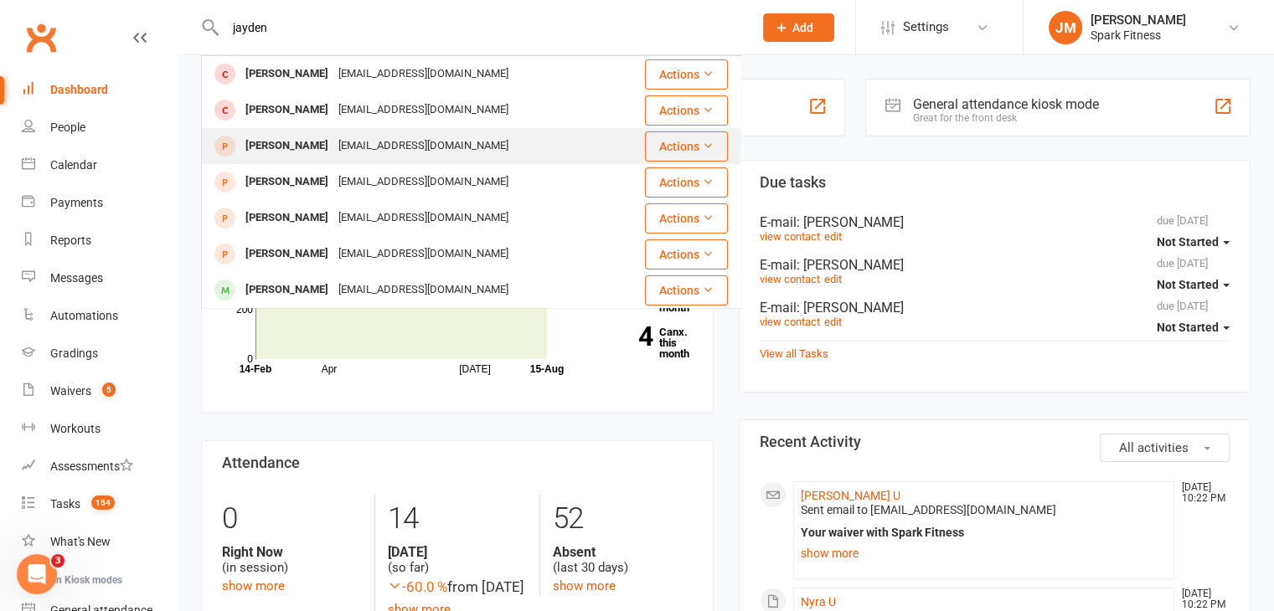
type input "jayden"
click at [390, 154] on div "Licrong-12@hotmail.com" at bounding box center [423, 146] width 180 height 24
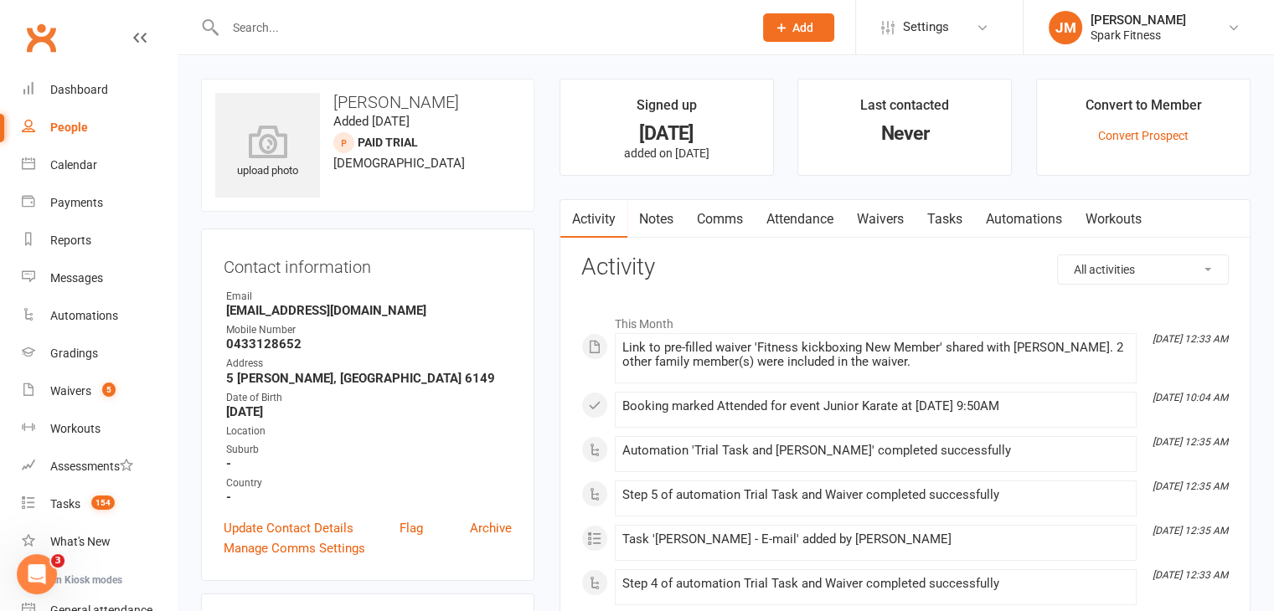
click at [818, 218] on link "Attendance" at bounding box center [800, 219] width 90 height 39
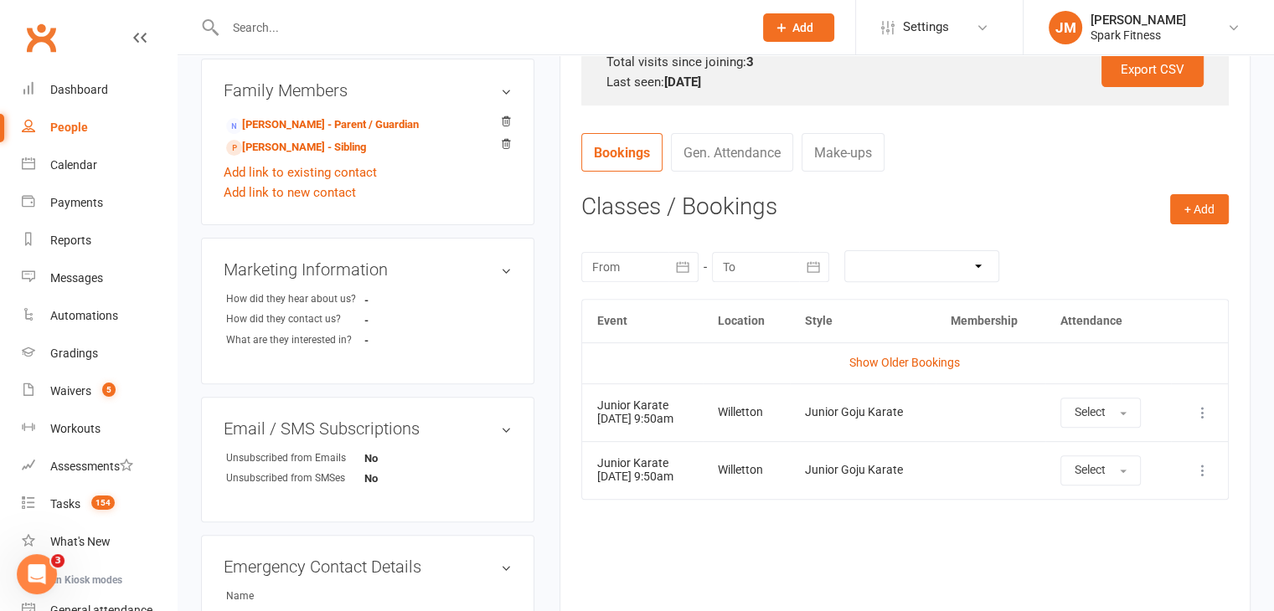
scroll to position [536, 0]
click at [858, 358] on link "Show Older Bookings" at bounding box center [904, 361] width 111 height 13
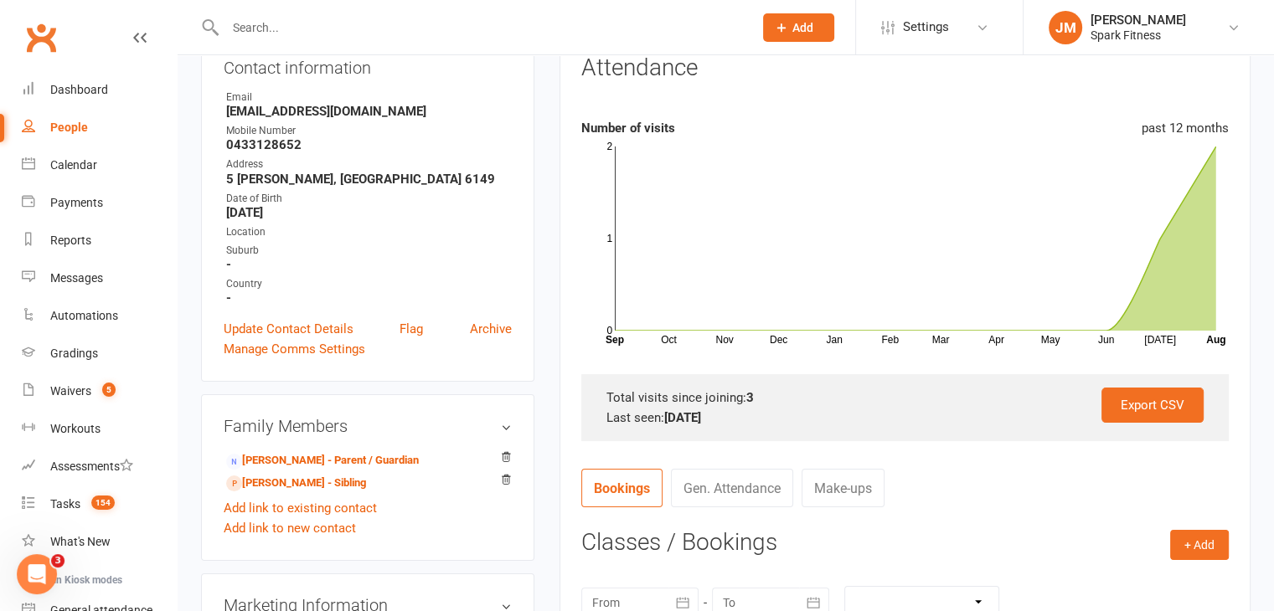
scroll to position [0, 0]
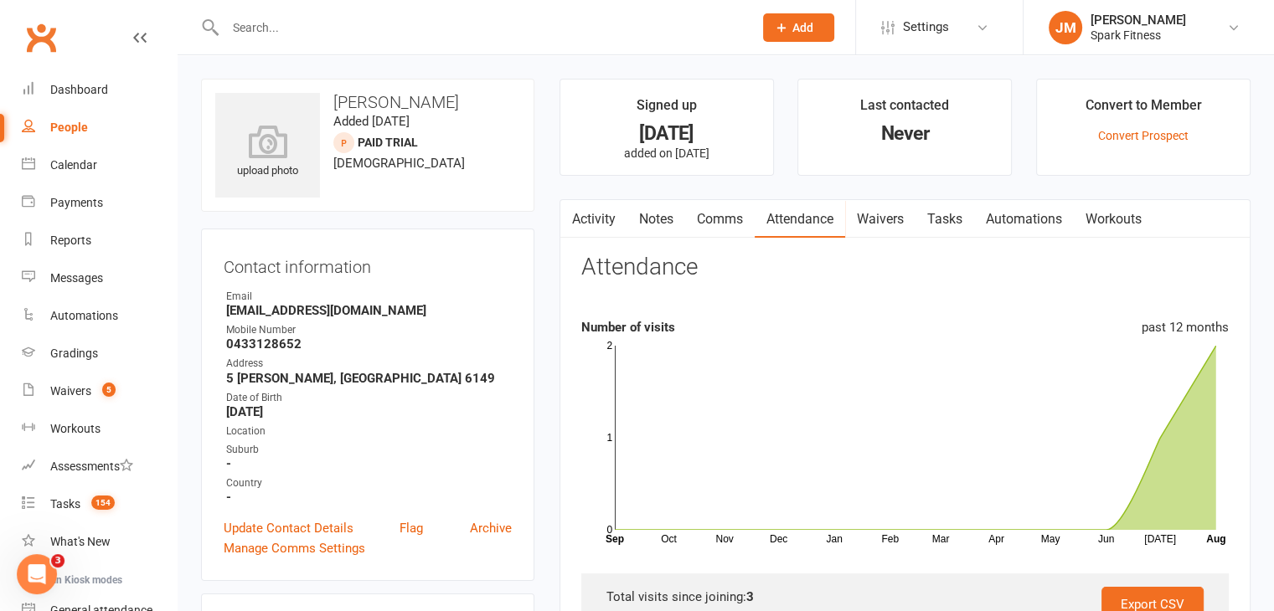
click at [382, 24] on input "text" at bounding box center [480, 27] width 521 height 23
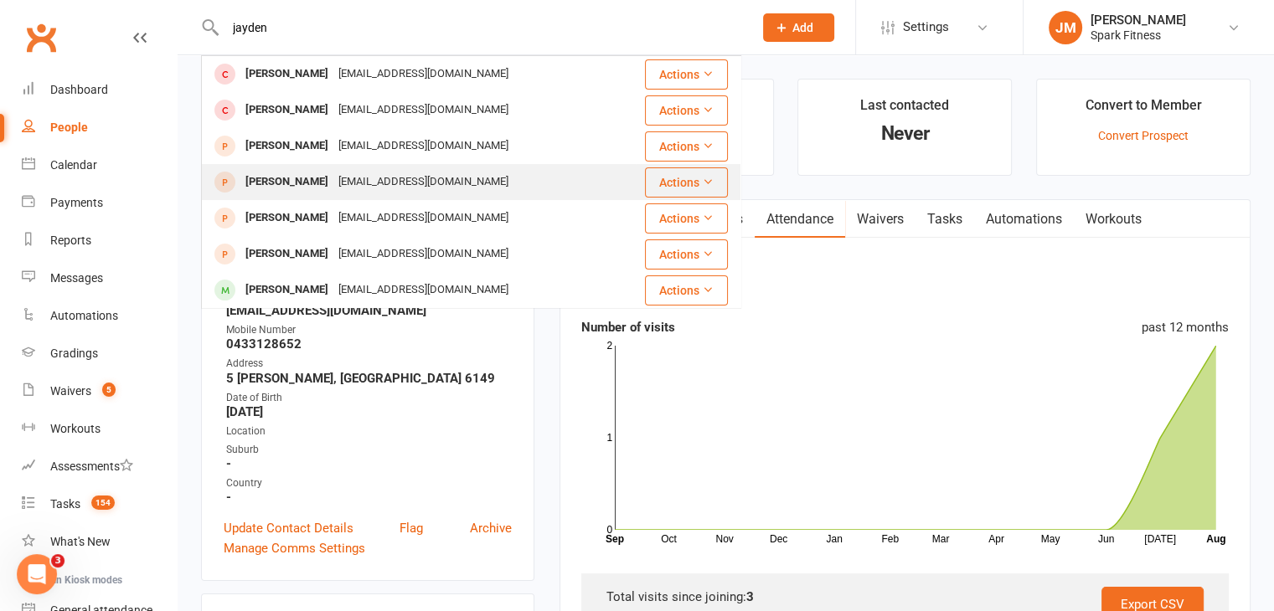
type input "jayden"
click at [369, 181] on div "resmiprabha@gmail.com" at bounding box center [423, 182] width 180 height 24
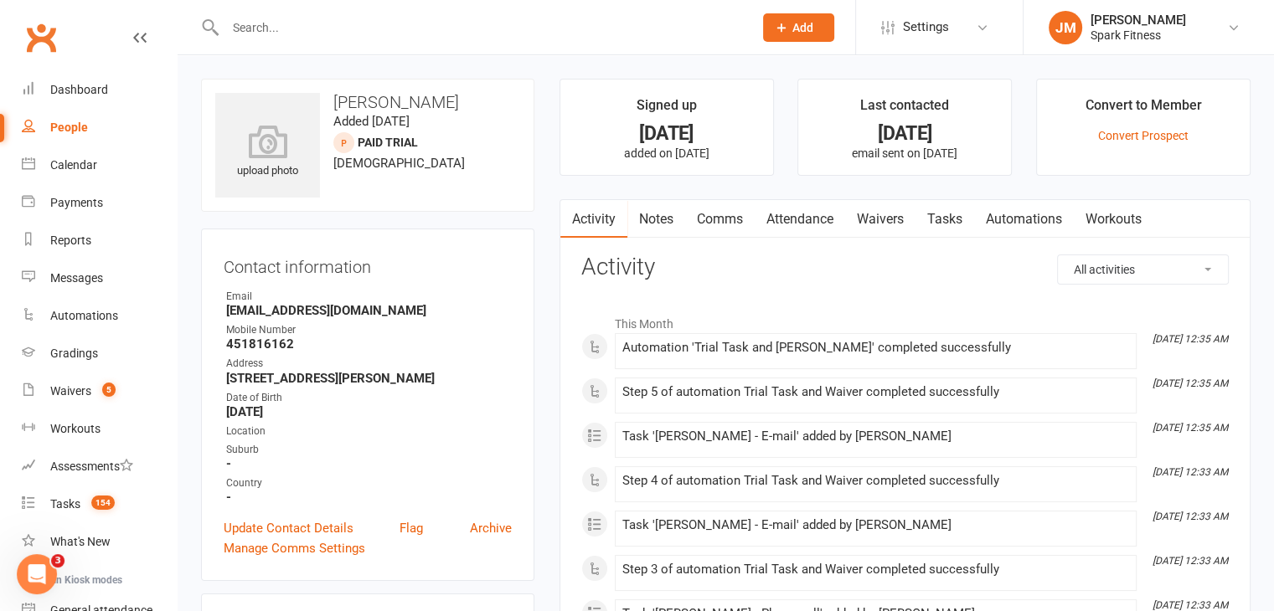
click at [821, 212] on link "Attendance" at bounding box center [800, 219] width 90 height 39
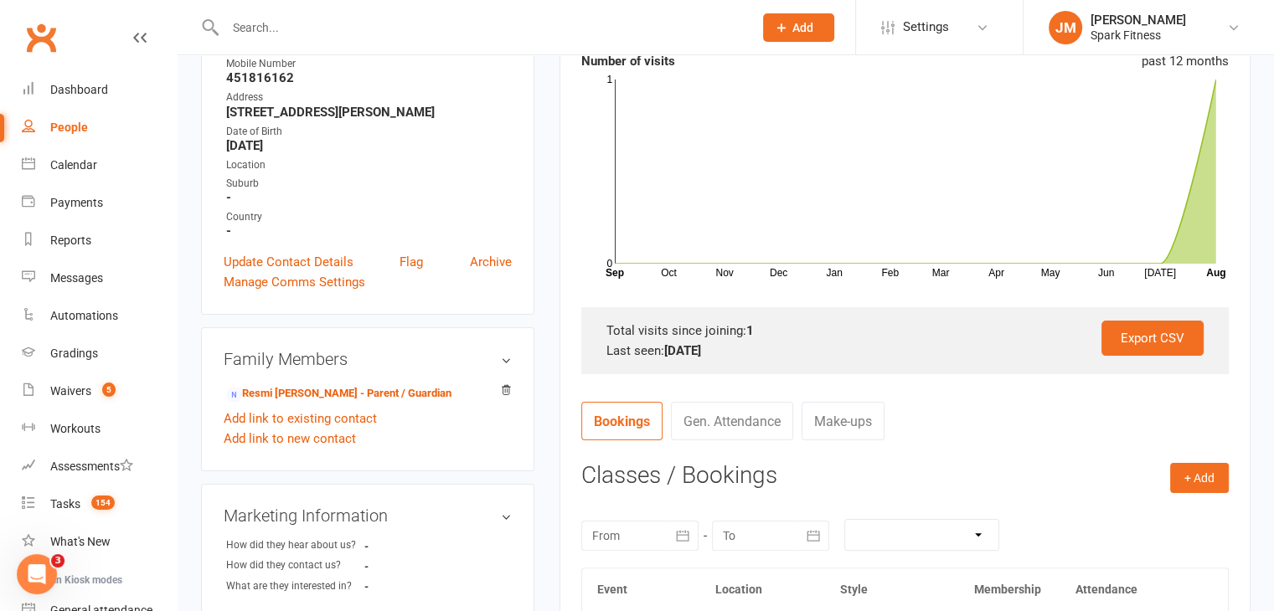
scroll to position [151, 0]
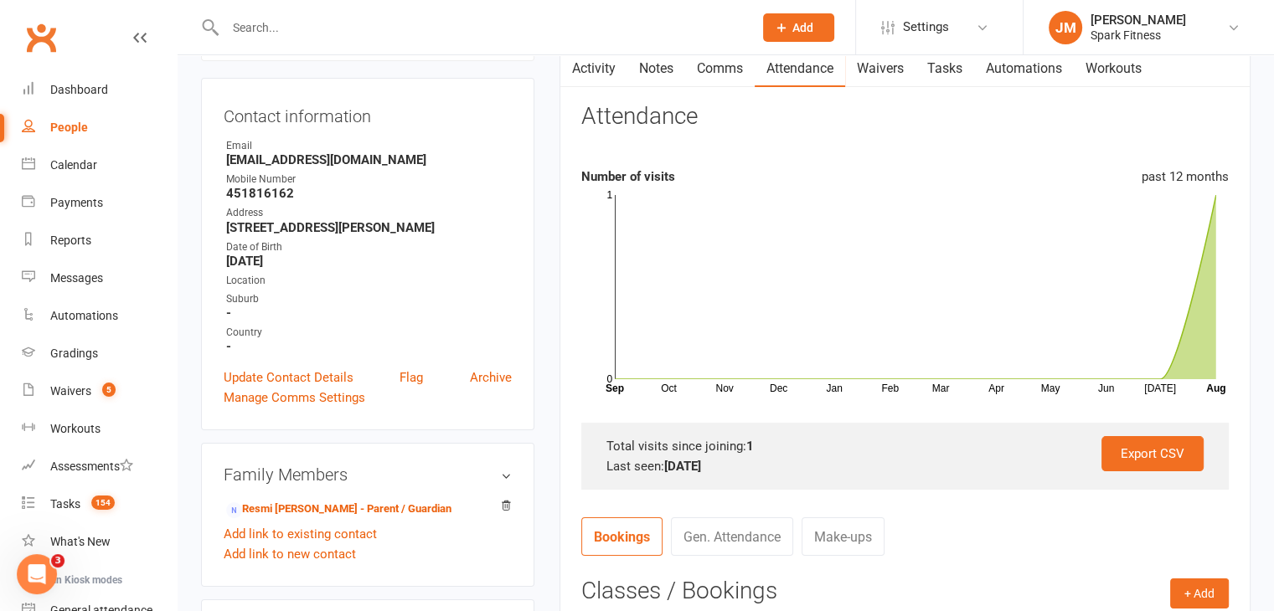
drag, startPoint x: 357, startPoint y: 150, endPoint x: 409, endPoint y: 175, distance: 57.7
click at [409, 175] on ul "Owner Email resmiprabha@gmail.com Mobile Number 451816162 Address 219B Hamilton…" at bounding box center [368, 246] width 288 height 216
click at [393, 161] on strong "resmiprabha@gmail.com" at bounding box center [369, 159] width 286 height 15
drag, startPoint x: 383, startPoint y: 157, endPoint x: 214, endPoint y: 167, distance: 169.5
click at [214, 167] on div "Contact information Owner Email resmiprabha@gmail.com Mobile Number 451816162 A…" at bounding box center [367, 254] width 333 height 353
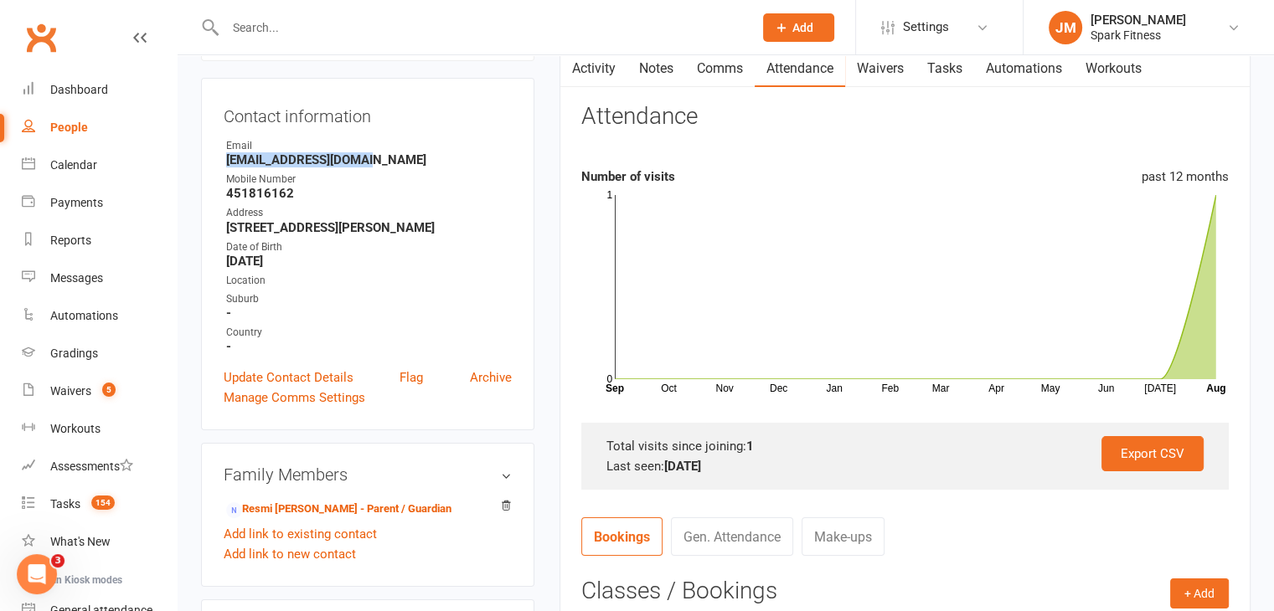
drag, startPoint x: 221, startPoint y: 160, endPoint x: 392, endPoint y: 162, distance: 170.8
click at [392, 162] on div "Contact information Owner Email resmiprabha@gmail.com Mobile Number 451816162 A…" at bounding box center [367, 254] width 333 height 353
copy strong "resmiprabha@gmail.com"
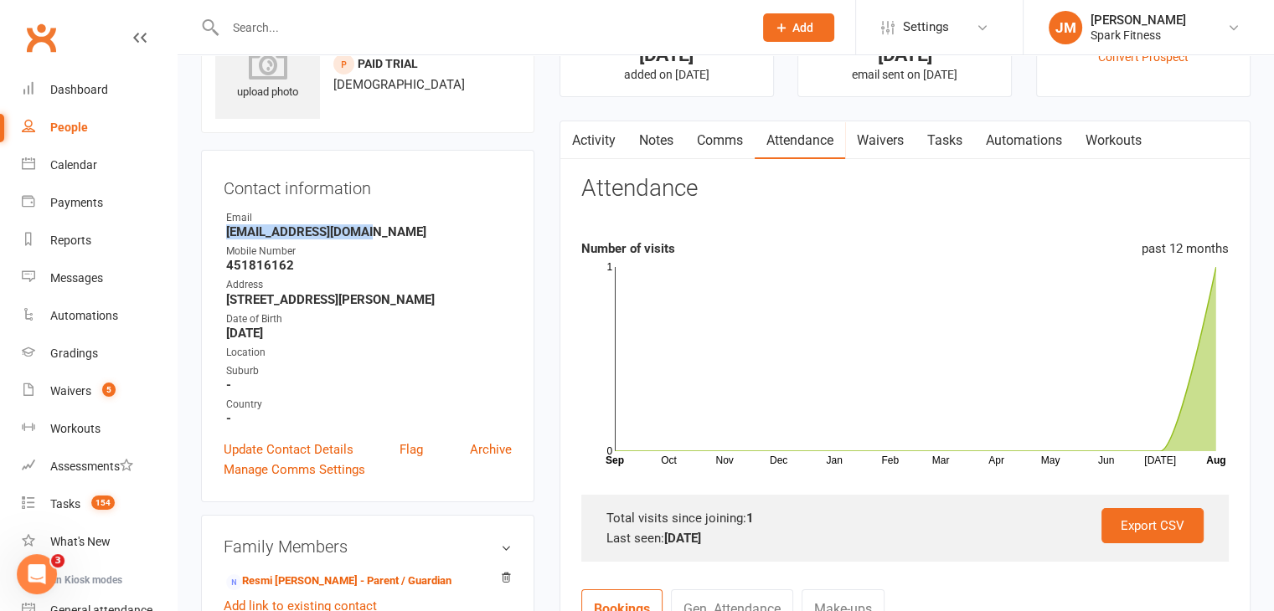
scroll to position [57, 0]
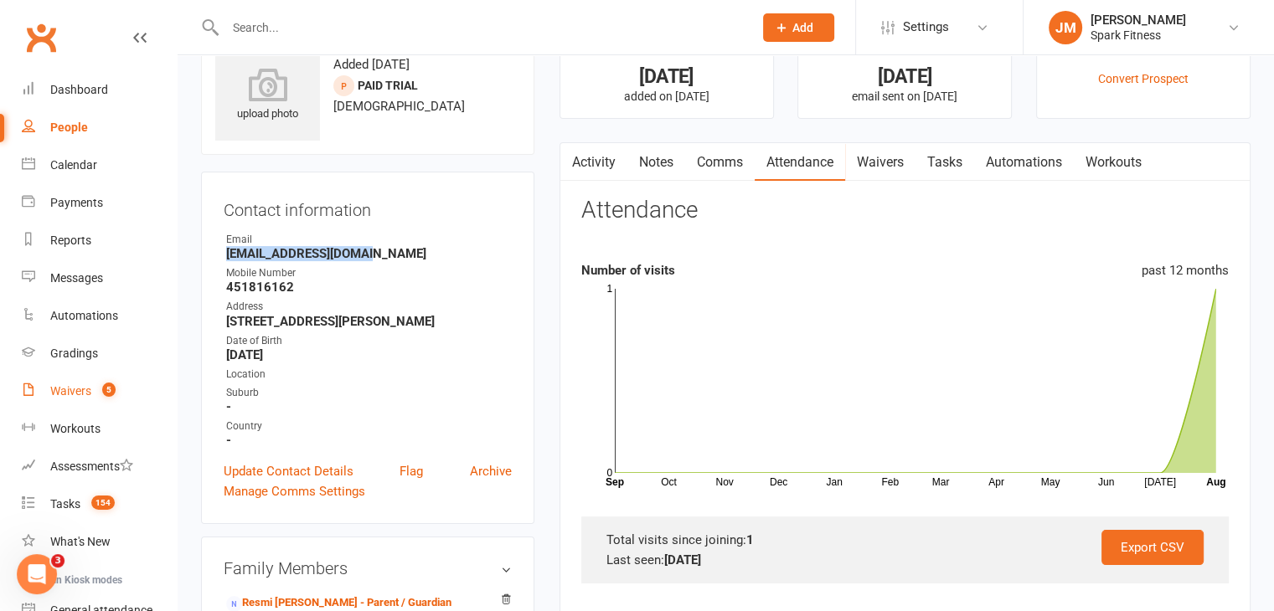
click at [98, 390] on count-badge "5" at bounding box center [105, 390] width 22 height 13
